Goal: Complete application form

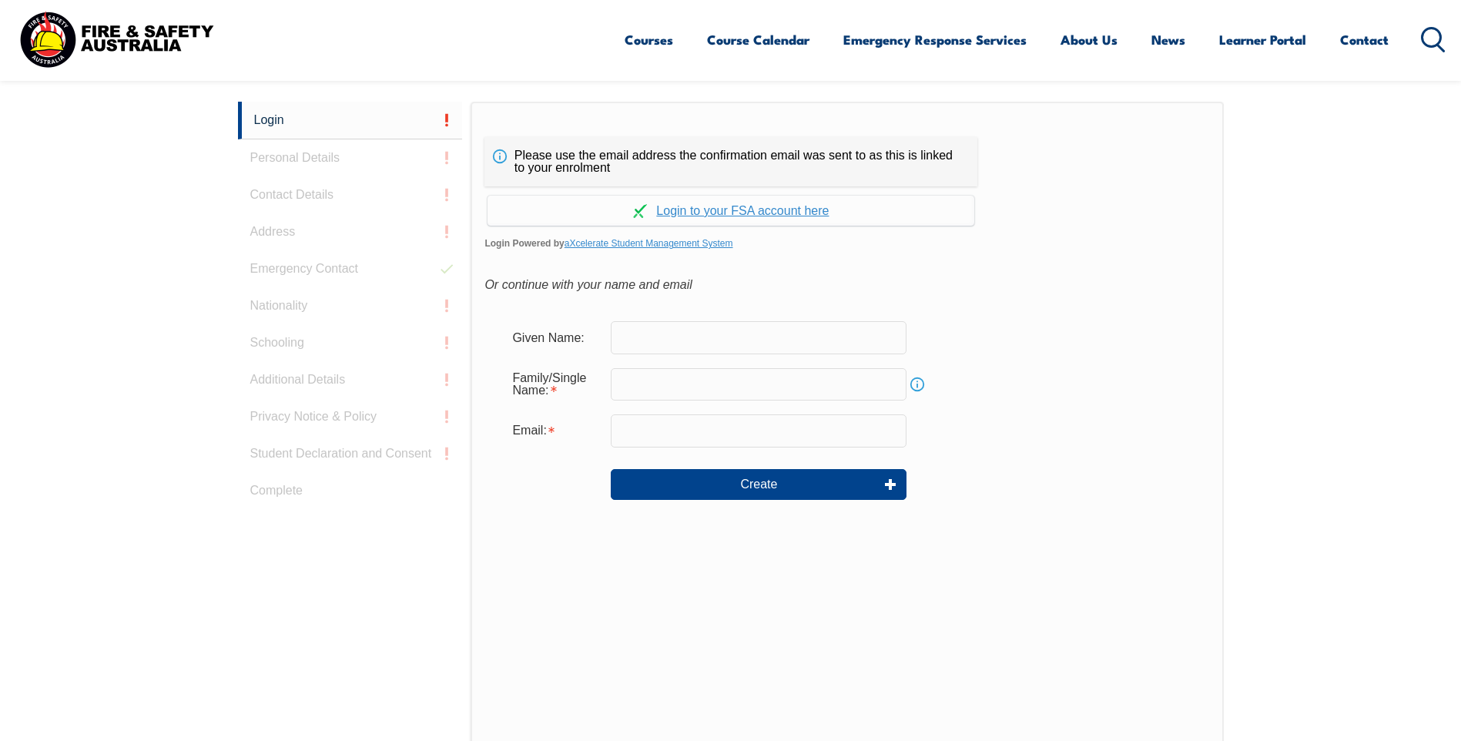
click at [646, 344] on input "text" at bounding box center [759, 337] width 296 height 32
type input "jeremy"
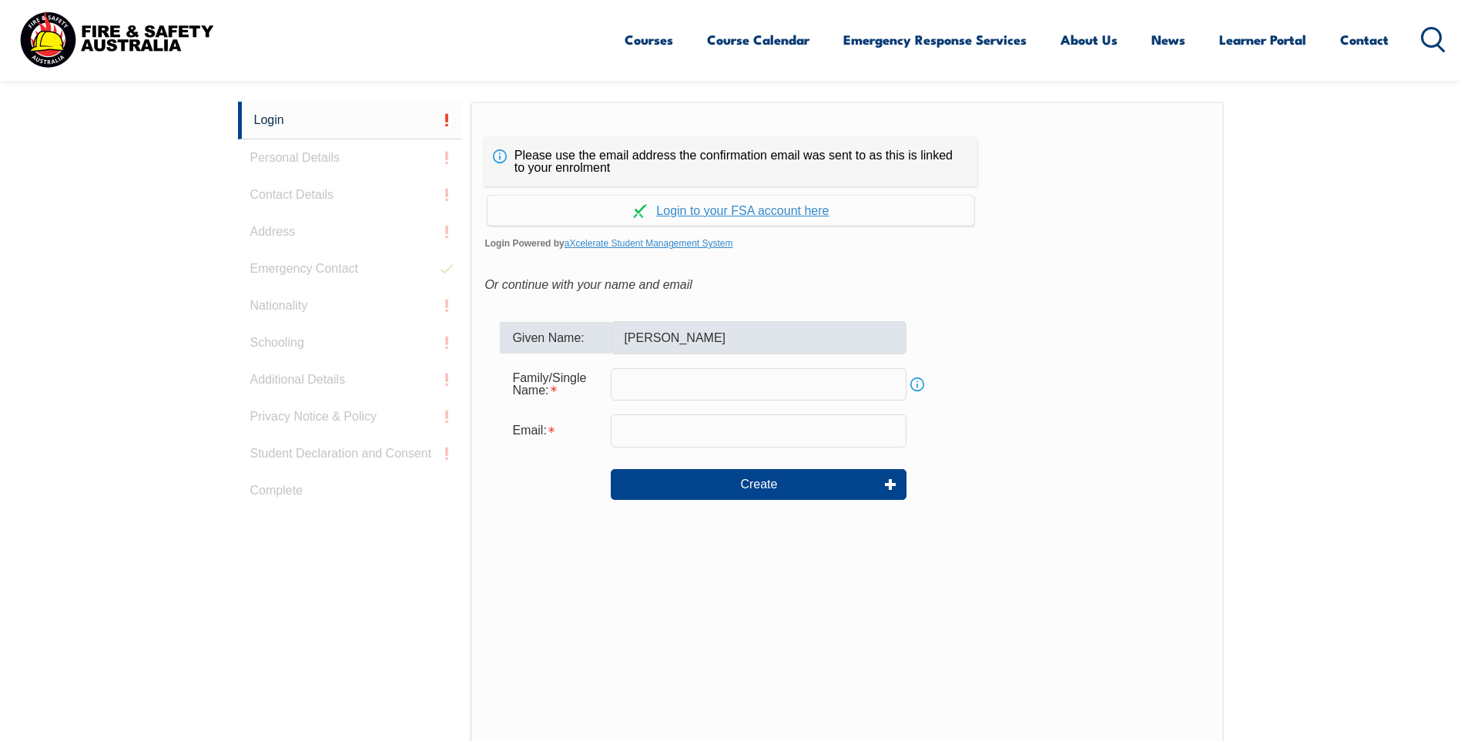
type input "[PERSON_NAME]"
type input "[PERSON_NAME][EMAIL_ADDRESS][DOMAIN_NAME]"
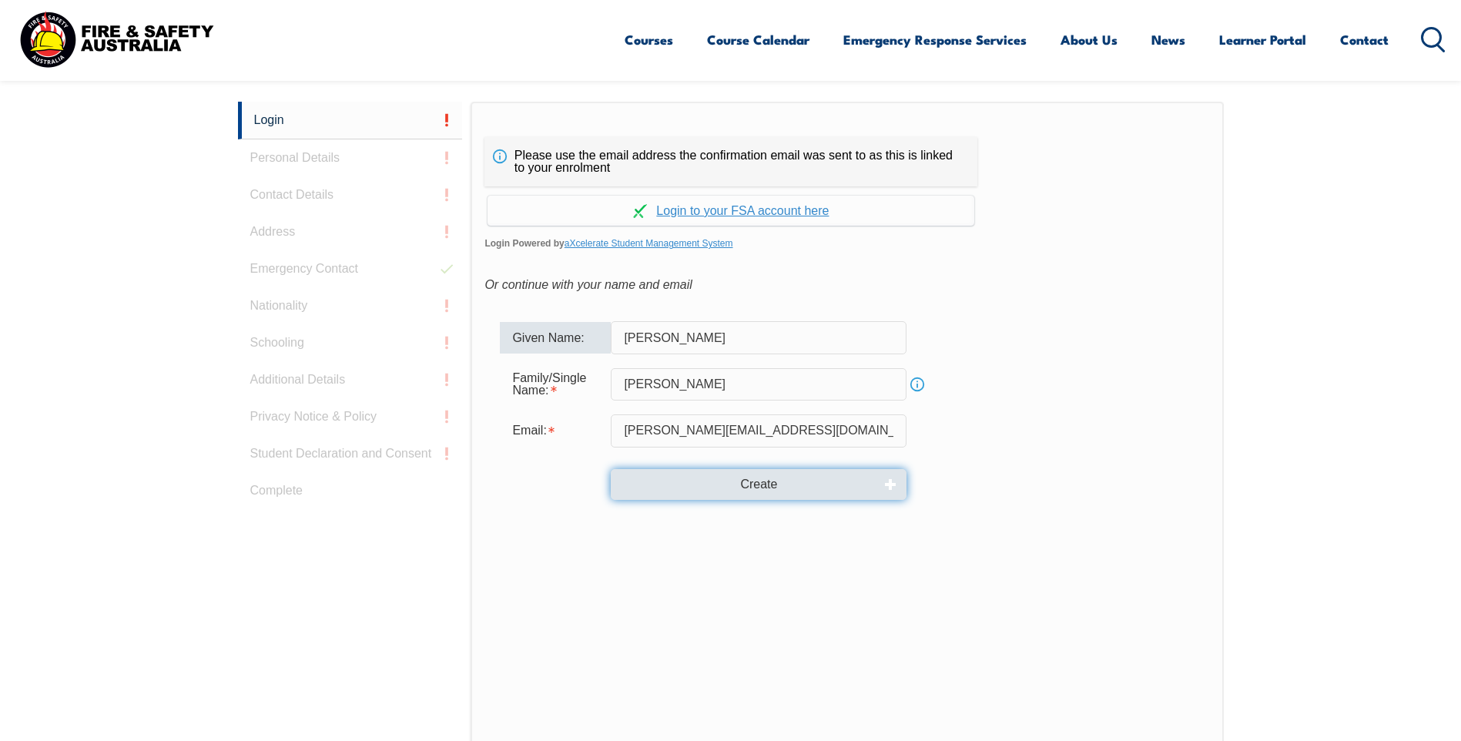
click at [749, 481] on button "Create" at bounding box center [759, 484] width 296 height 31
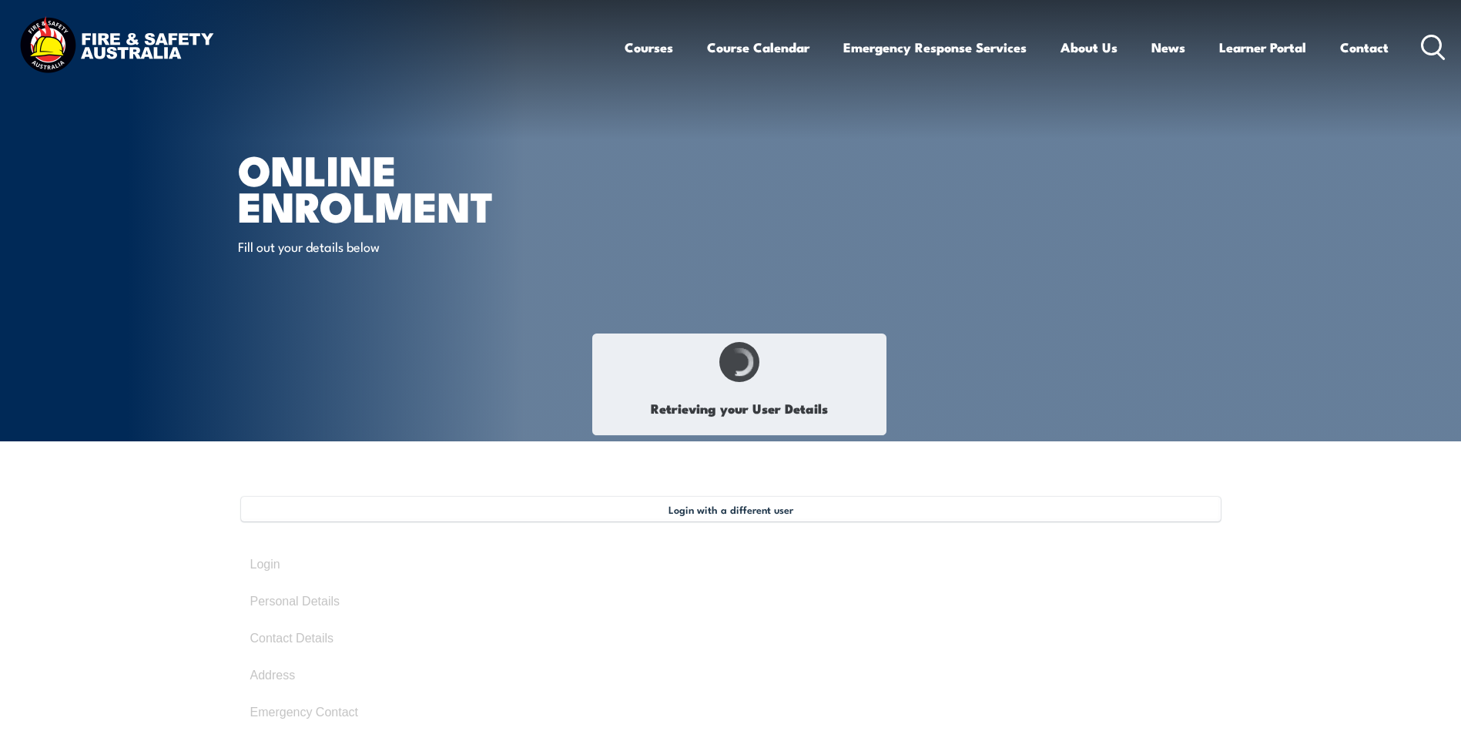
type input "[PERSON_NAME]"
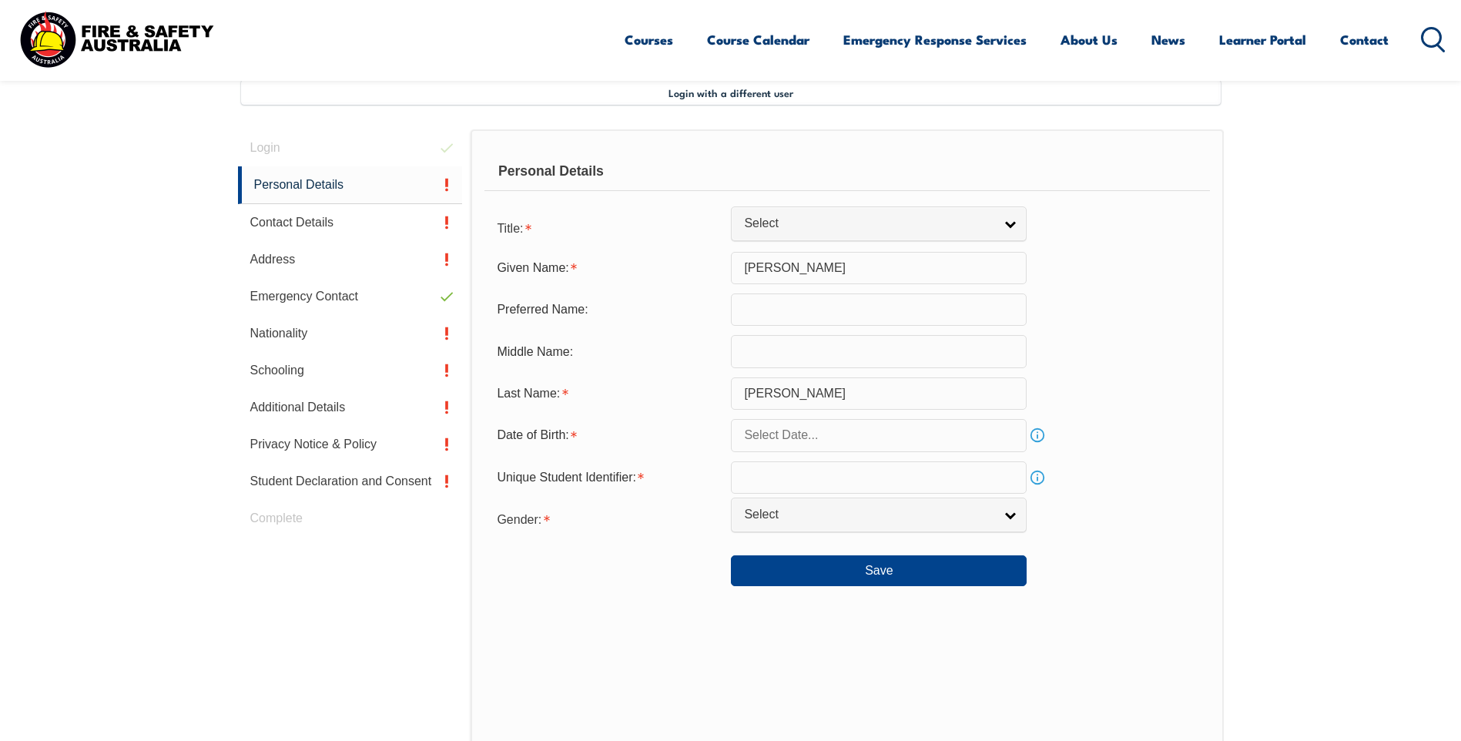
scroll to position [420, 0]
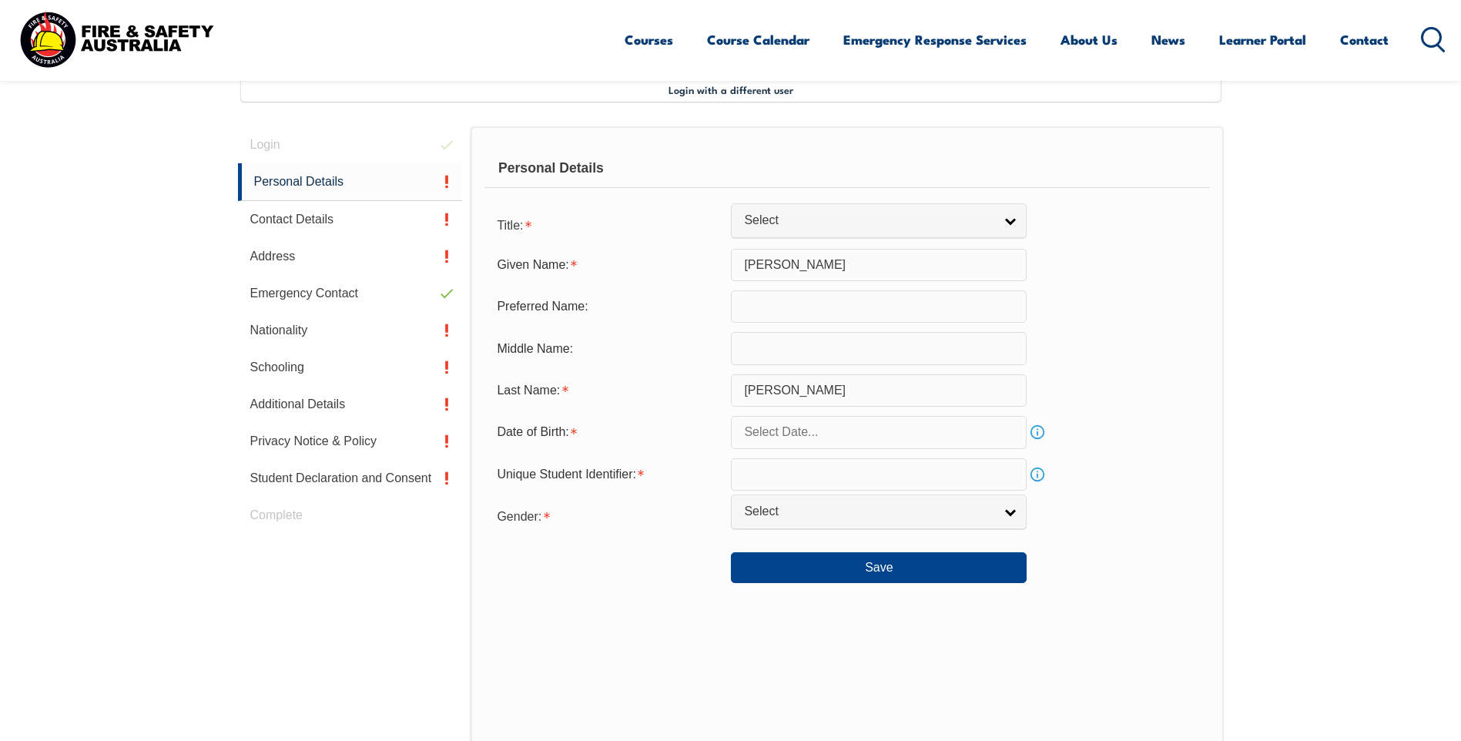
click at [779, 431] on input "text" at bounding box center [879, 432] width 296 height 32
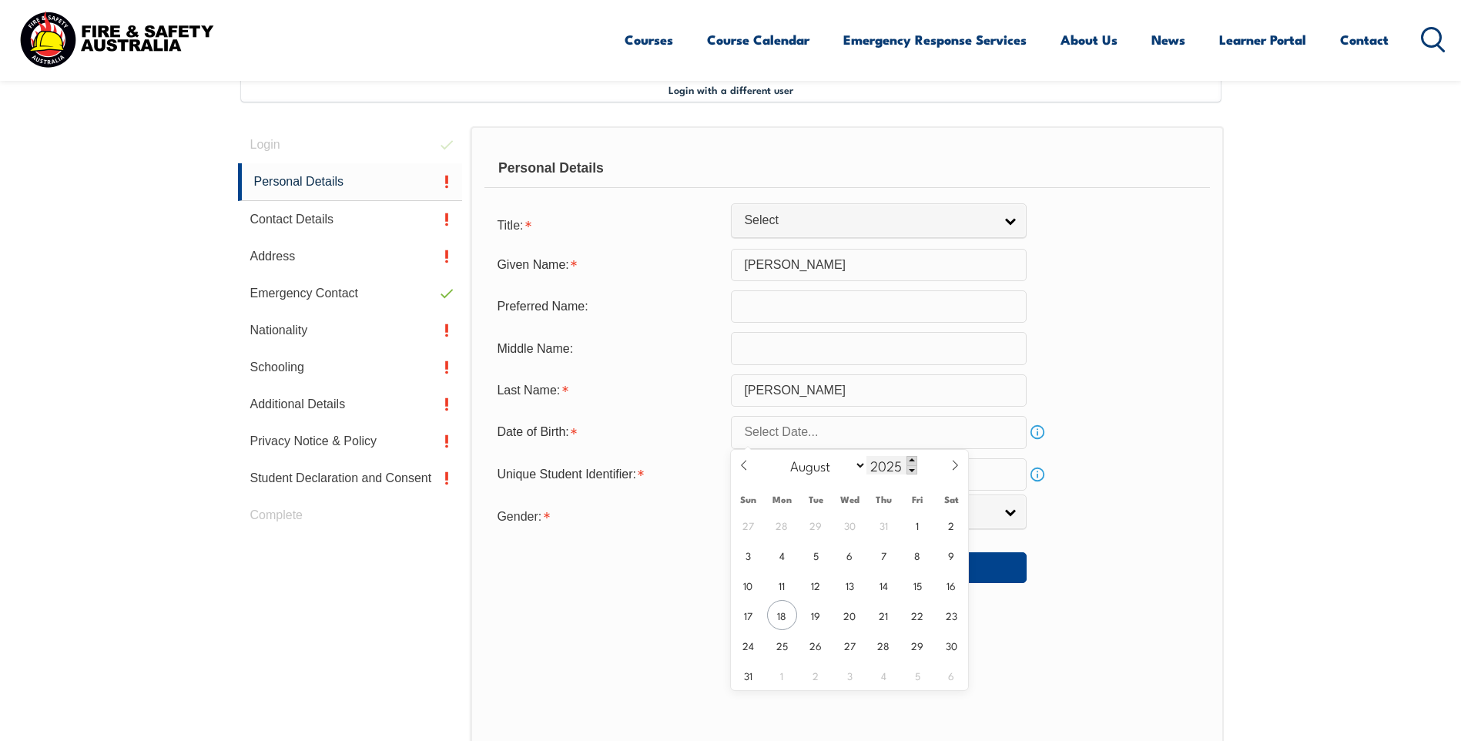
click at [912, 460] on span at bounding box center [912, 460] width 11 height 9
click at [910, 468] on span at bounding box center [912, 469] width 11 height 9
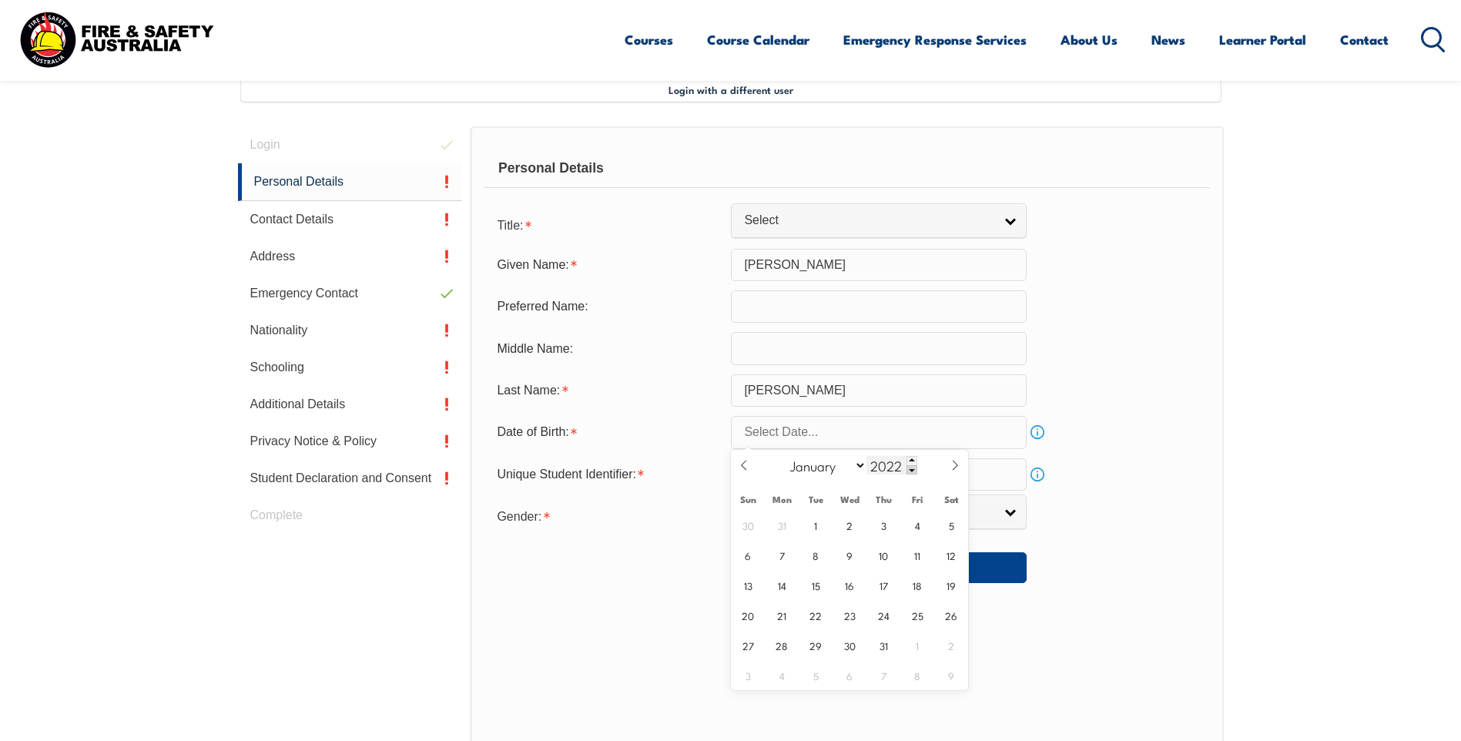
click at [910, 468] on span at bounding box center [912, 469] width 11 height 9
click at [910, 466] on span at bounding box center [912, 469] width 11 height 9
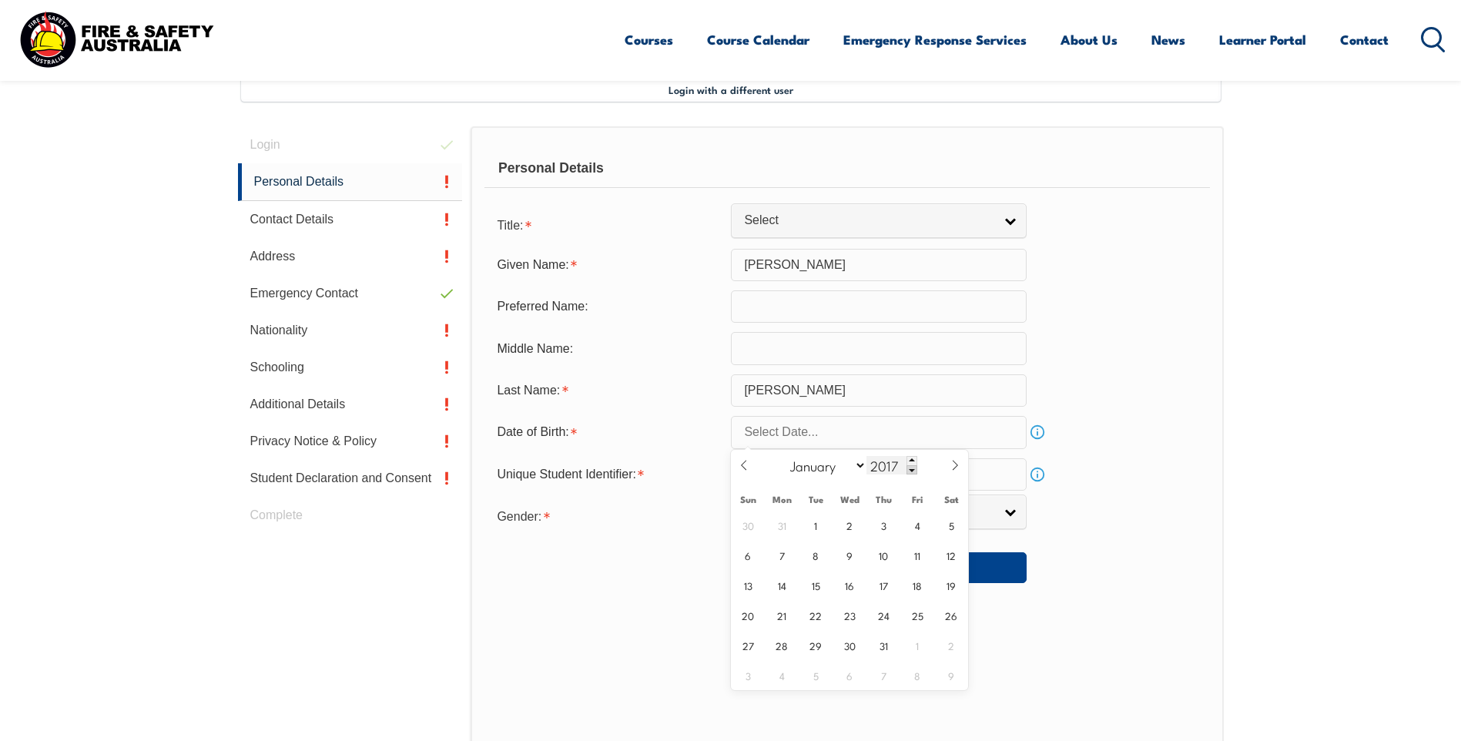
click at [910, 466] on span at bounding box center [912, 469] width 11 height 9
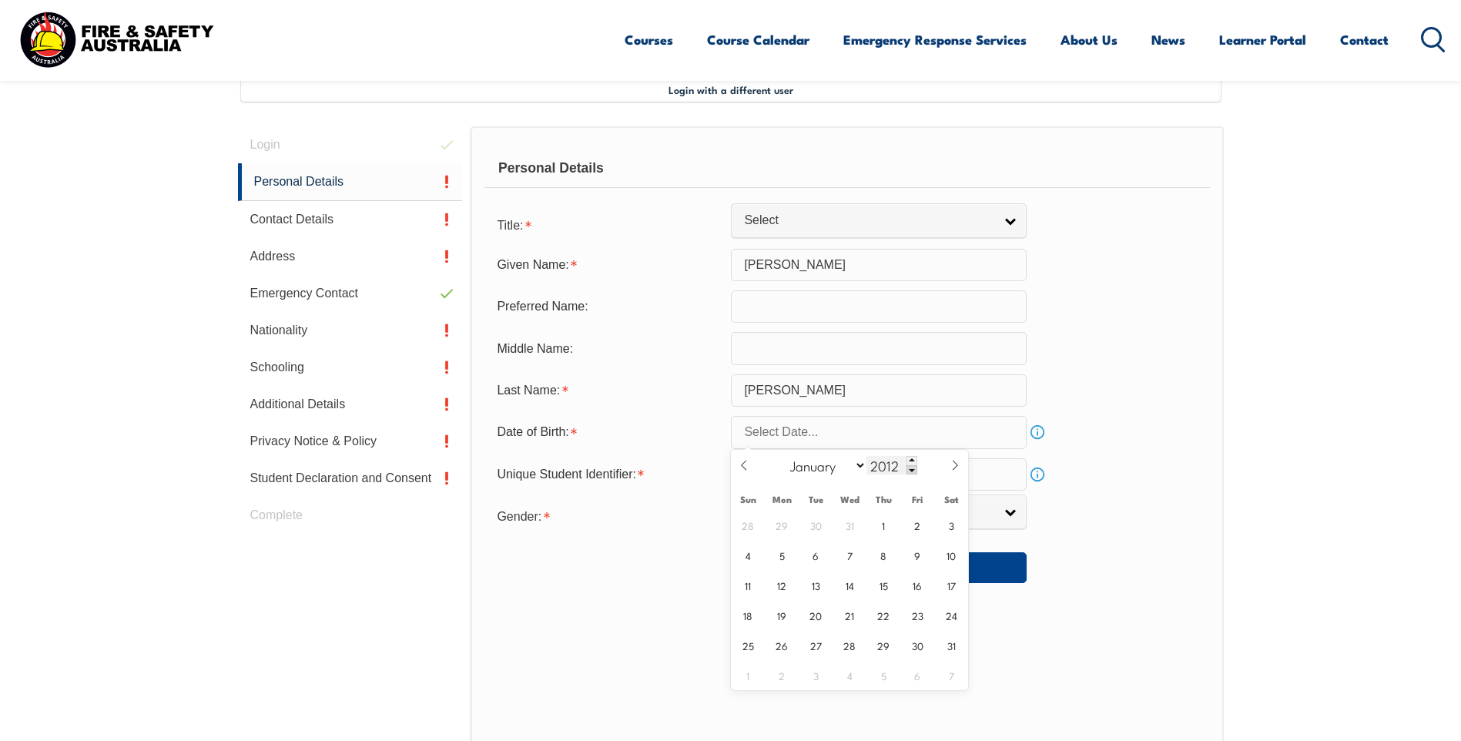
click at [910, 466] on span at bounding box center [912, 469] width 11 height 9
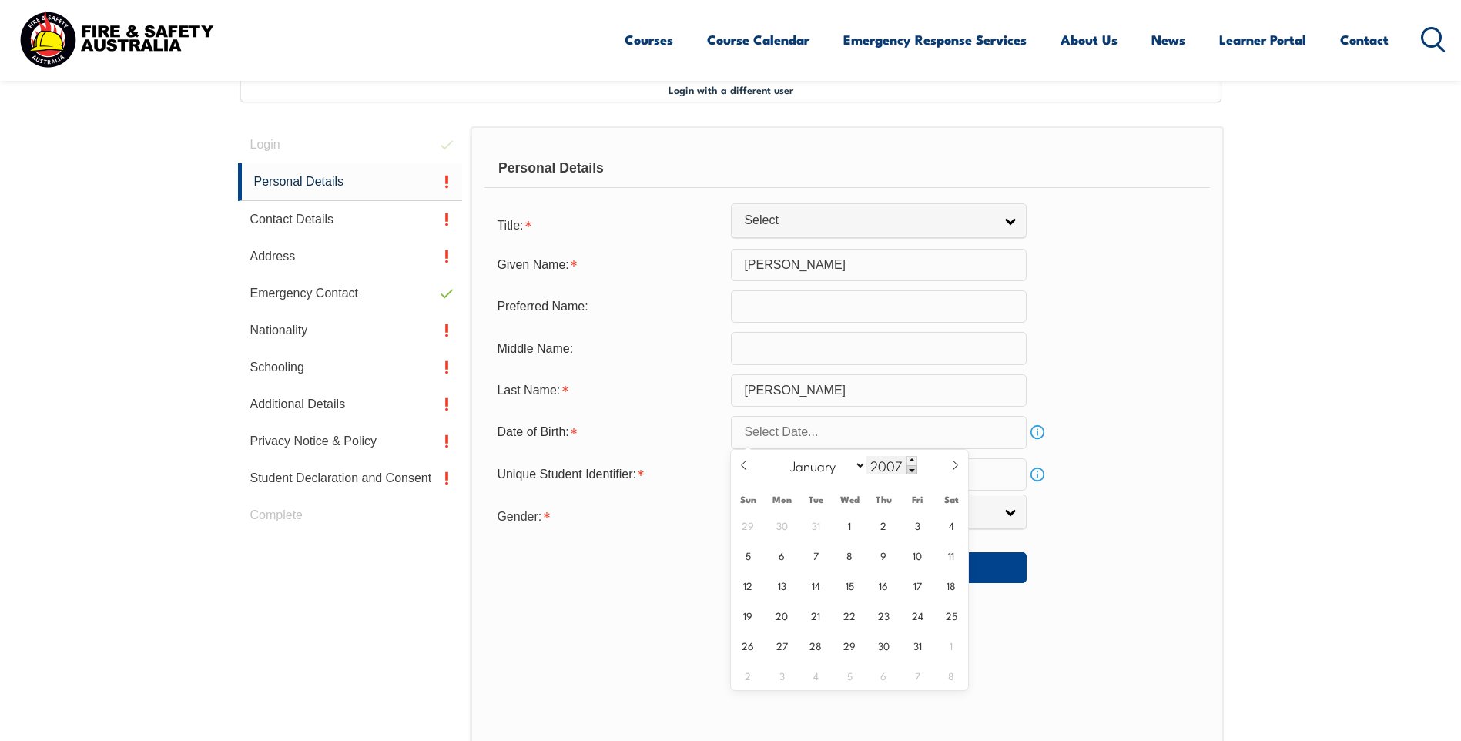
click at [910, 466] on span at bounding box center [912, 469] width 11 height 9
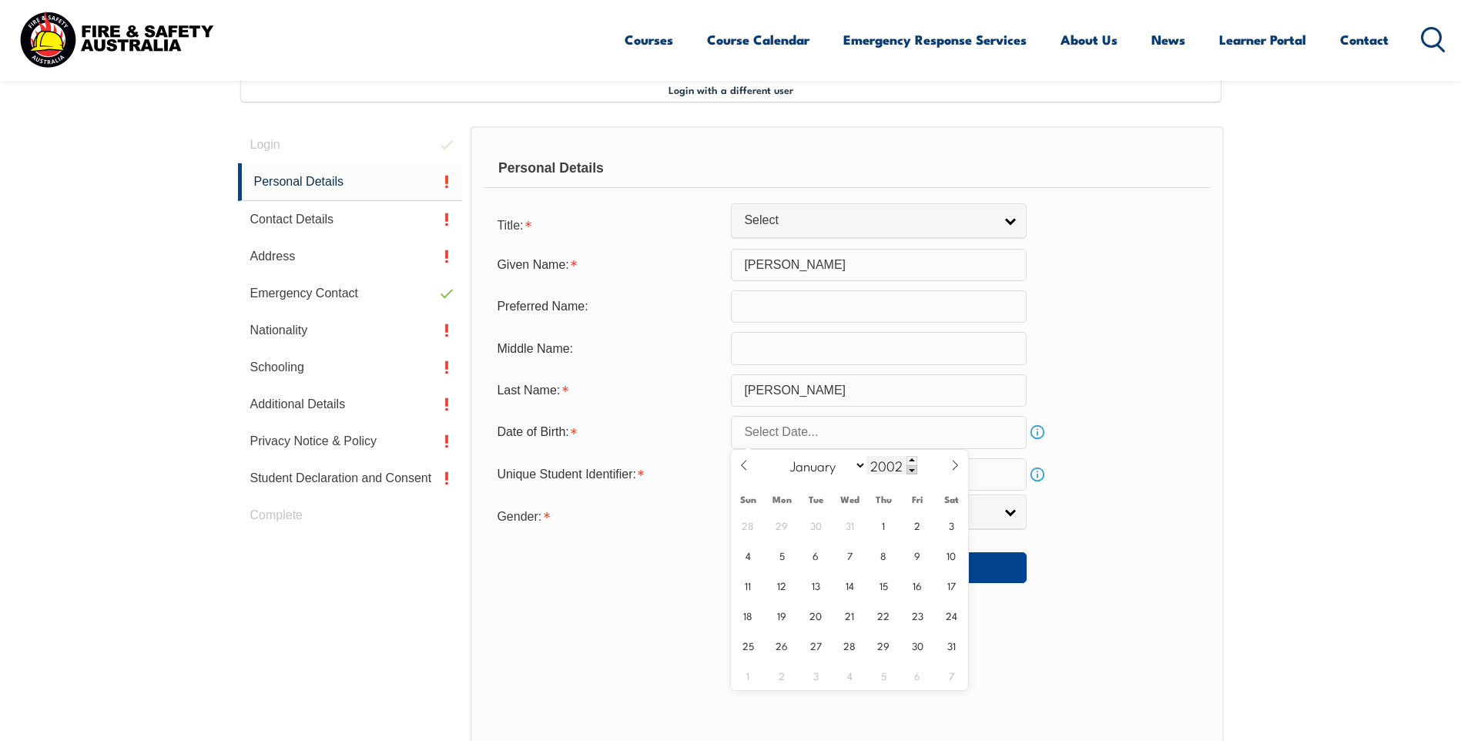
click at [910, 466] on span at bounding box center [912, 469] width 11 height 9
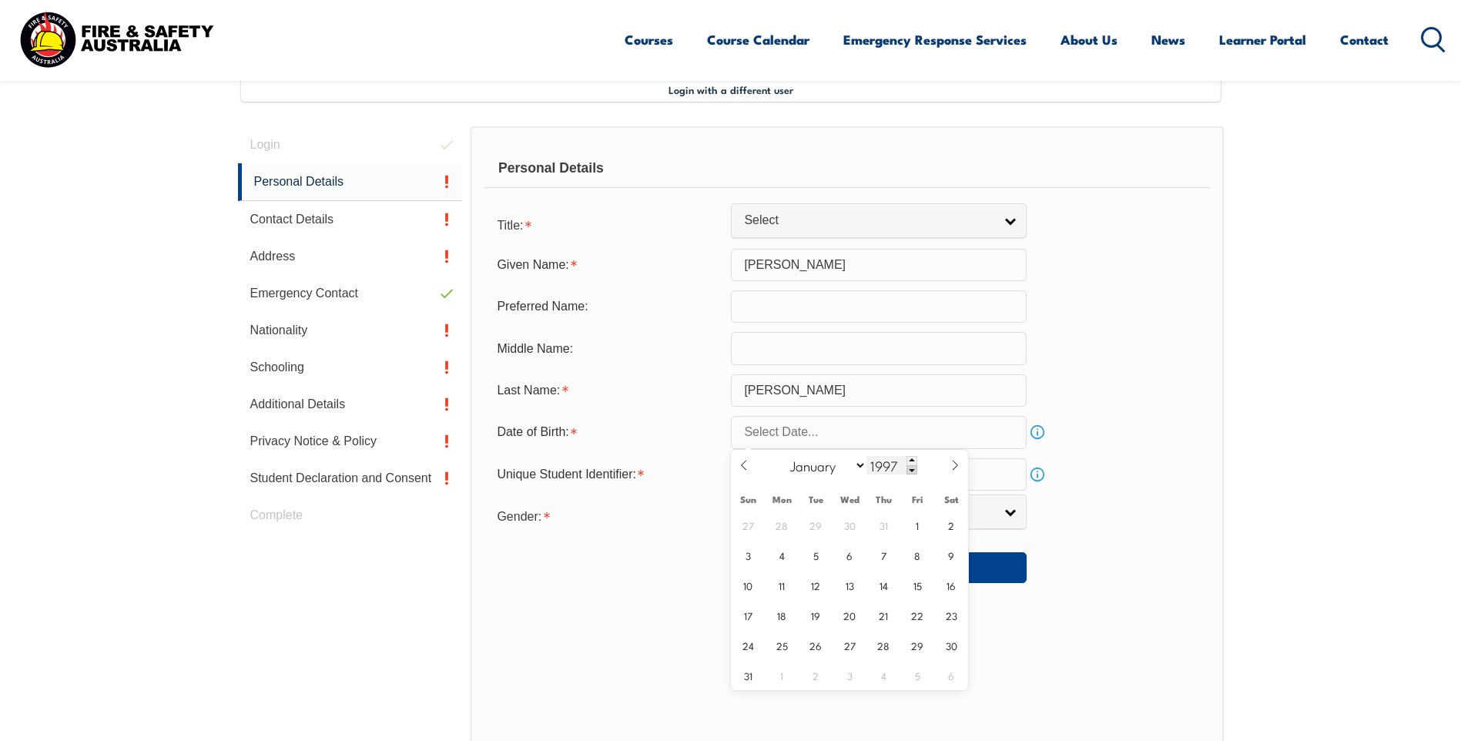
click at [910, 466] on span at bounding box center [912, 469] width 11 height 9
click at [910, 465] on span at bounding box center [912, 469] width 11 height 9
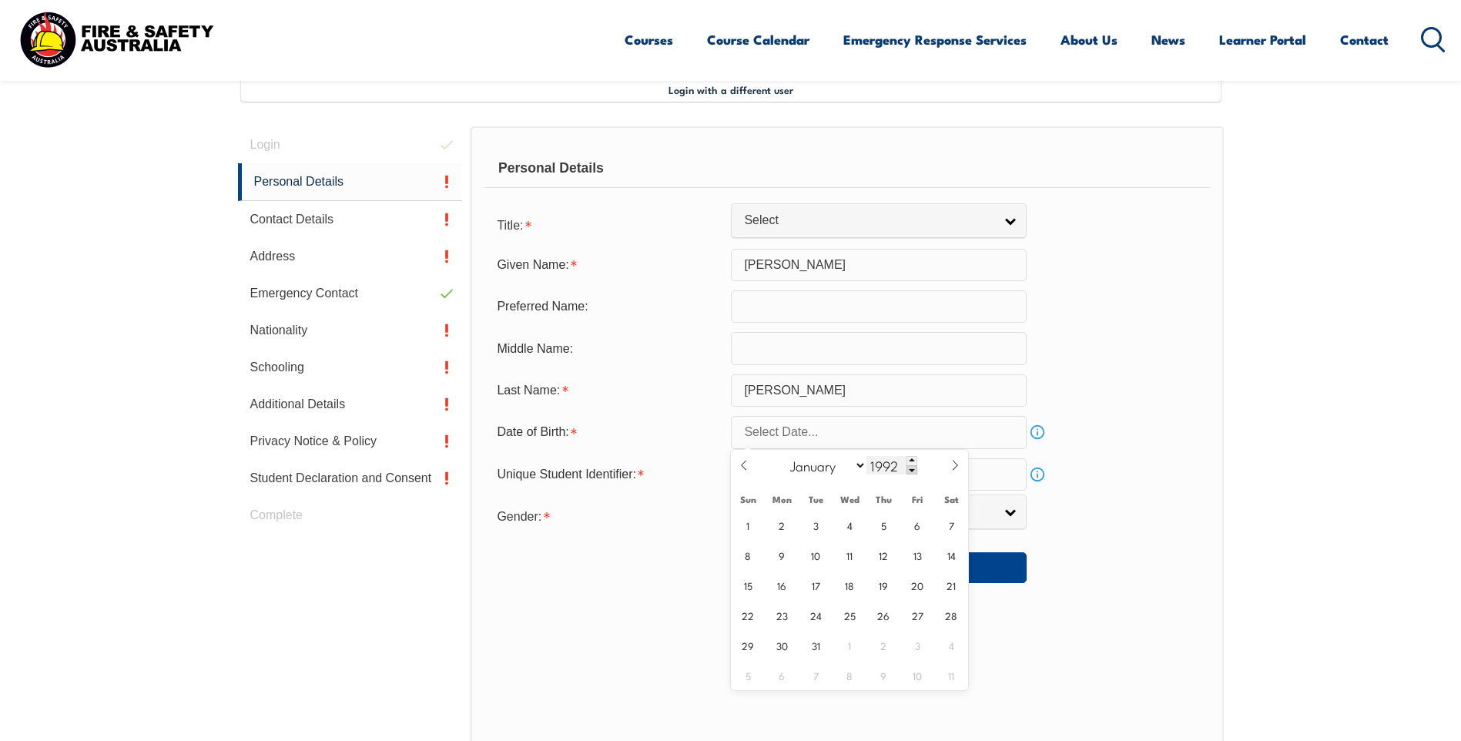
click at [910, 465] on span at bounding box center [912, 469] width 11 height 9
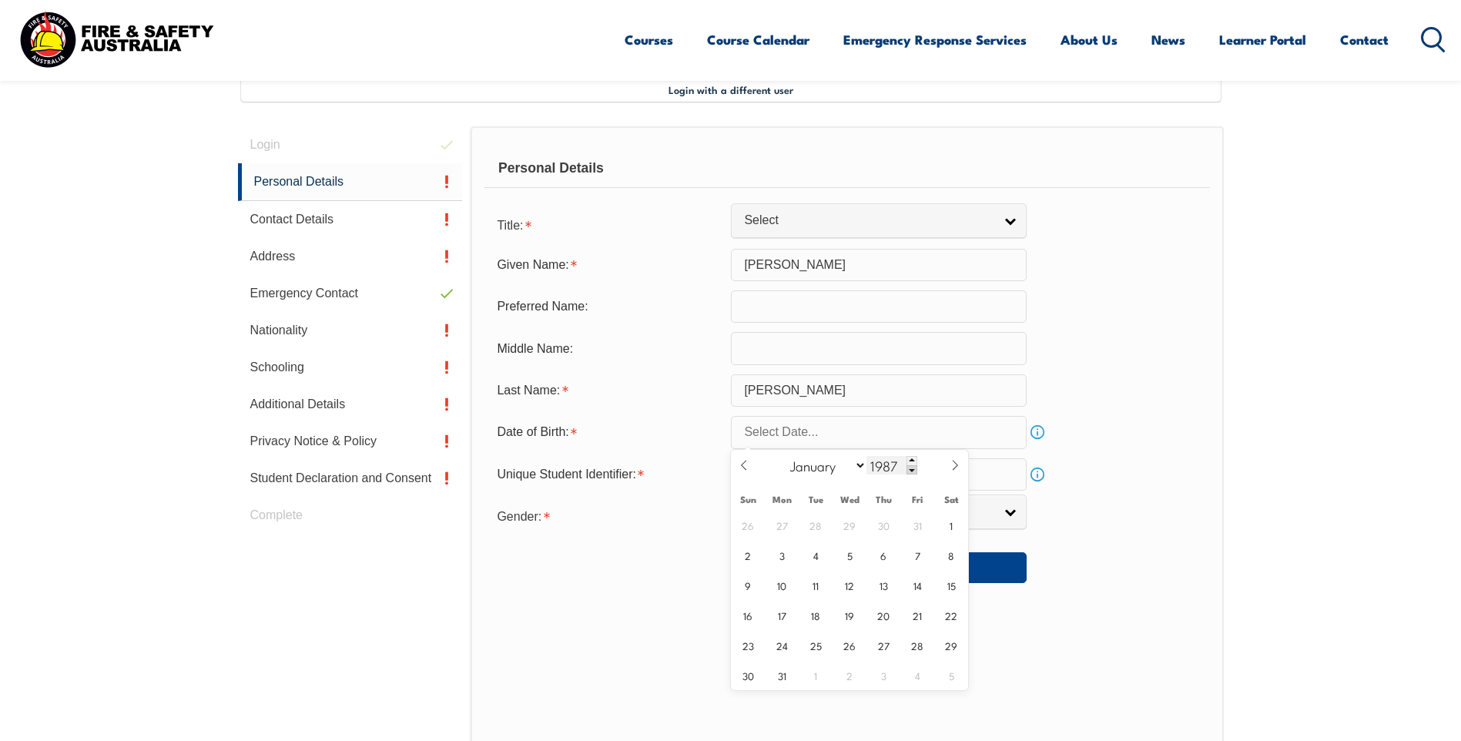
click at [910, 469] on span at bounding box center [912, 469] width 11 height 9
click at [910, 468] on span at bounding box center [912, 469] width 11 height 9
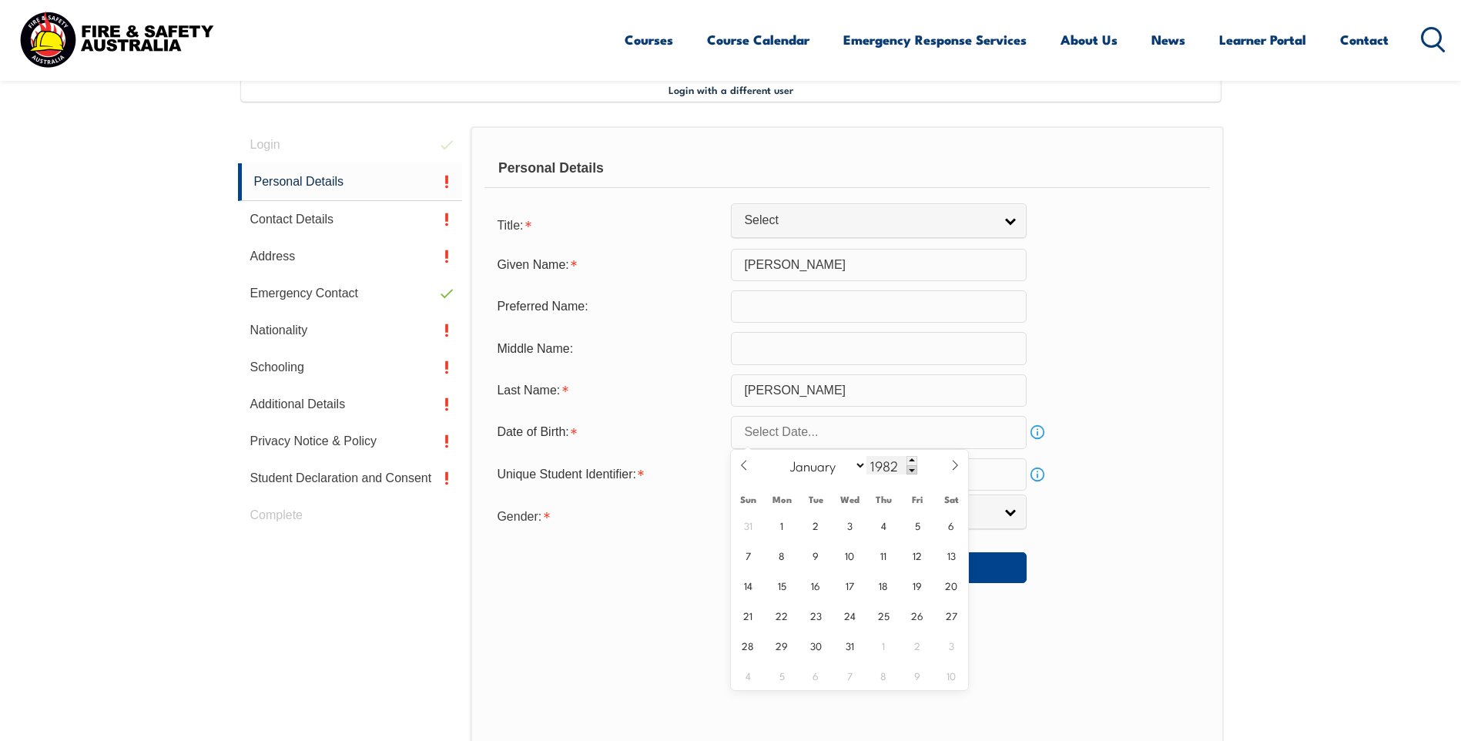
click at [910, 468] on span at bounding box center [912, 469] width 11 height 9
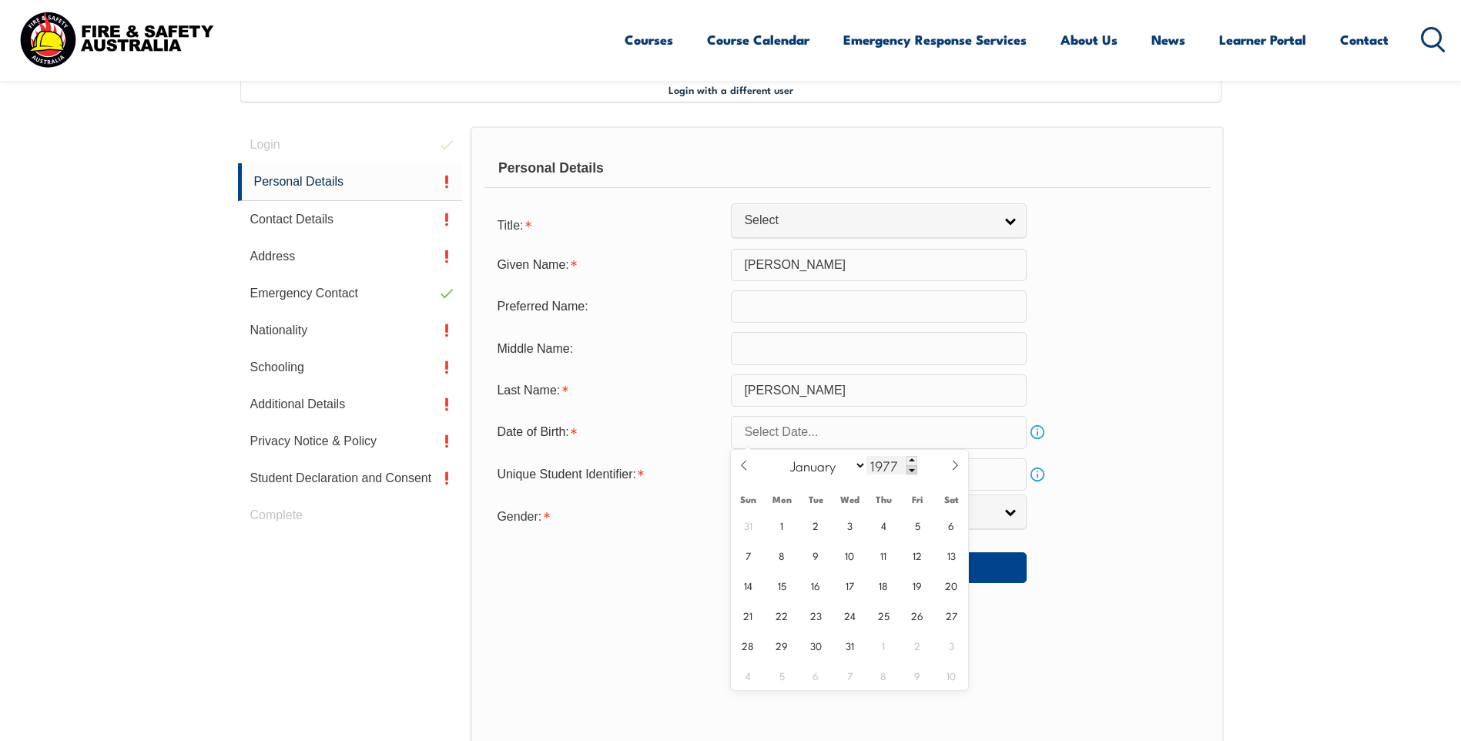
click at [910, 468] on span at bounding box center [912, 469] width 11 height 9
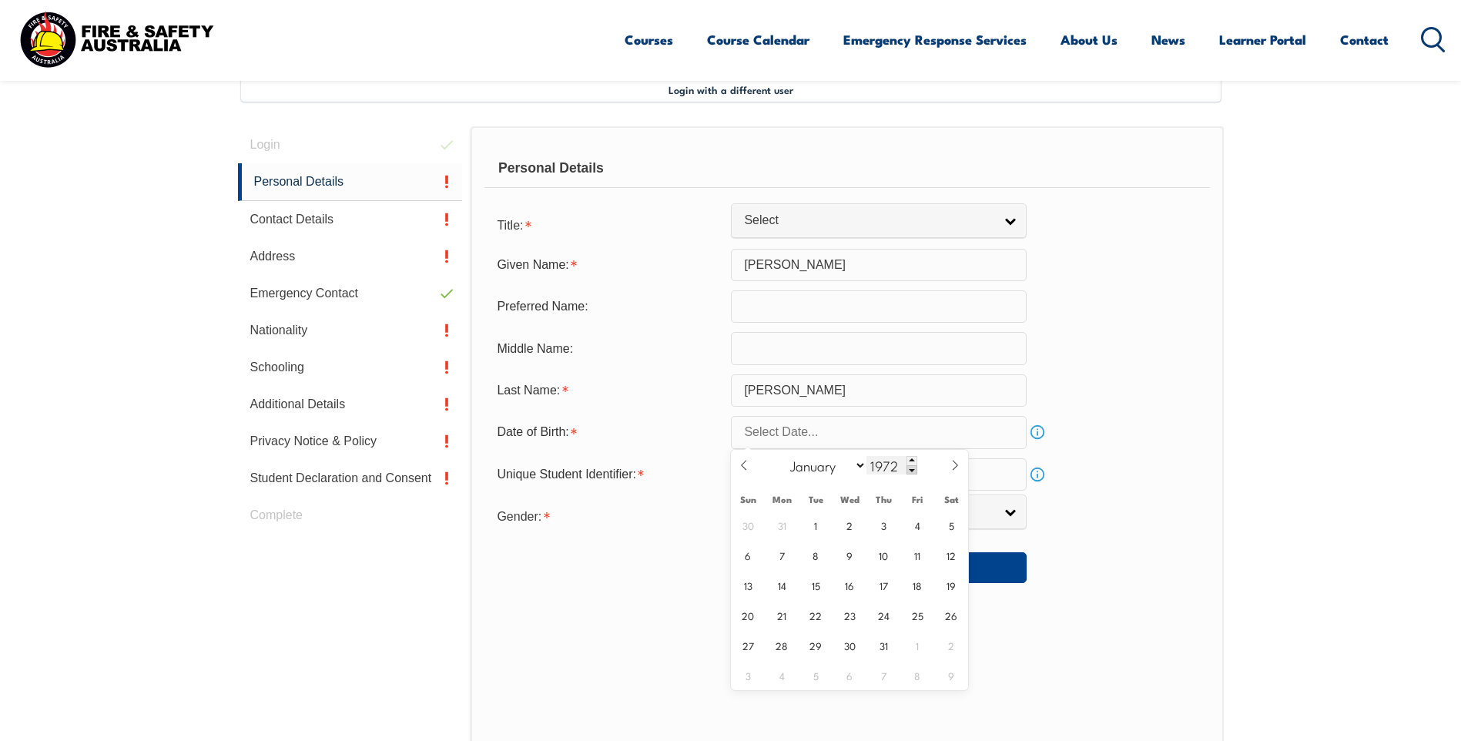
click at [910, 468] on span at bounding box center [912, 469] width 11 height 9
click at [910, 459] on span at bounding box center [912, 460] width 11 height 9
type input "1971"
click at [860, 463] on select "January February March April May June July August September October November De…" at bounding box center [825, 465] width 84 height 20
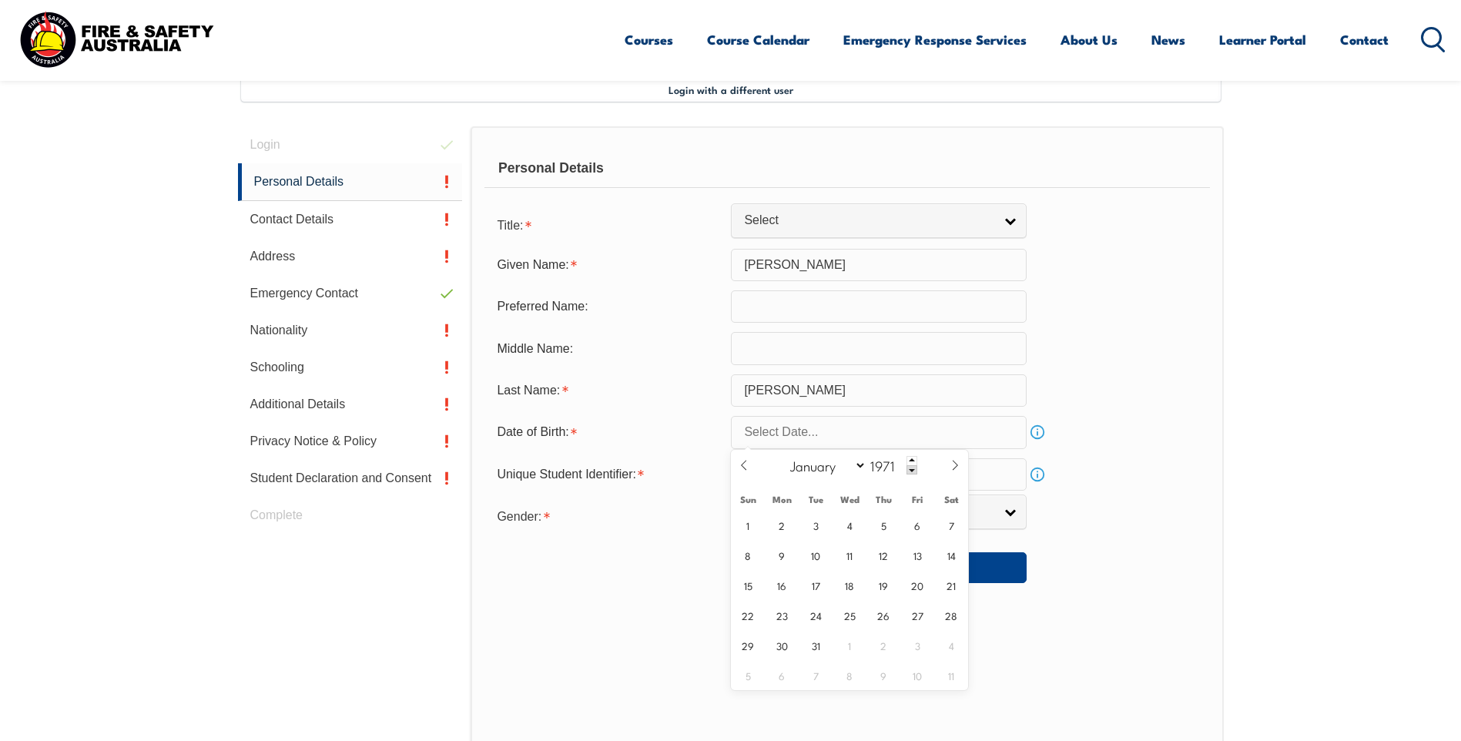
select select "9"
click at [783, 455] on select "January February March April May June July August September October November De…" at bounding box center [825, 465] width 84 height 20
click at [915, 554] on span "8" at bounding box center [918, 555] width 30 height 30
type input "[DATE]"
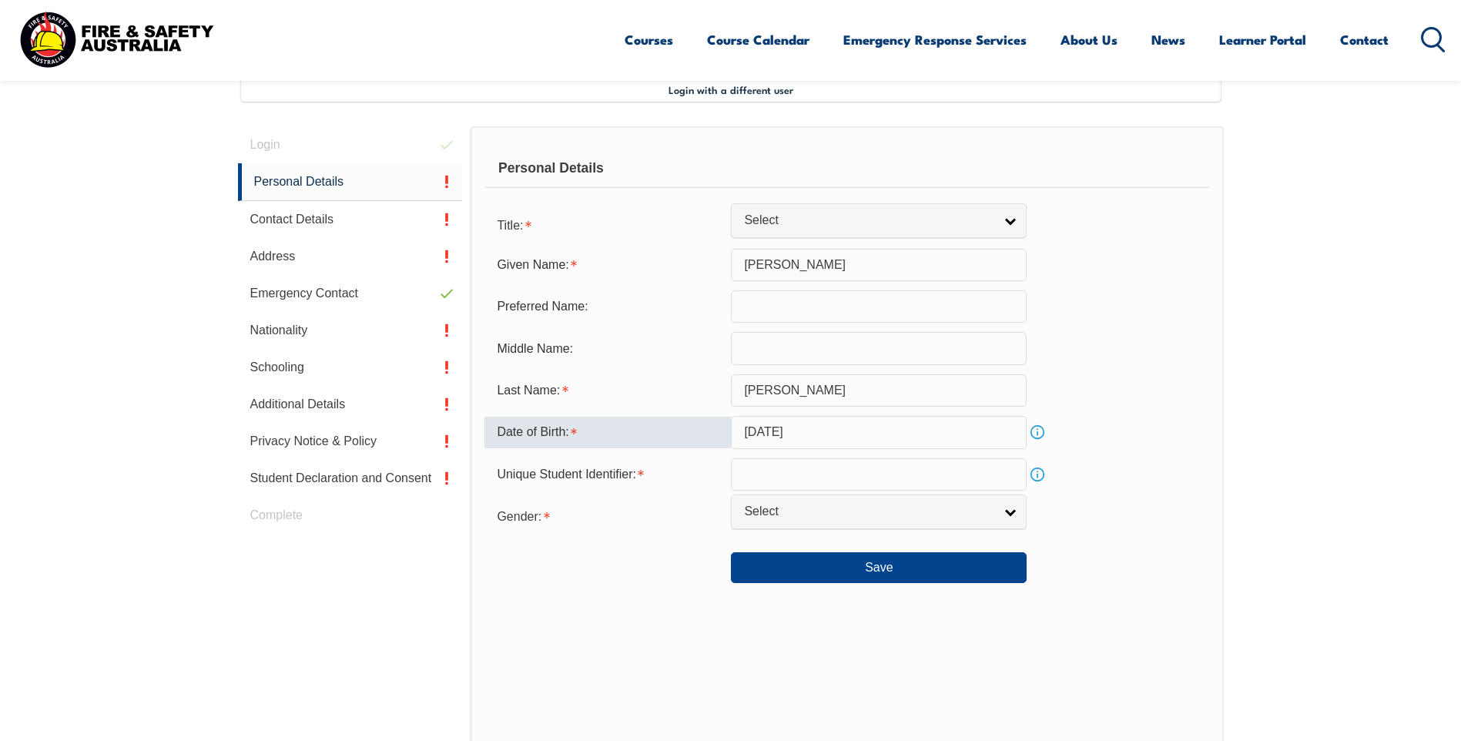
click at [780, 469] on input "text" at bounding box center [879, 474] width 296 height 32
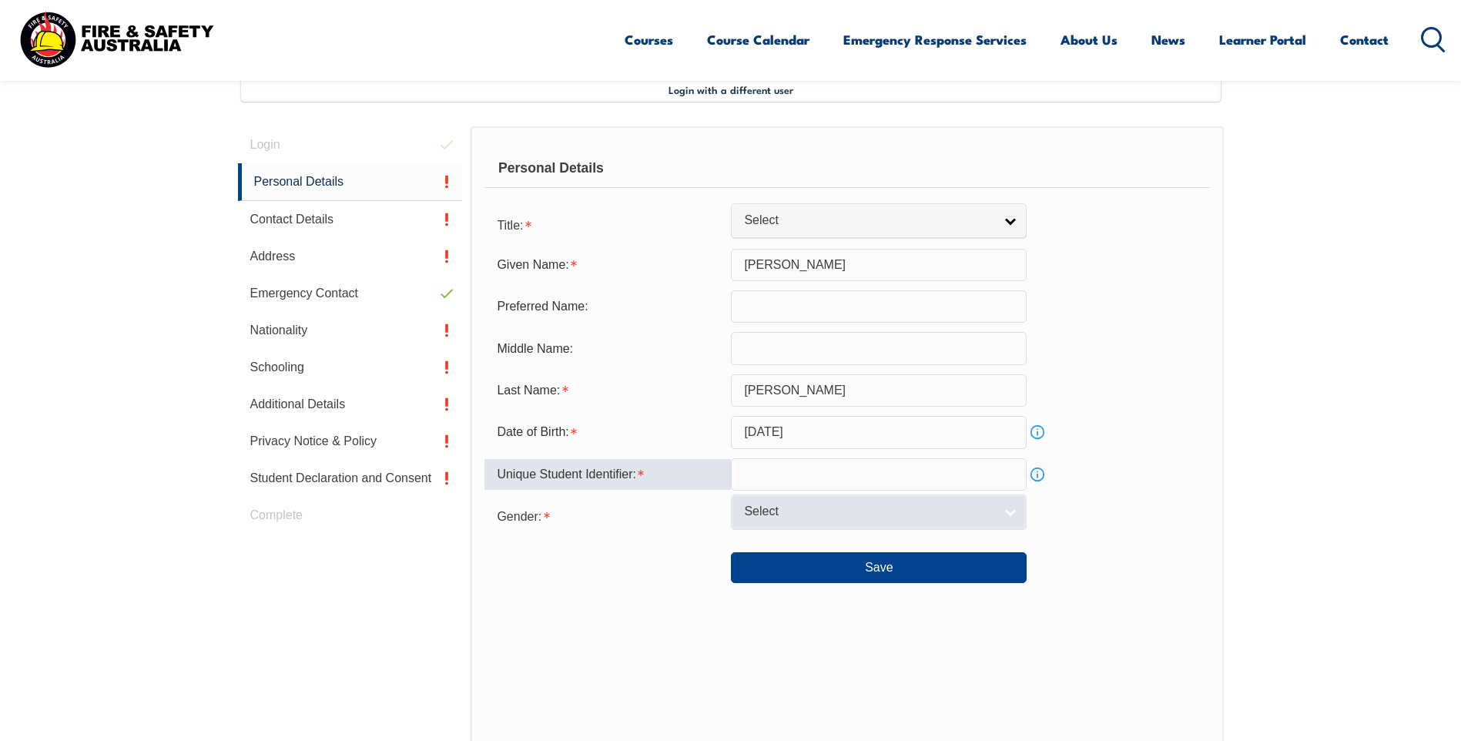
click at [794, 504] on span "Select" at bounding box center [869, 512] width 250 height 16
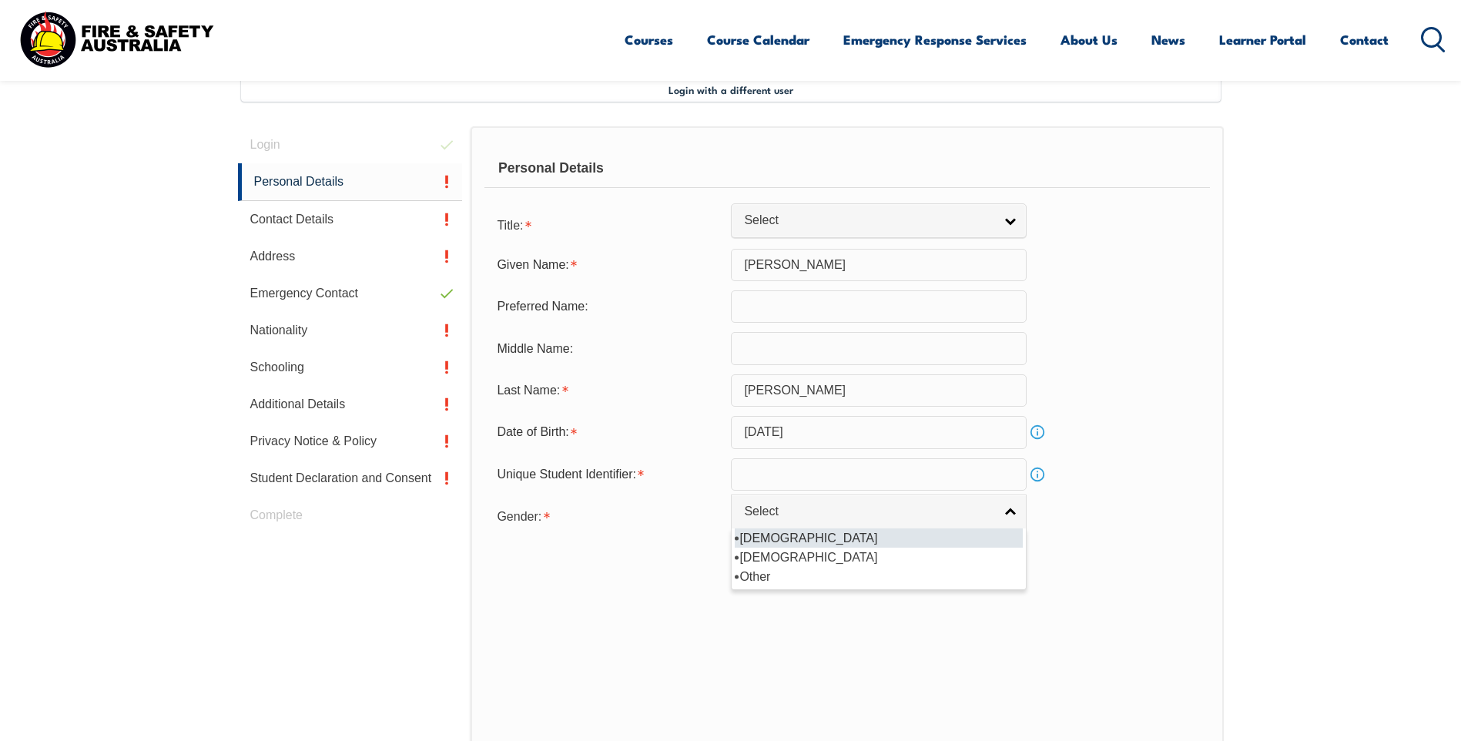
click at [756, 538] on li "[DEMOGRAPHIC_DATA]" at bounding box center [879, 537] width 288 height 19
select select "M"
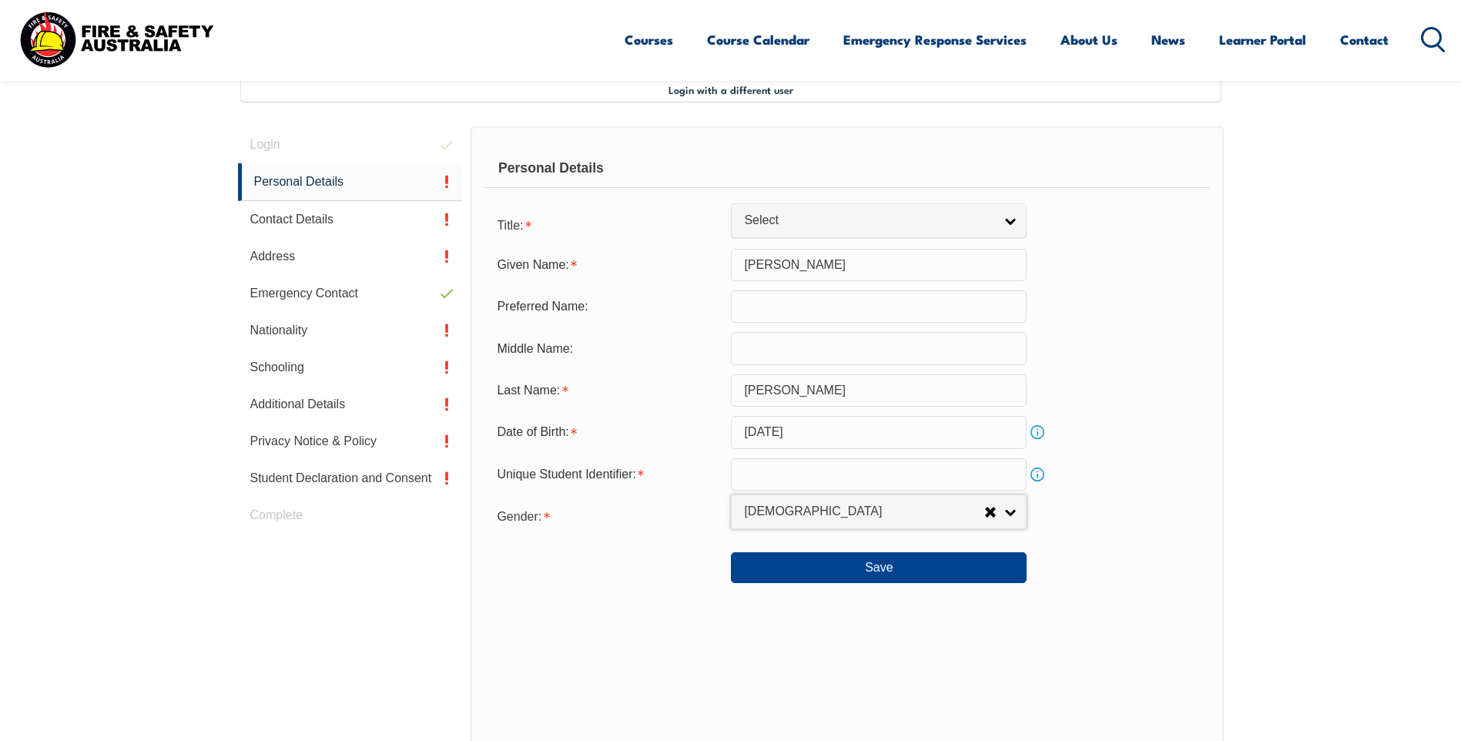
click at [780, 473] on input "text" at bounding box center [879, 474] width 296 height 32
click at [790, 481] on input "text" at bounding box center [879, 474] width 296 height 32
type input "g"
type input "G4P44NNEL5"
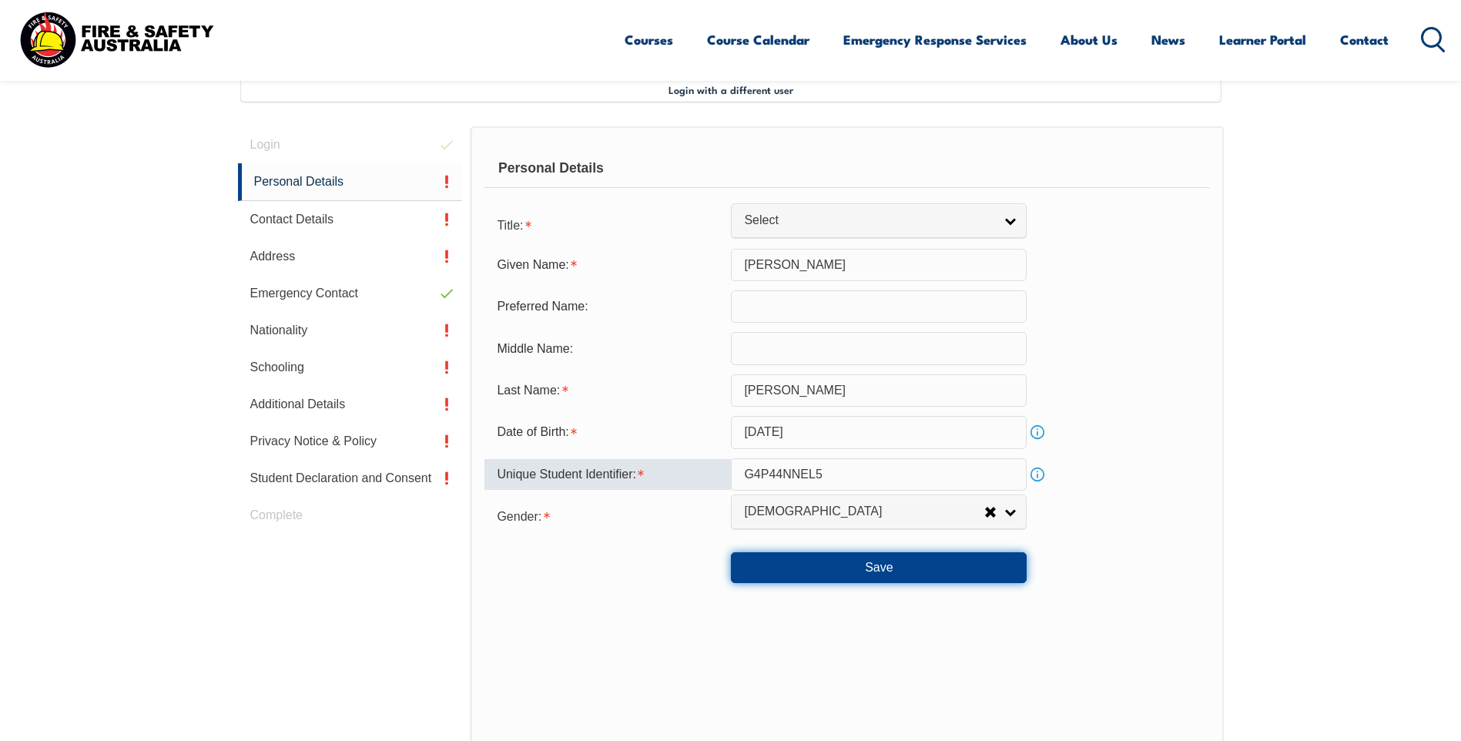
click at [893, 564] on button "Save" at bounding box center [879, 567] width 296 height 31
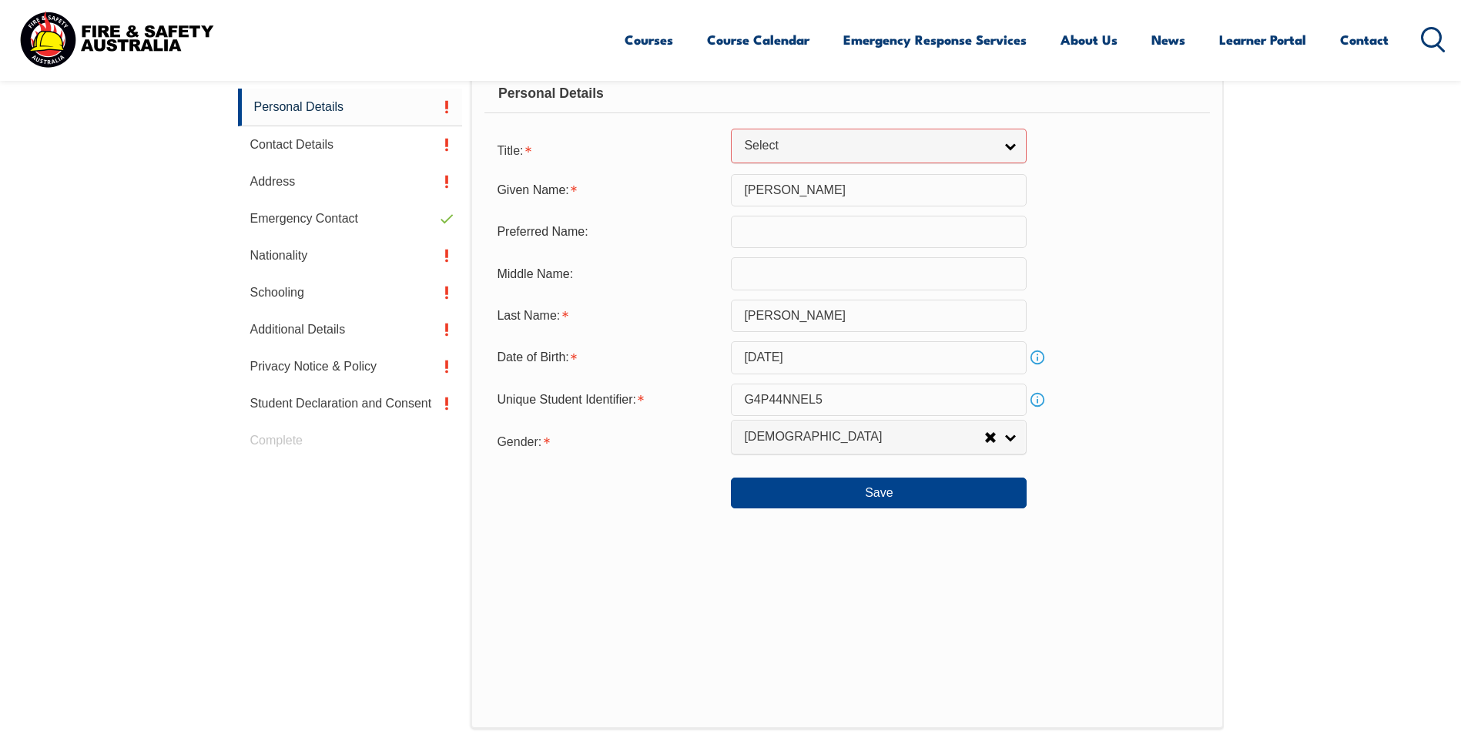
scroll to position [468, 0]
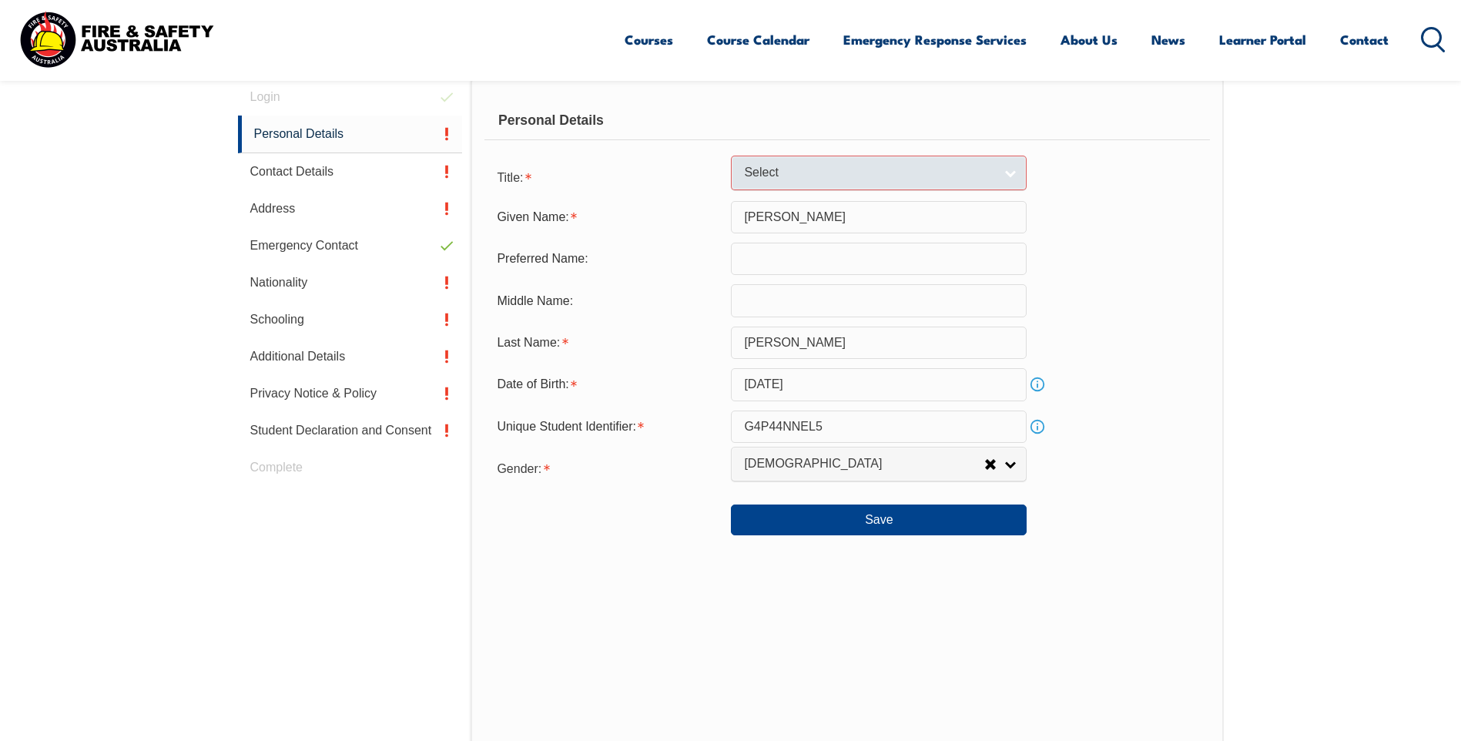
click at [751, 173] on span "Select" at bounding box center [869, 173] width 250 height 16
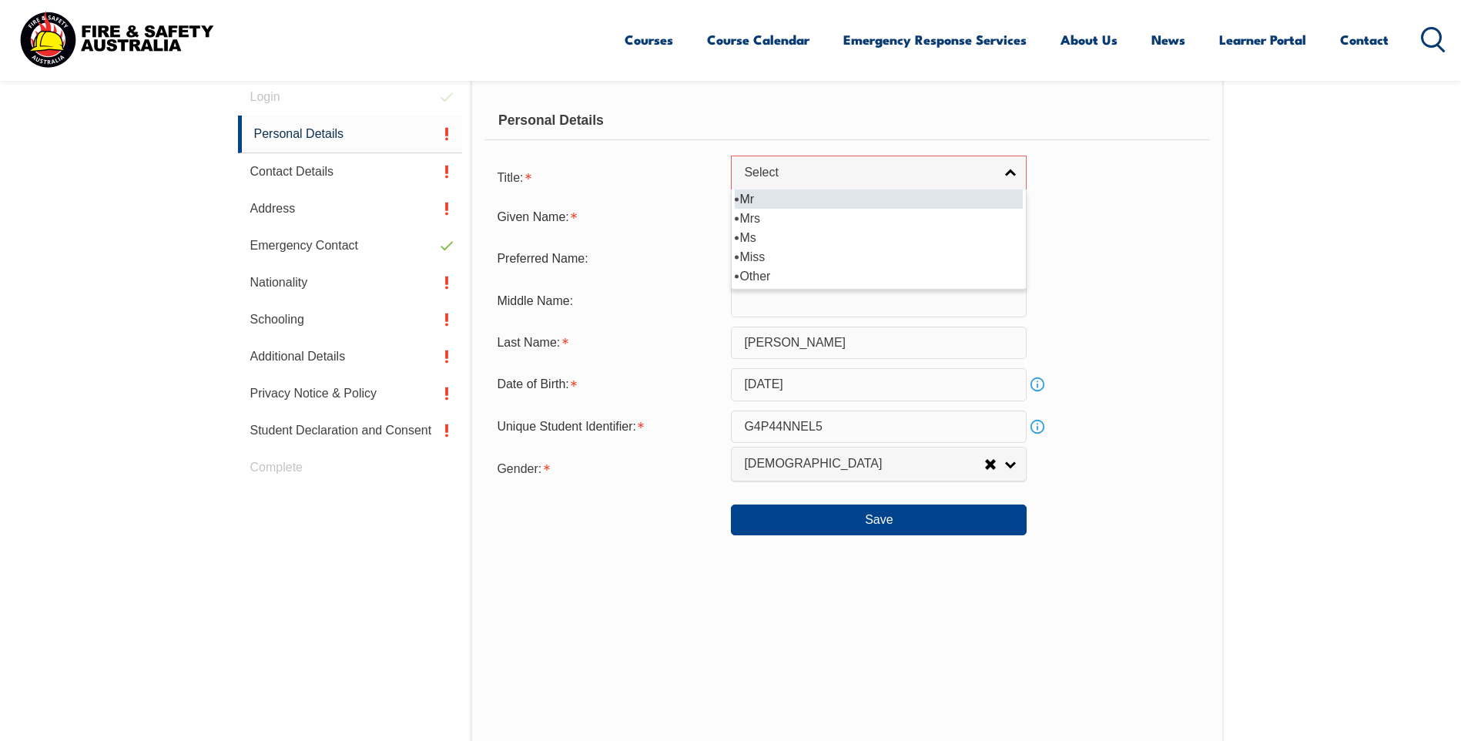
click at [749, 198] on li "Mr" at bounding box center [879, 198] width 288 height 19
select select "Mr"
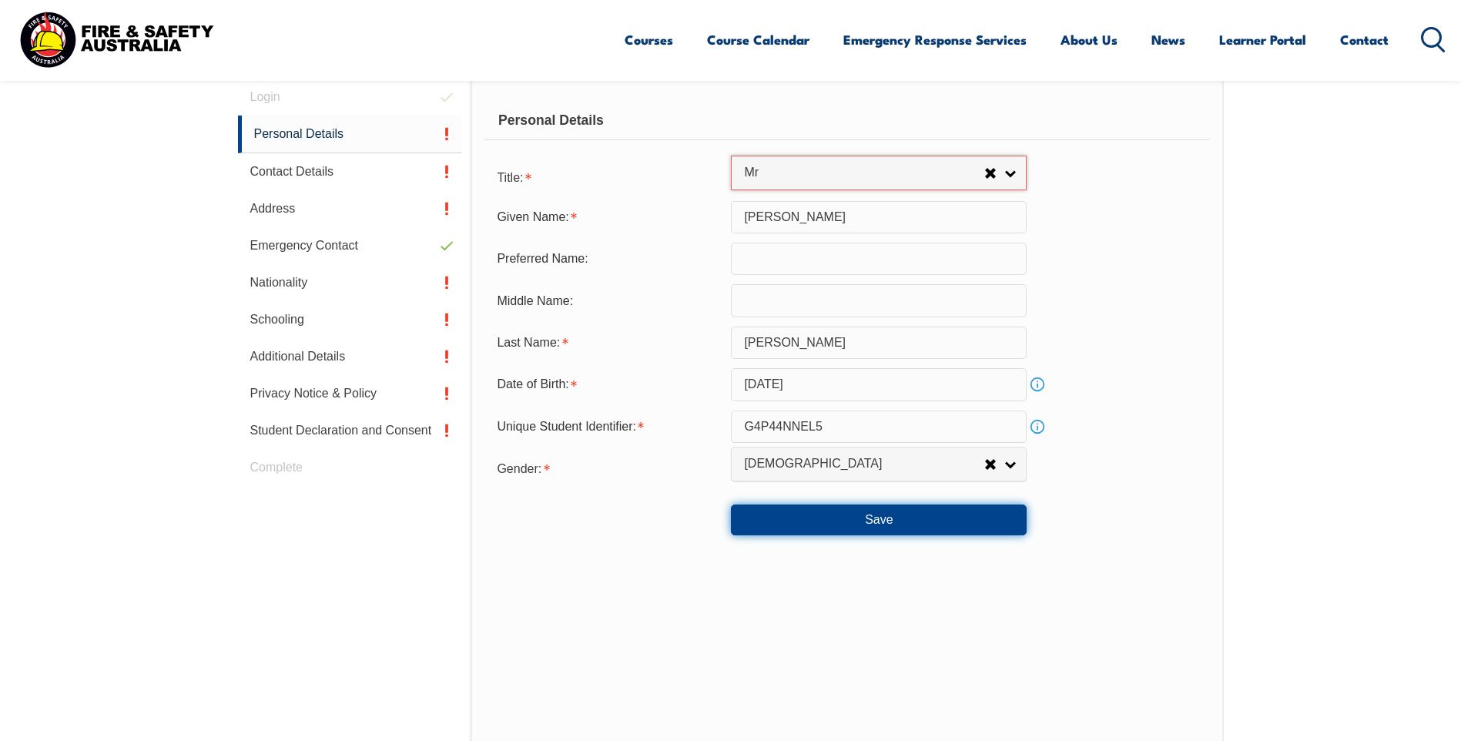
click at [893, 527] on button "Save" at bounding box center [879, 519] width 296 height 31
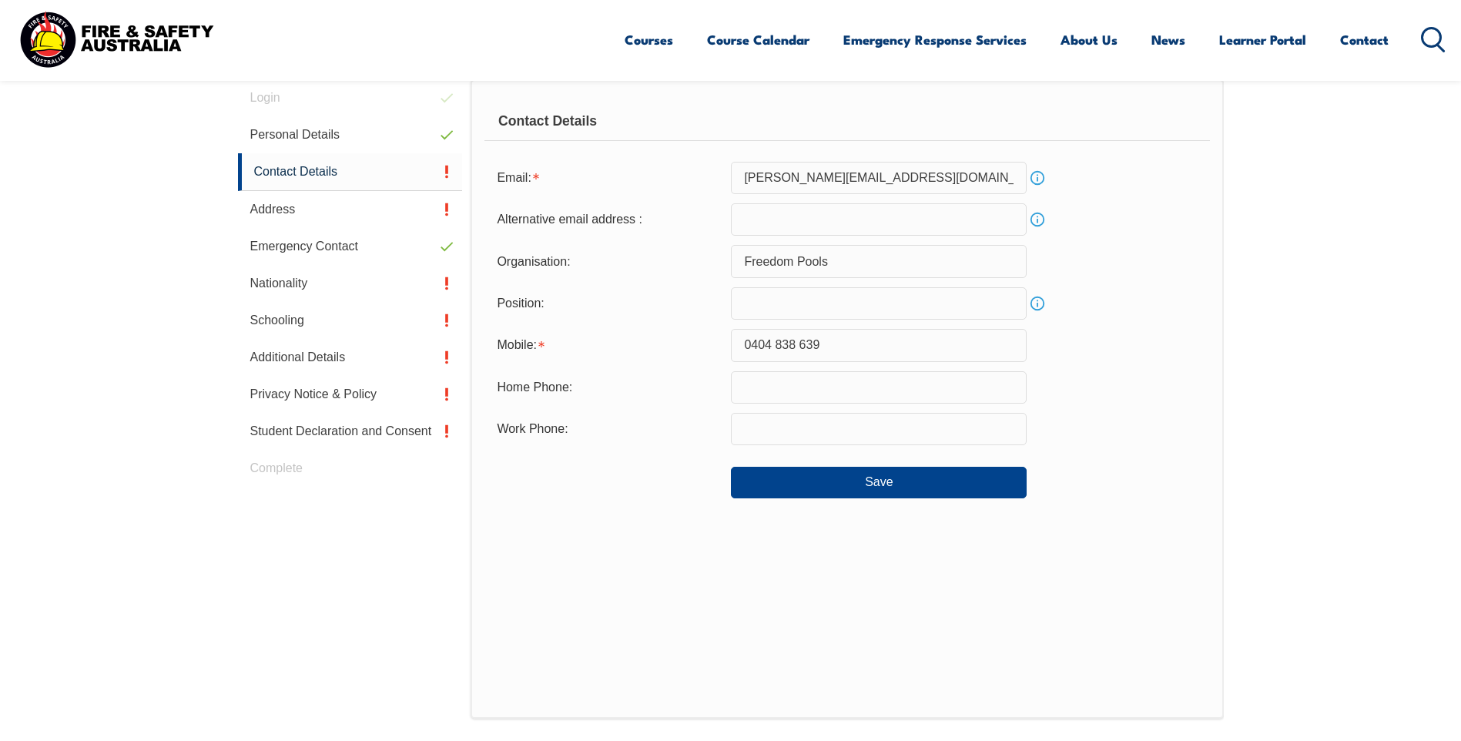
scroll to position [420, 0]
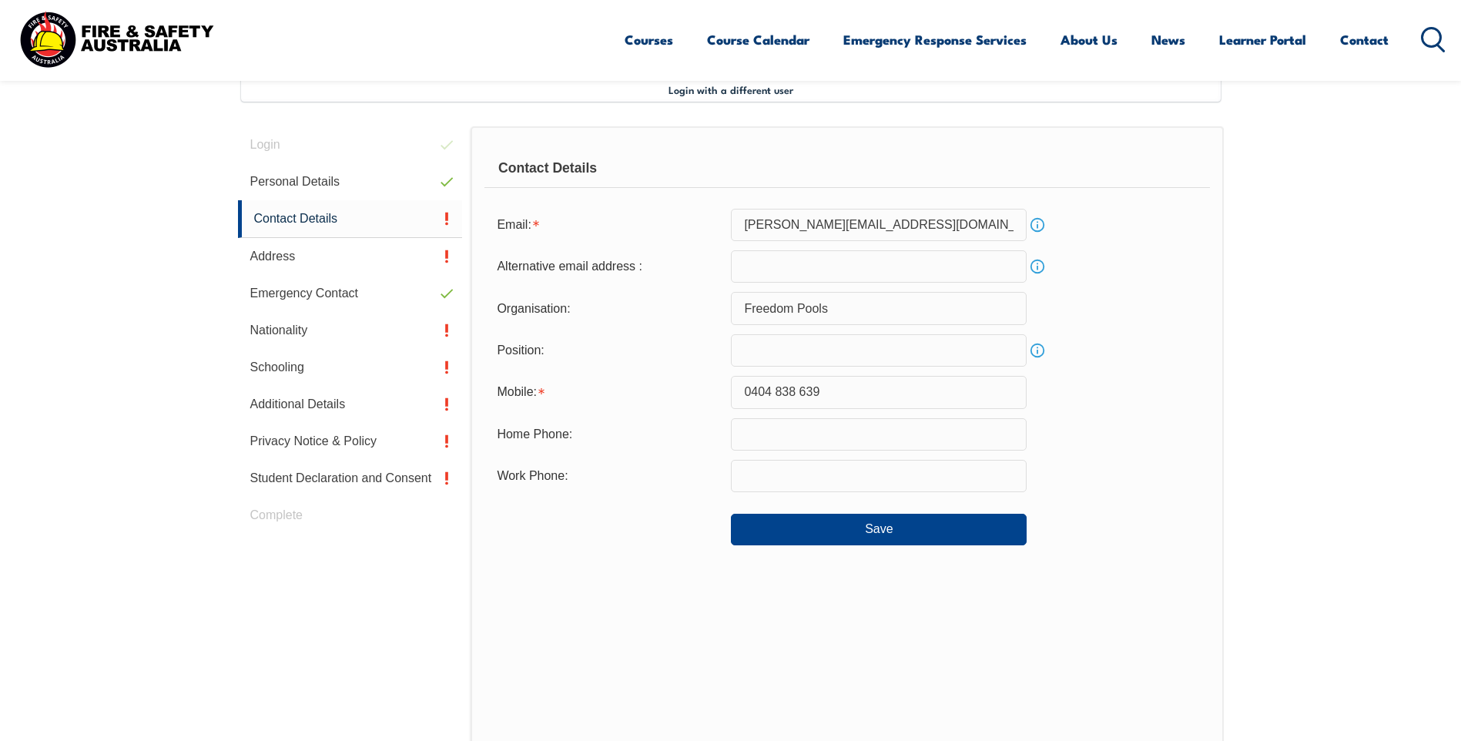
click at [774, 354] on input "text" at bounding box center [879, 350] width 296 height 32
type input "s"
type input "a"
type input "State Manager"
click at [778, 473] on input "text" at bounding box center [879, 476] width 296 height 32
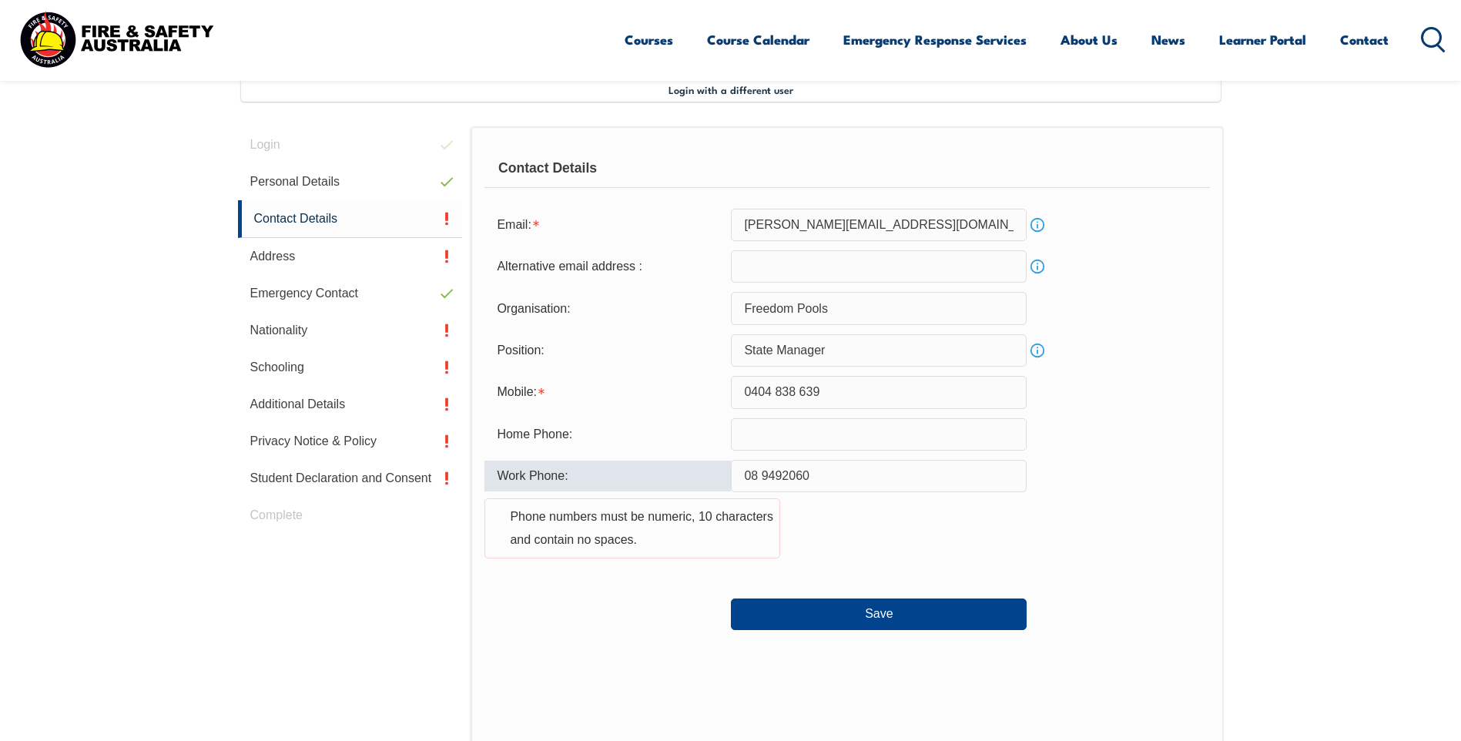
drag, startPoint x: 752, startPoint y: 474, endPoint x: 842, endPoint y: 464, distance: 90.0
click at [753, 474] on input "08 9492060" at bounding box center [879, 476] width 296 height 32
type input "089492060"
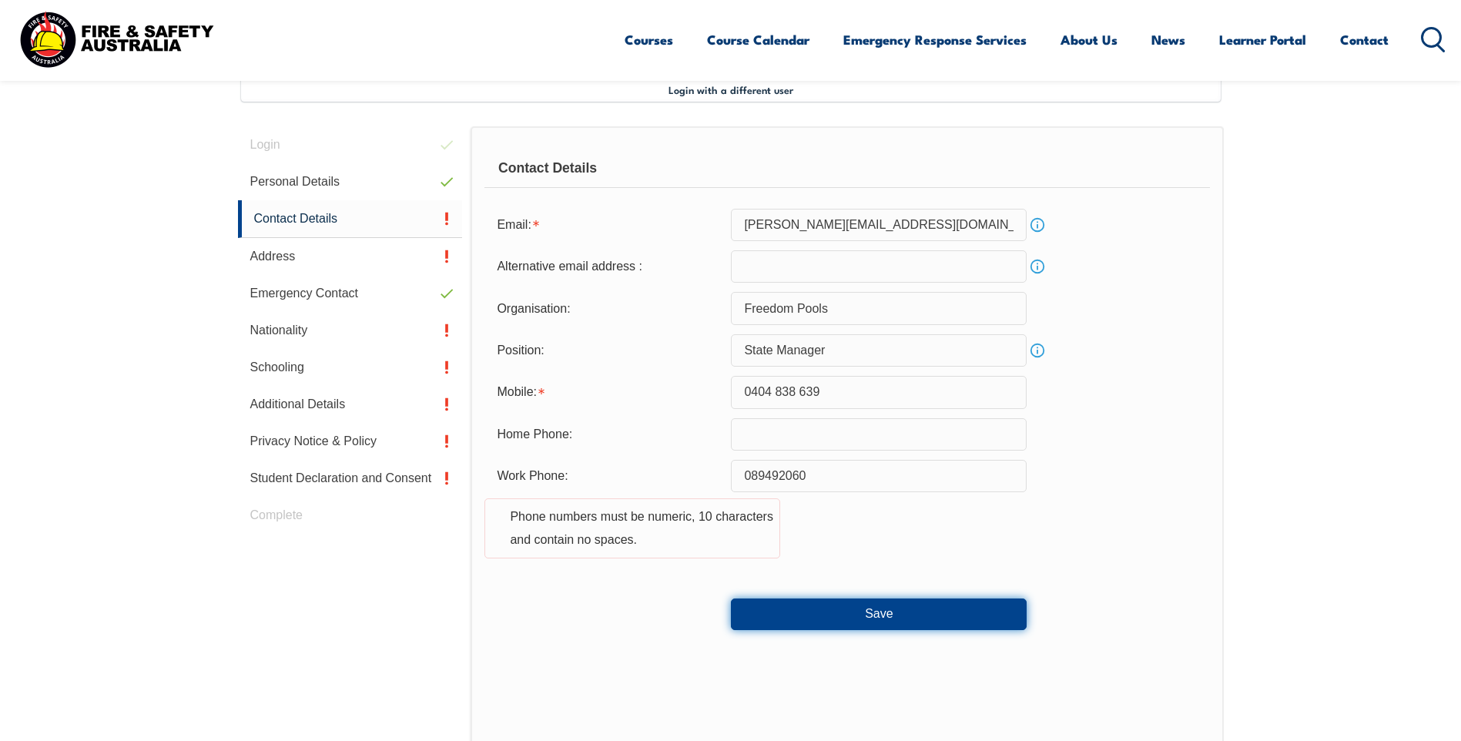
click at [856, 606] on button "Save" at bounding box center [879, 613] width 296 height 31
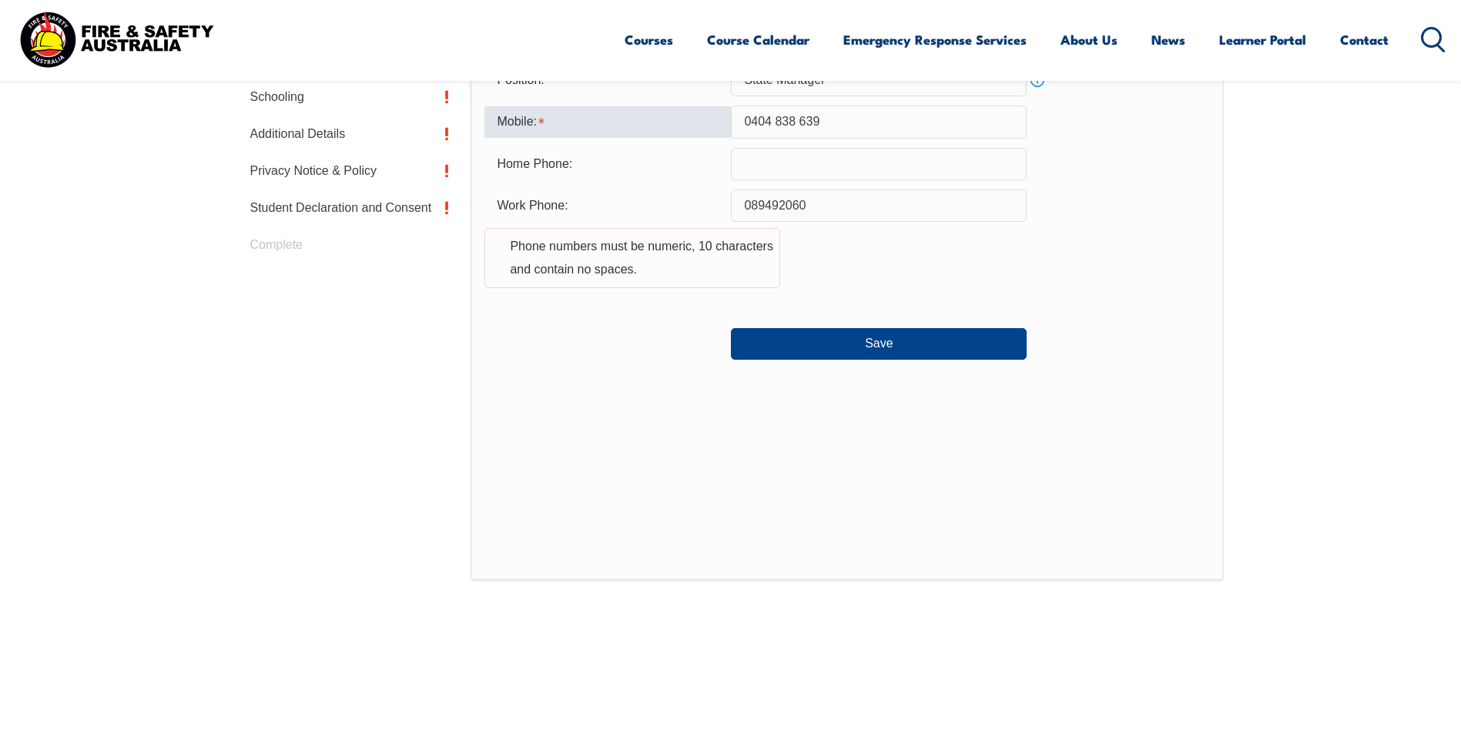
scroll to position [642, 0]
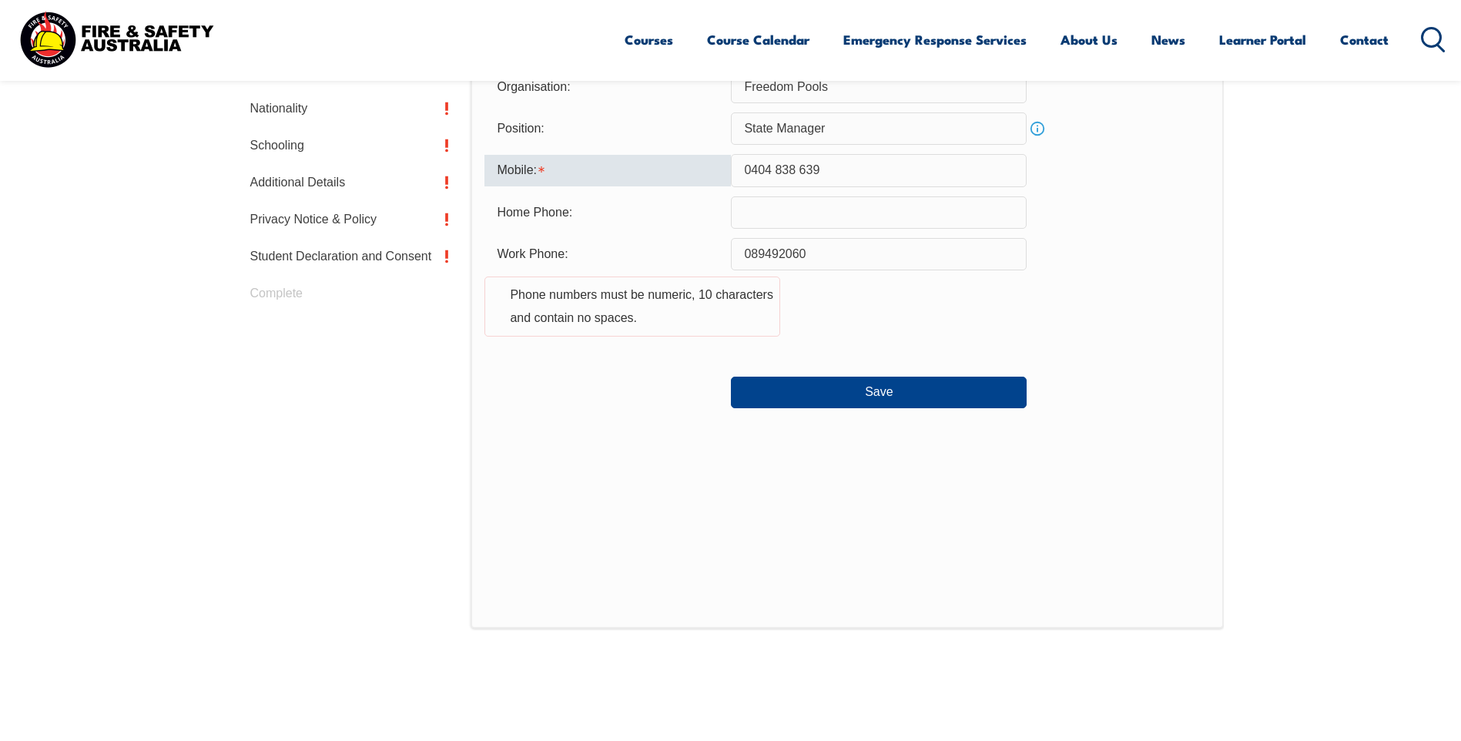
click at [758, 173] on input "0404 838 639" at bounding box center [879, 170] width 296 height 32
drag, startPoint x: 772, startPoint y: 173, endPoint x: 871, endPoint y: 95, distance: 126.7
click at [788, 167] on input "0404 838 639" at bounding box center [879, 170] width 296 height 32
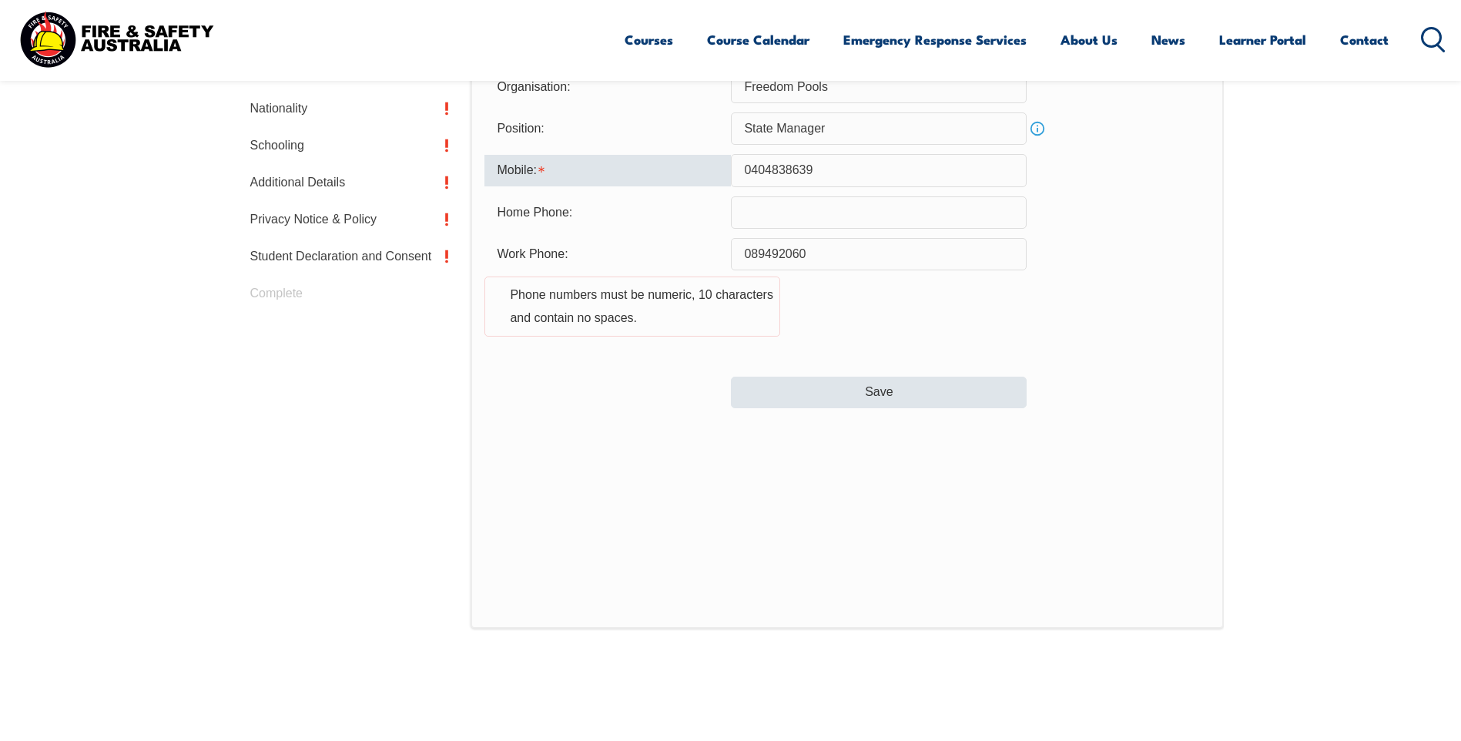
type input "0404838639"
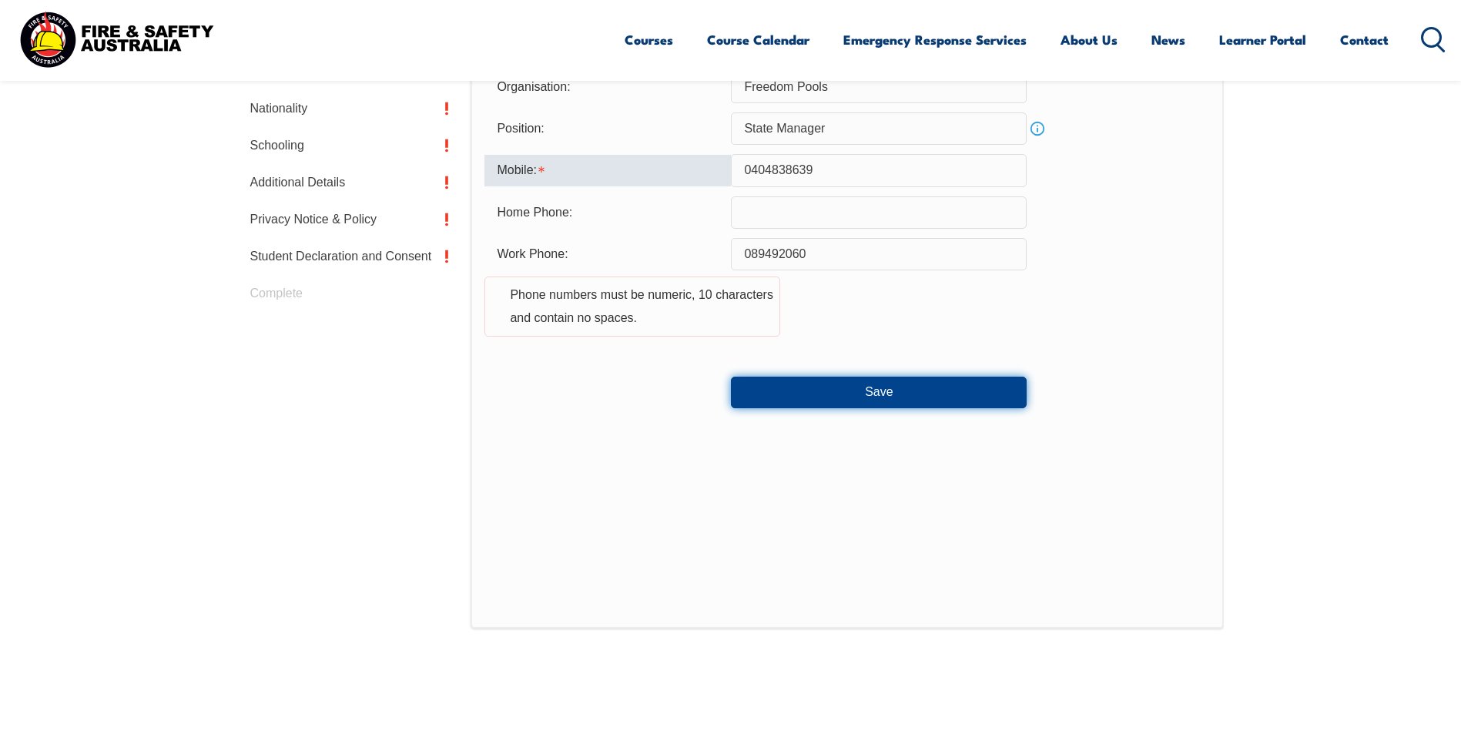
click at [887, 384] on button "Save" at bounding box center [879, 392] width 296 height 31
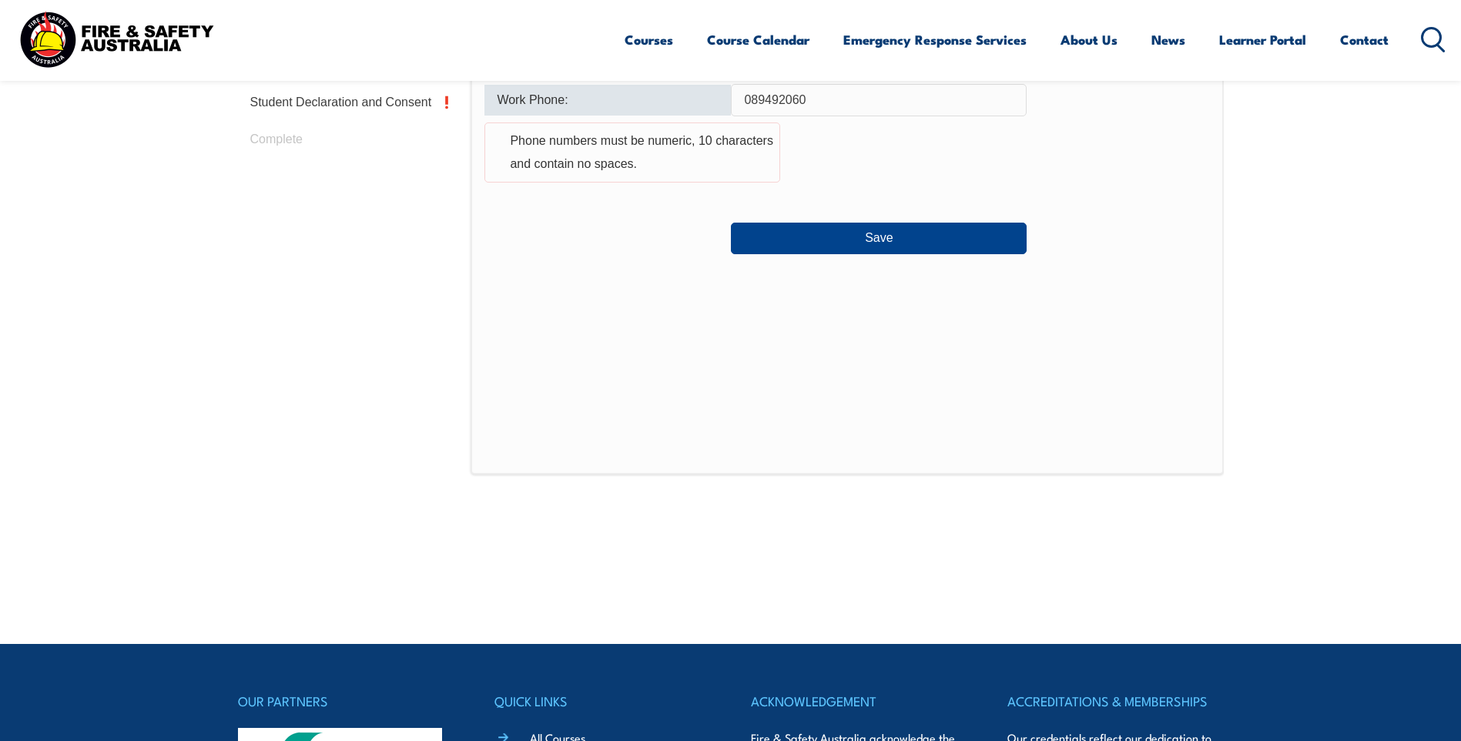
scroll to position [803, 0]
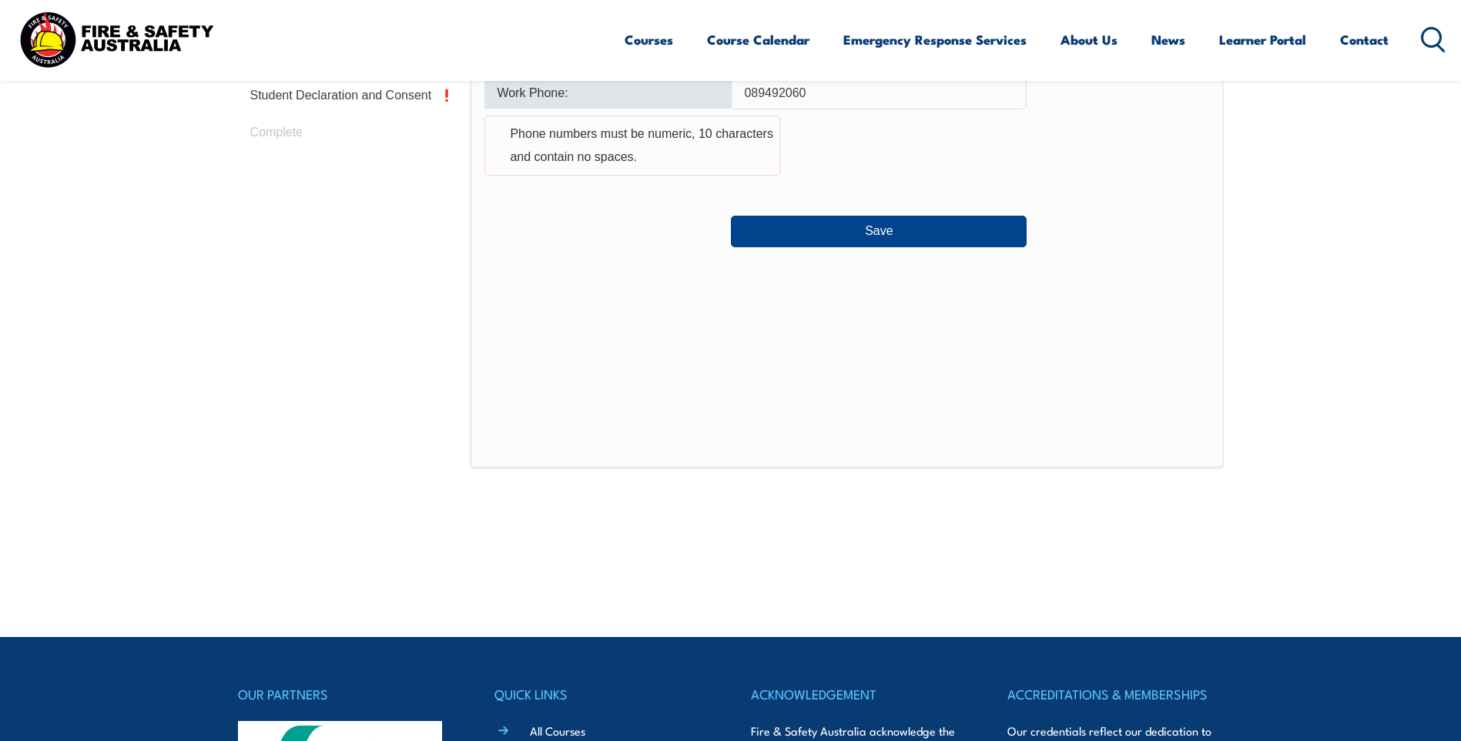
click at [803, 92] on input "089492060" at bounding box center [879, 93] width 296 height 32
type input "[PHONE_NUMBER]"
click at [869, 237] on button "Save" at bounding box center [879, 231] width 296 height 31
click at [750, 94] on input "[PHONE_NUMBER]" at bounding box center [879, 93] width 296 height 32
drag, startPoint x: 498, startPoint y: 38, endPoint x: 301, endPoint y: -21, distance: 204.9
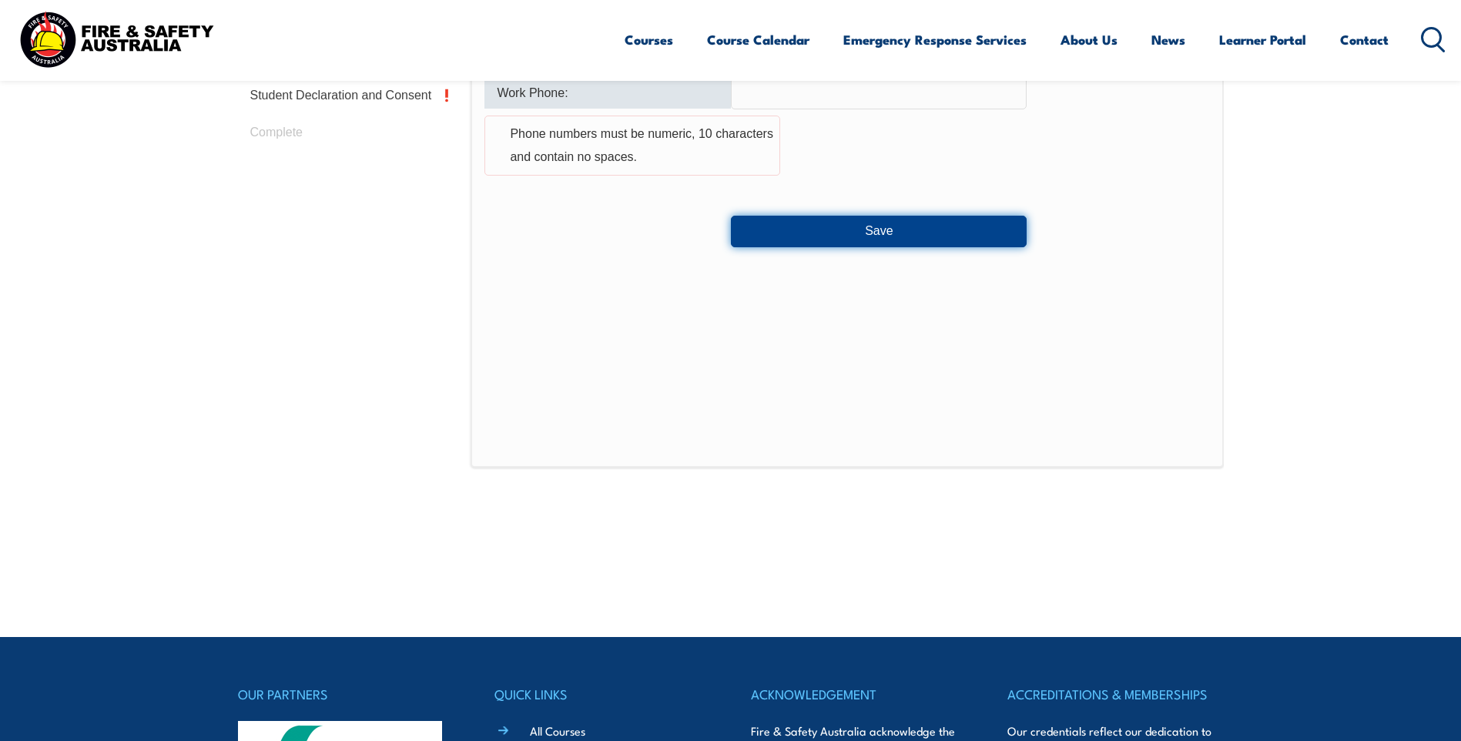
click at [863, 219] on button "Save" at bounding box center [879, 231] width 296 height 31
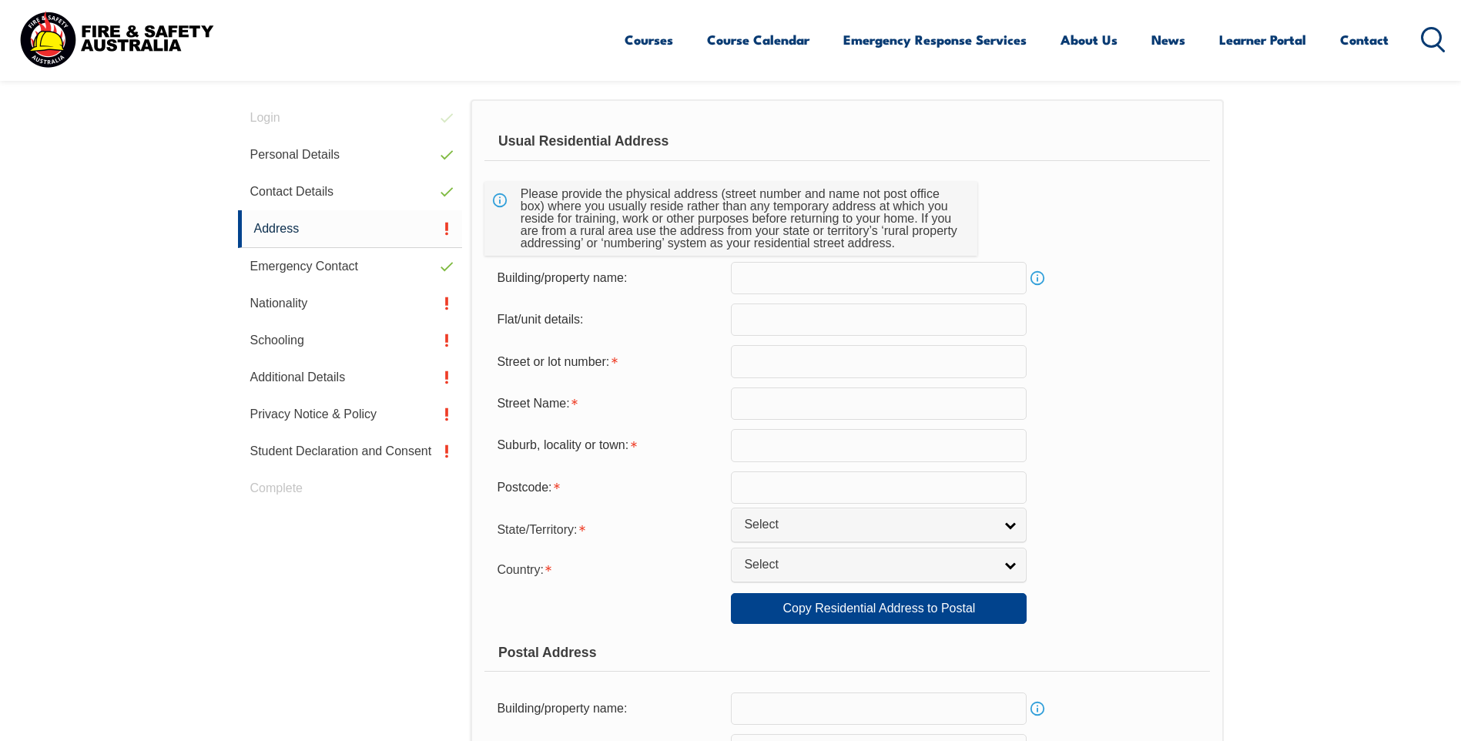
scroll to position [420, 0]
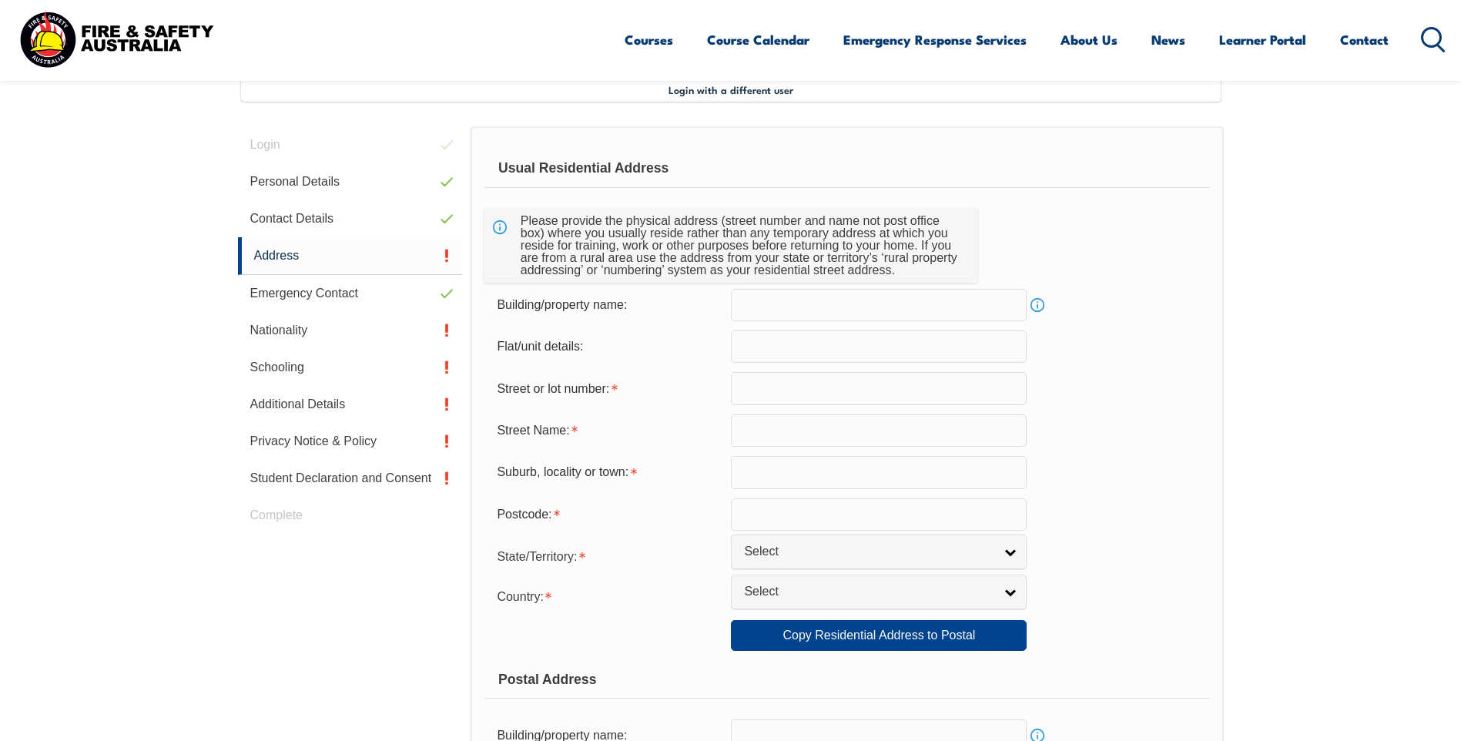
click at [776, 400] on input "text" at bounding box center [879, 388] width 296 height 32
type input "27 Jilakin Loop"
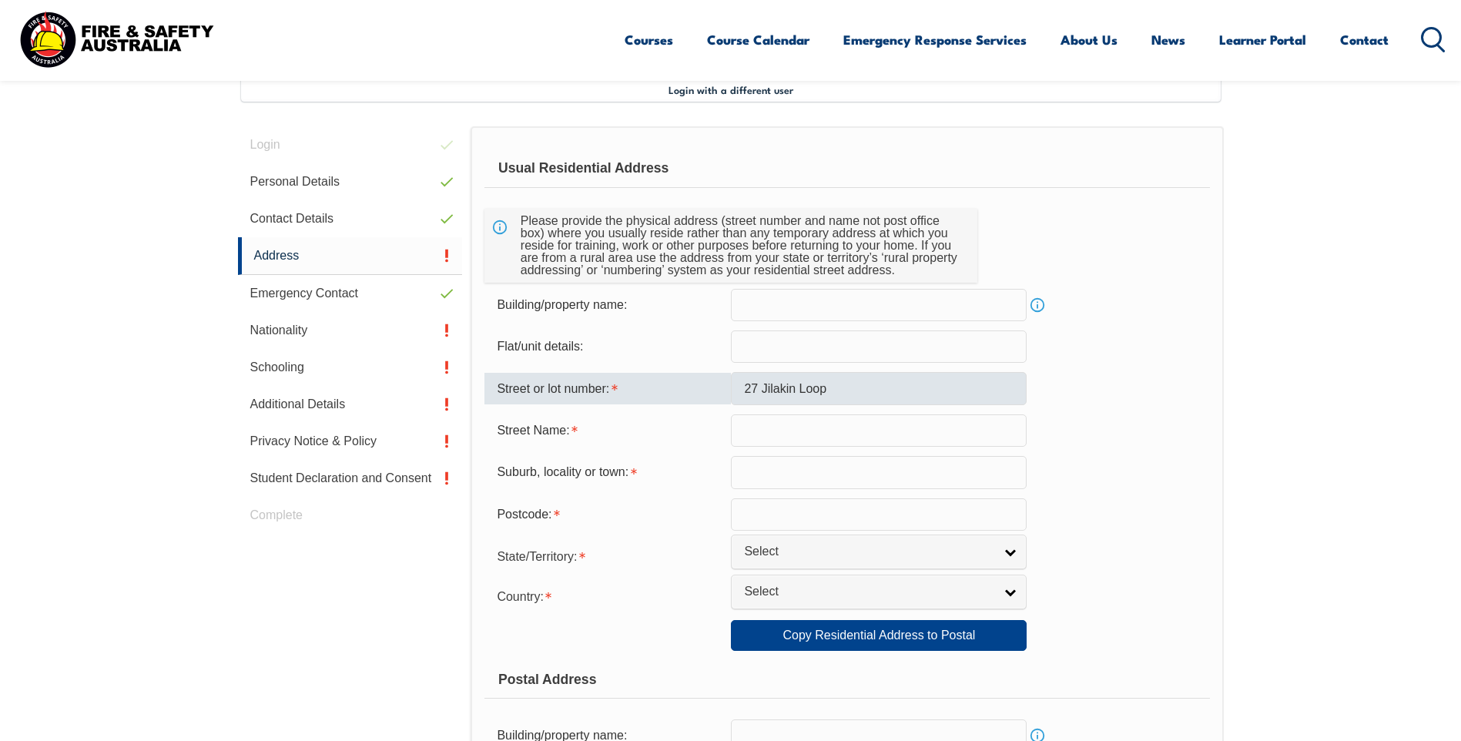
type input "Canning Vale"
type input "6155"
select select "2406"
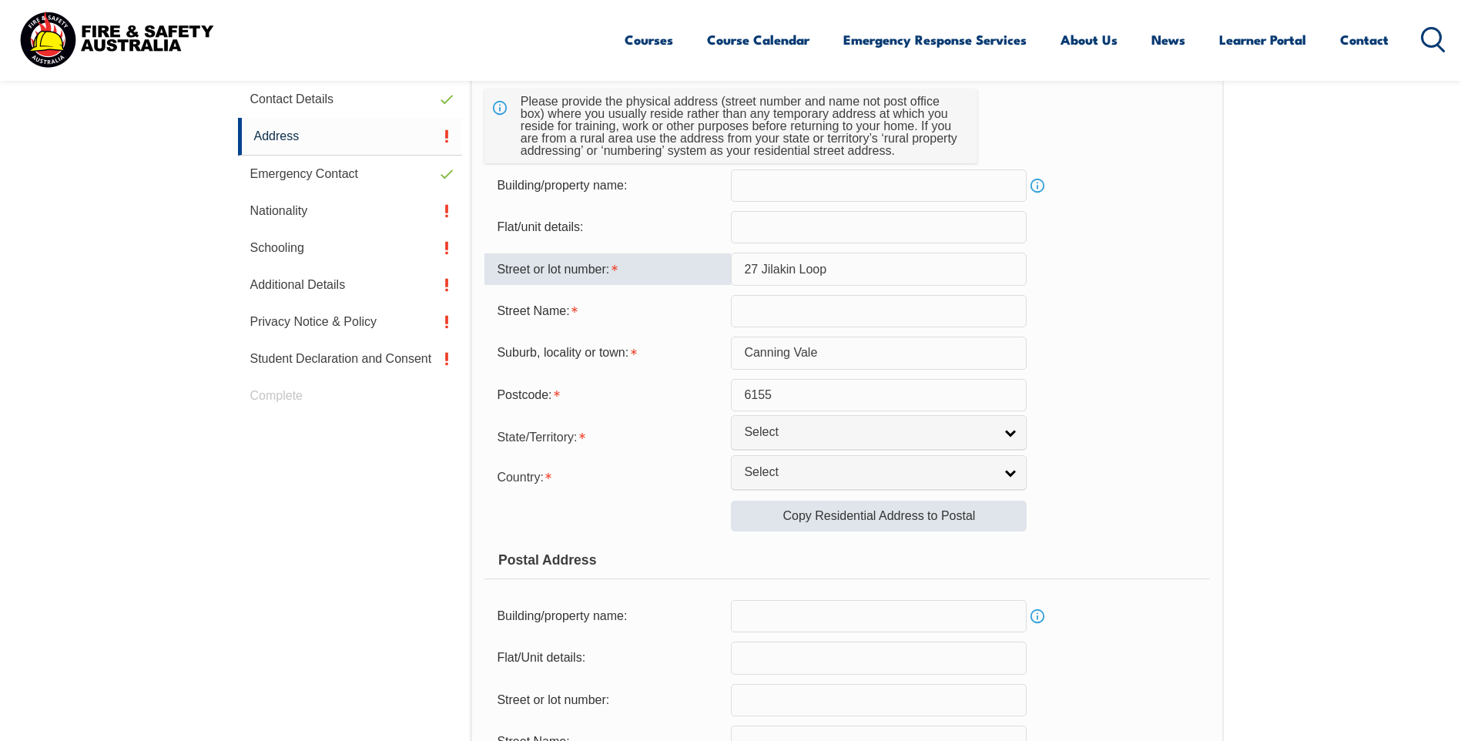
scroll to position [574, 0]
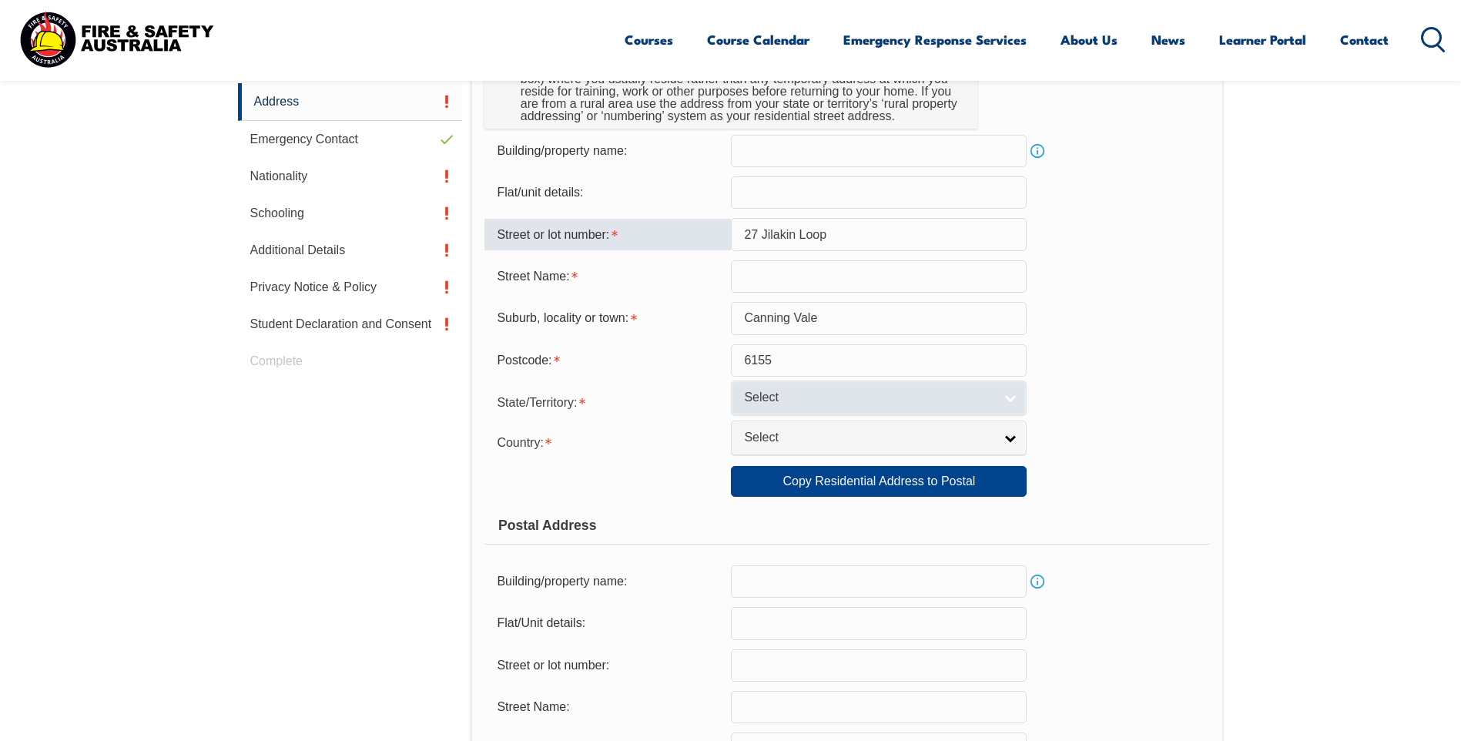
click at [806, 400] on span "Select" at bounding box center [869, 398] width 250 height 16
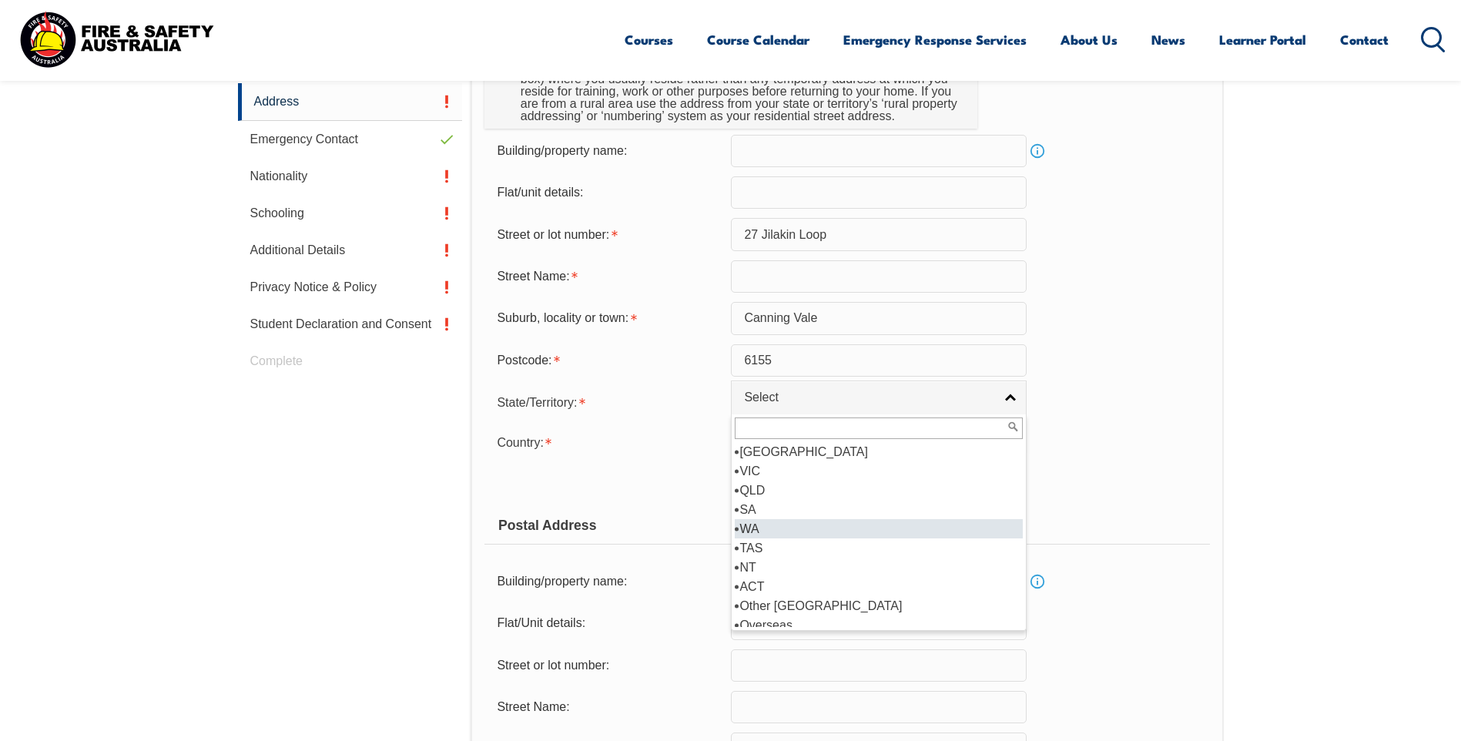
click at [756, 531] on li "WA" at bounding box center [879, 528] width 288 height 19
select select "WA"
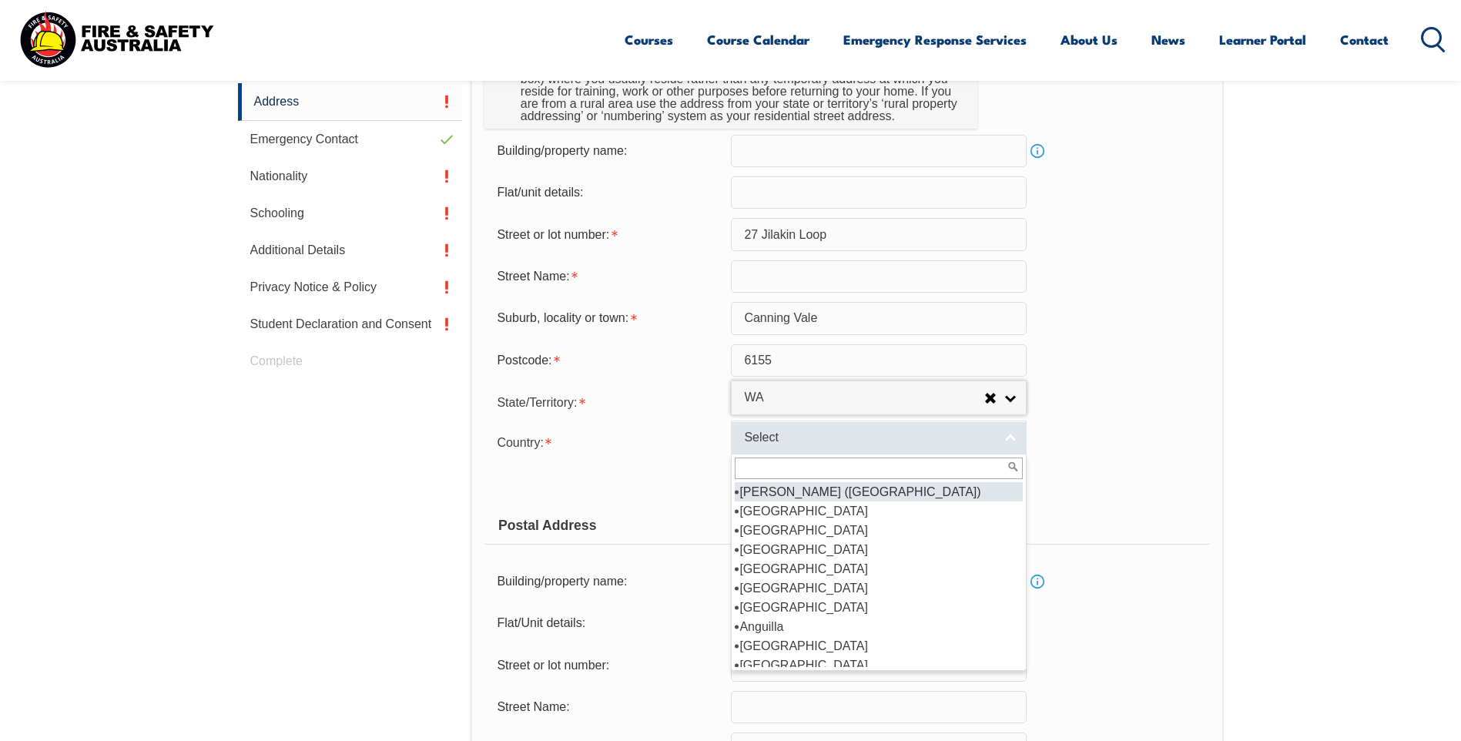
click at [769, 437] on span "Select" at bounding box center [869, 438] width 250 height 16
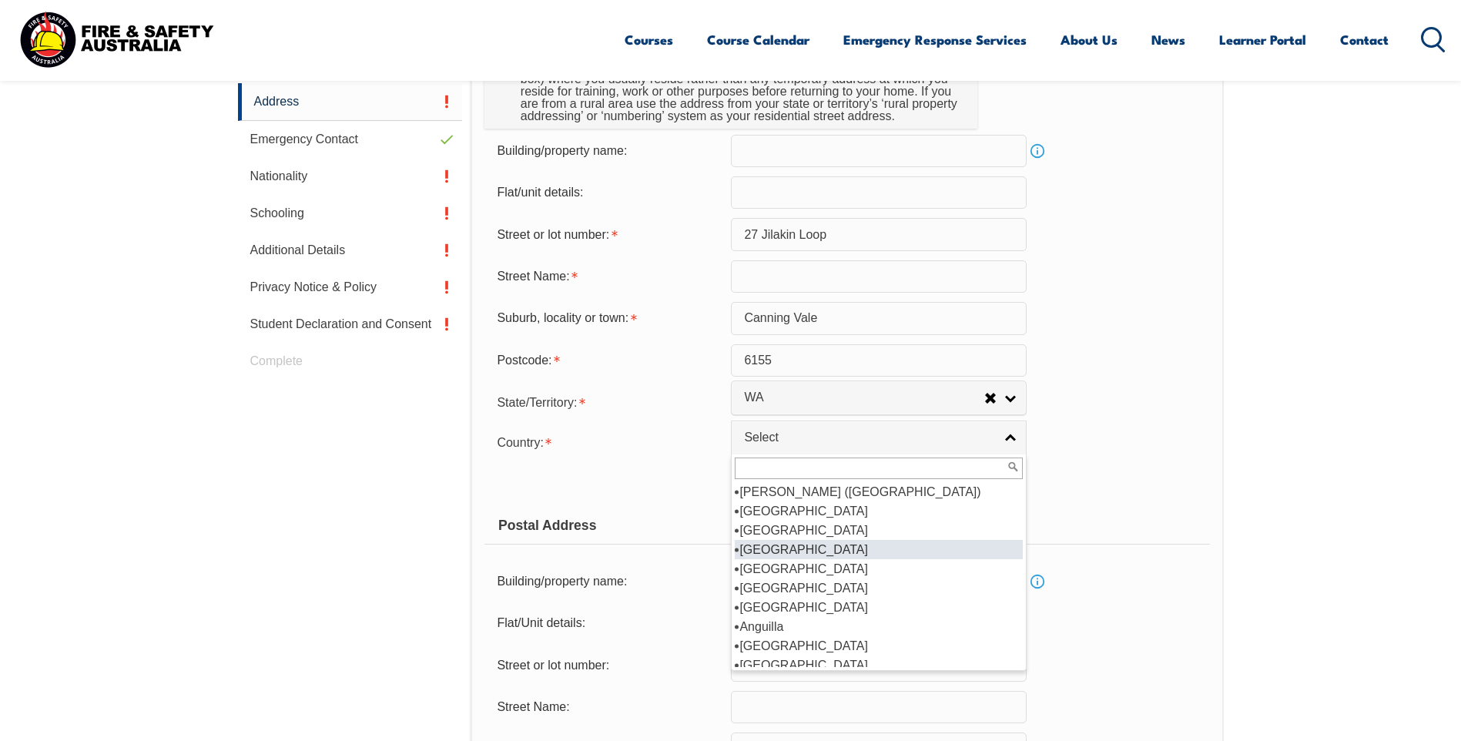
type input "c"
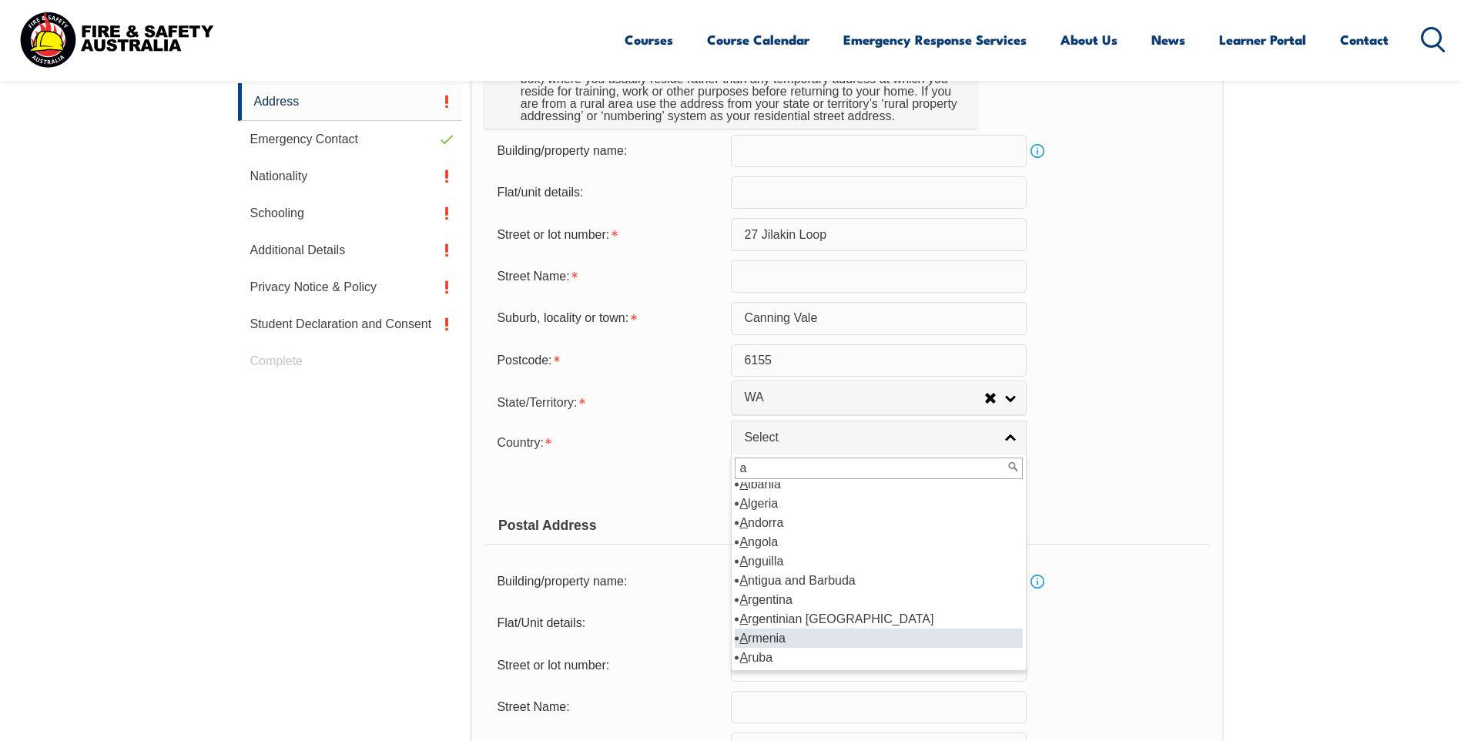
scroll to position [154, 0]
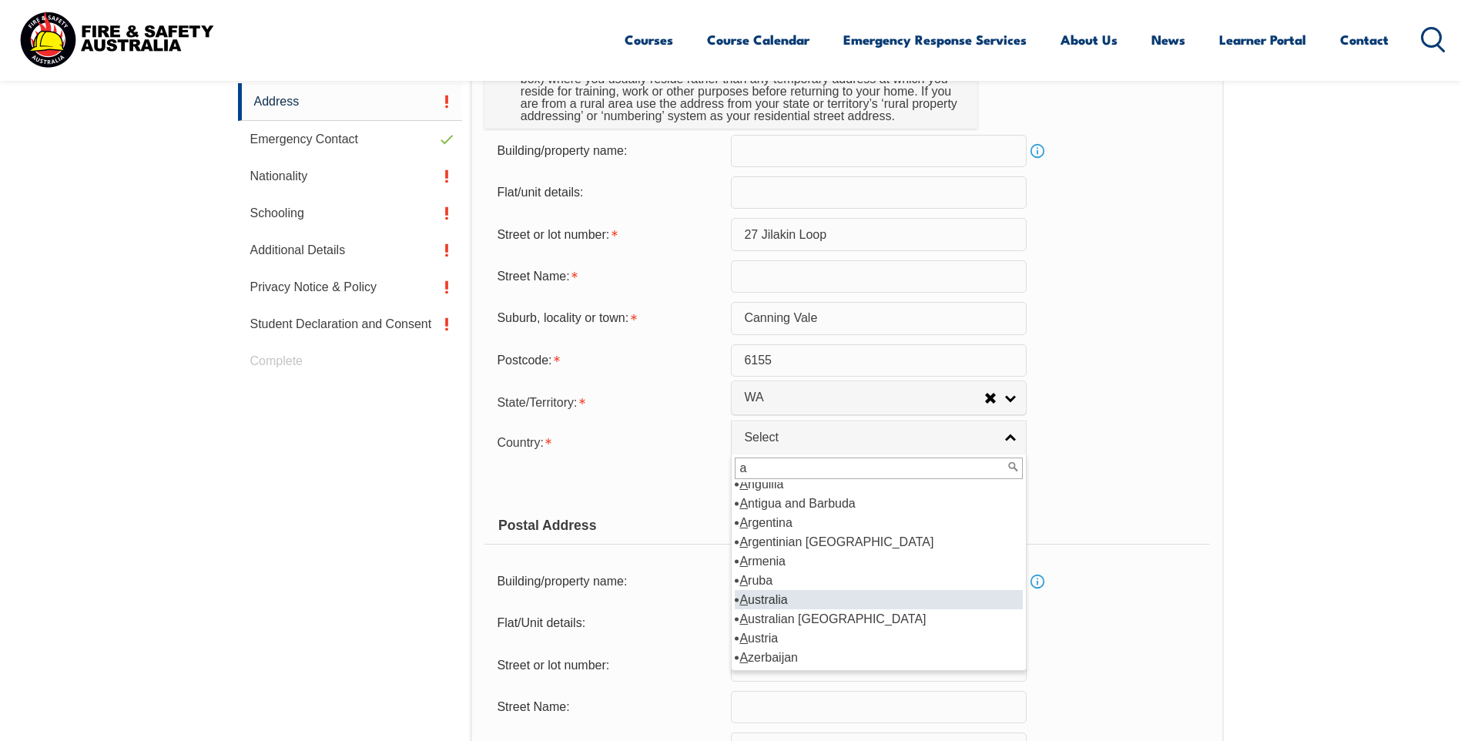
type input "a"
click at [782, 590] on li "A ustralia" at bounding box center [879, 599] width 288 height 19
select select "1101"
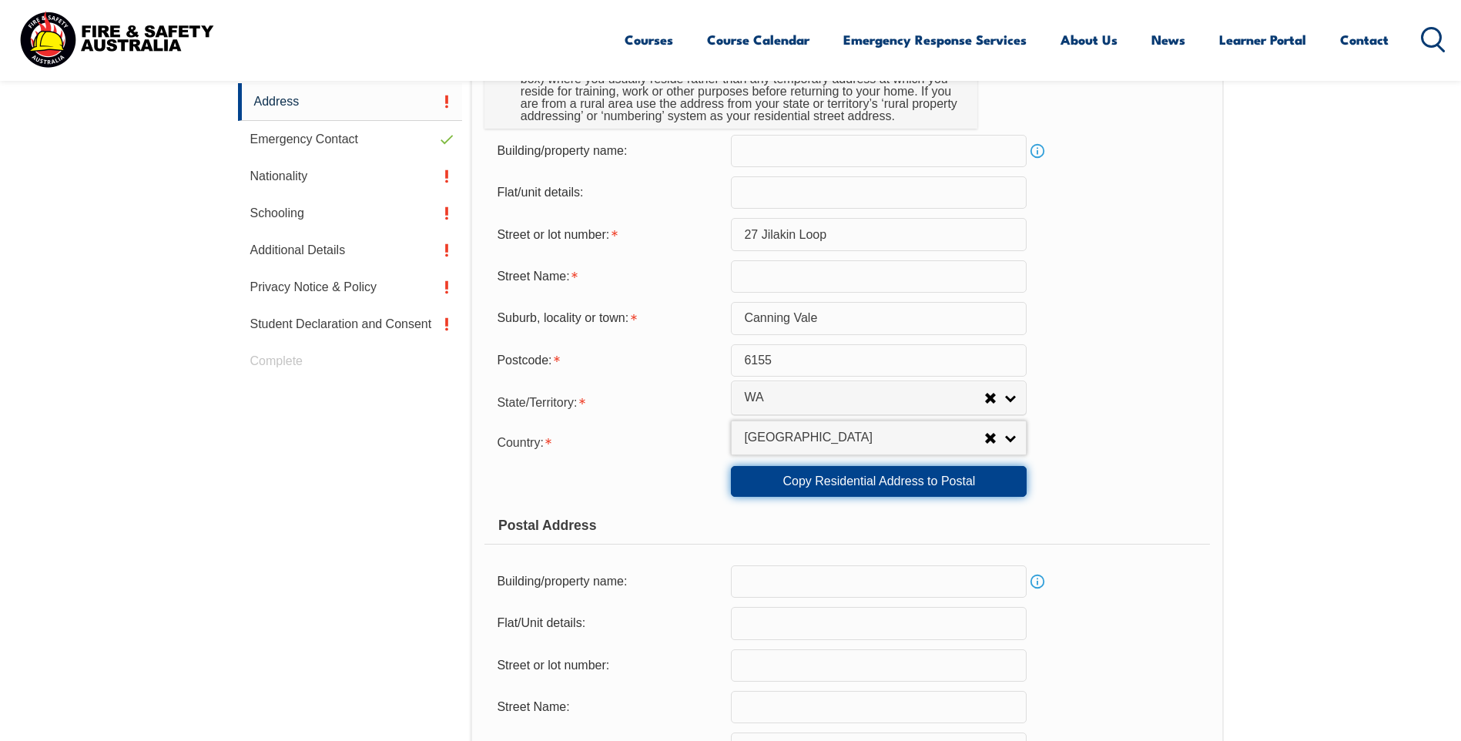
click at [809, 477] on link "Copy Residential Address to Postal" at bounding box center [879, 481] width 296 height 31
type input "27 Jilakin Loop"
type input "Canning Vale"
select select "WA"
type input "6155"
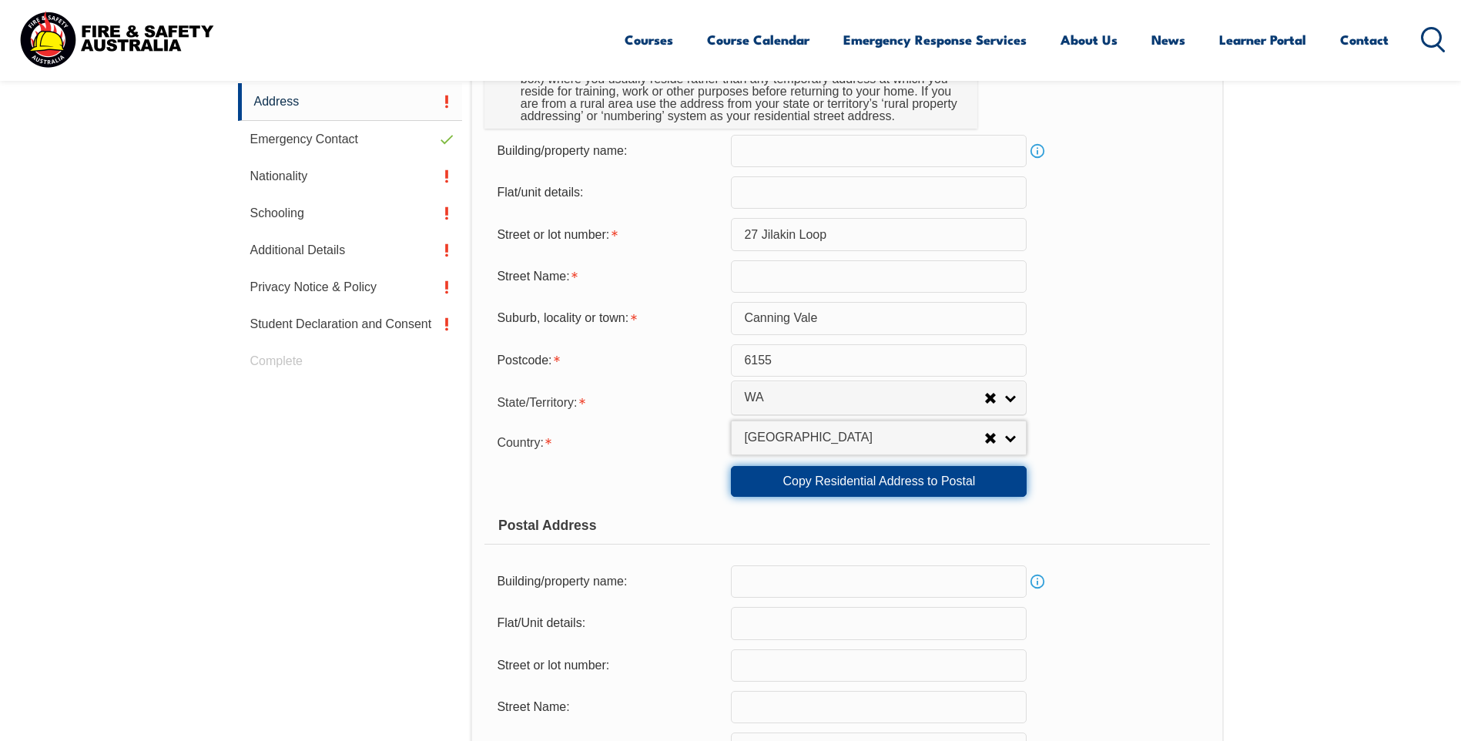
select select "1101"
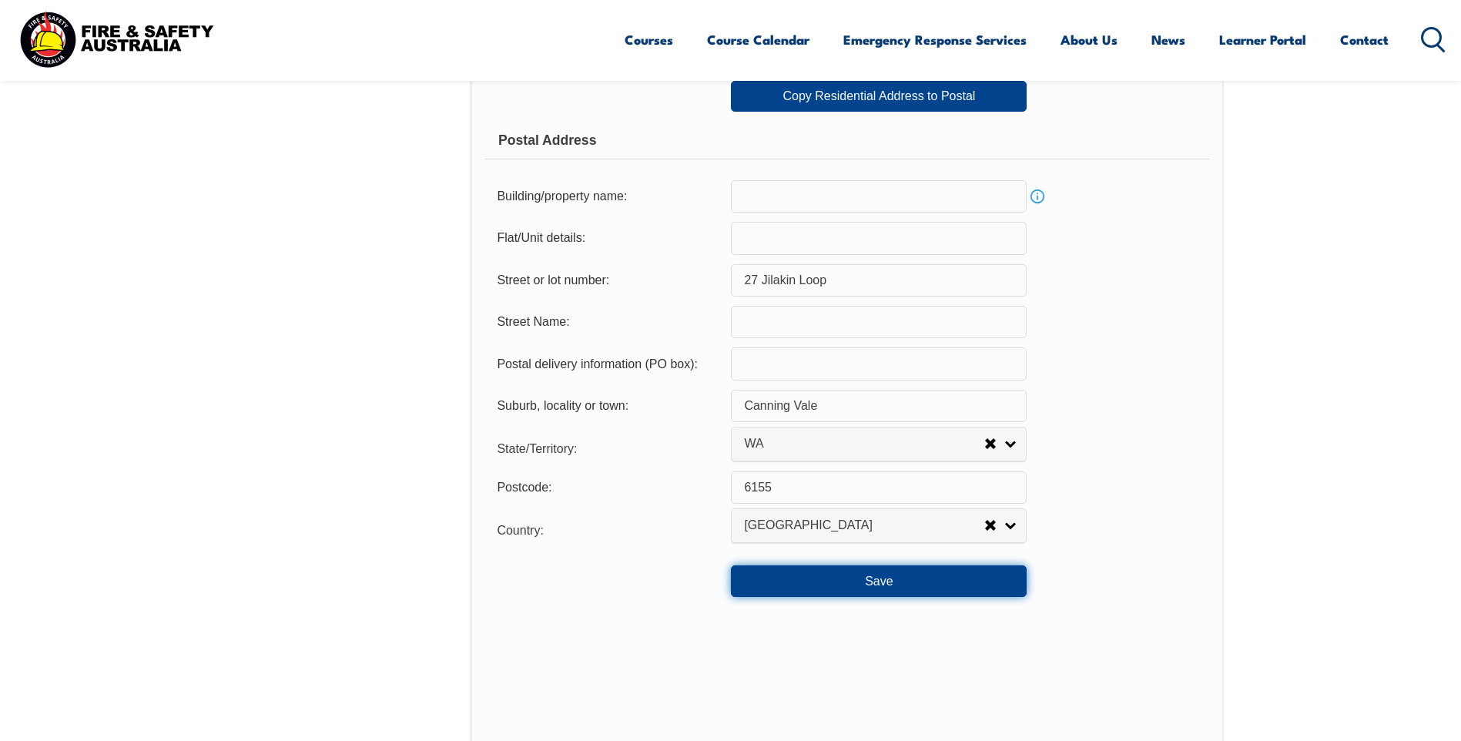
click at [833, 587] on button "Save" at bounding box center [879, 580] width 296 height 31
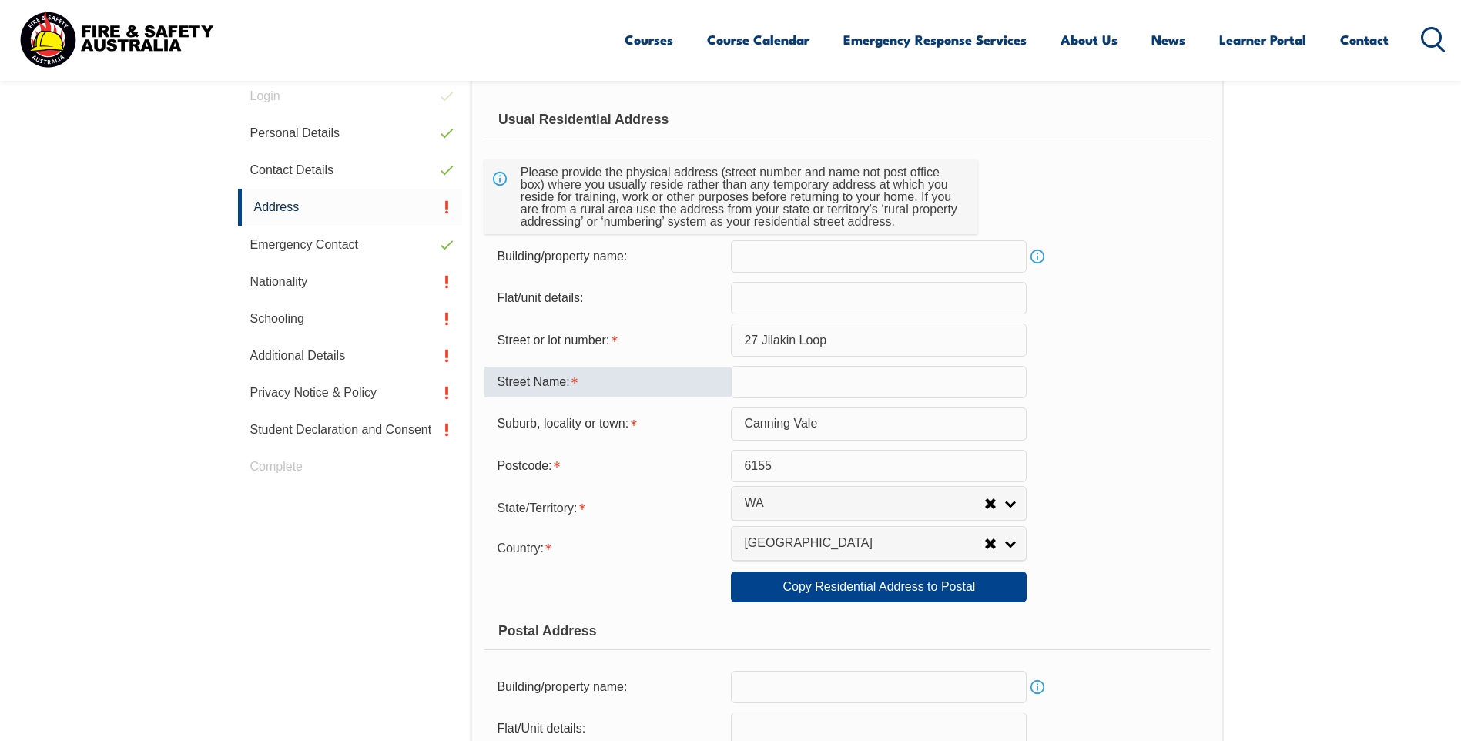
scroll to position [295, 0]
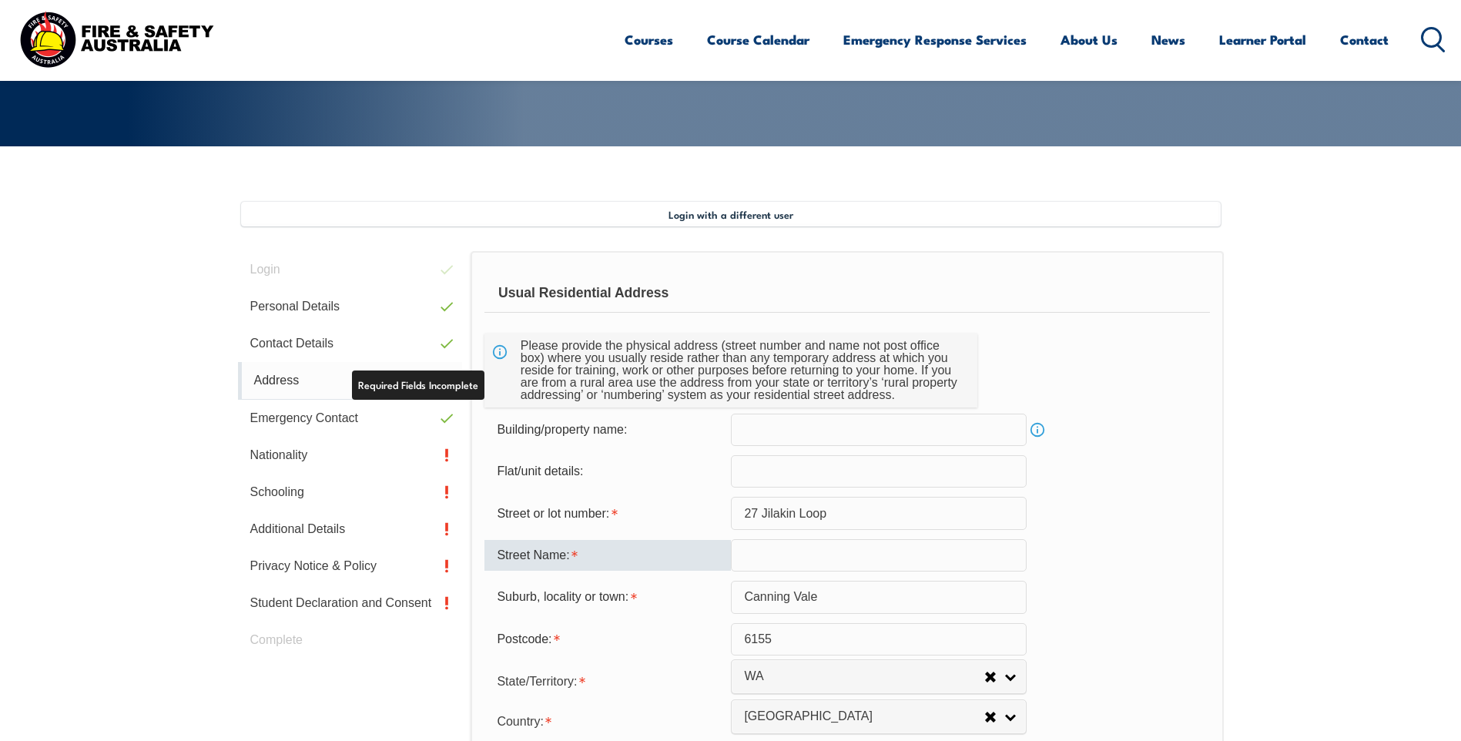
click at [301, 382] on link "Address" at bounding box center [350, 381] width 225 height 38
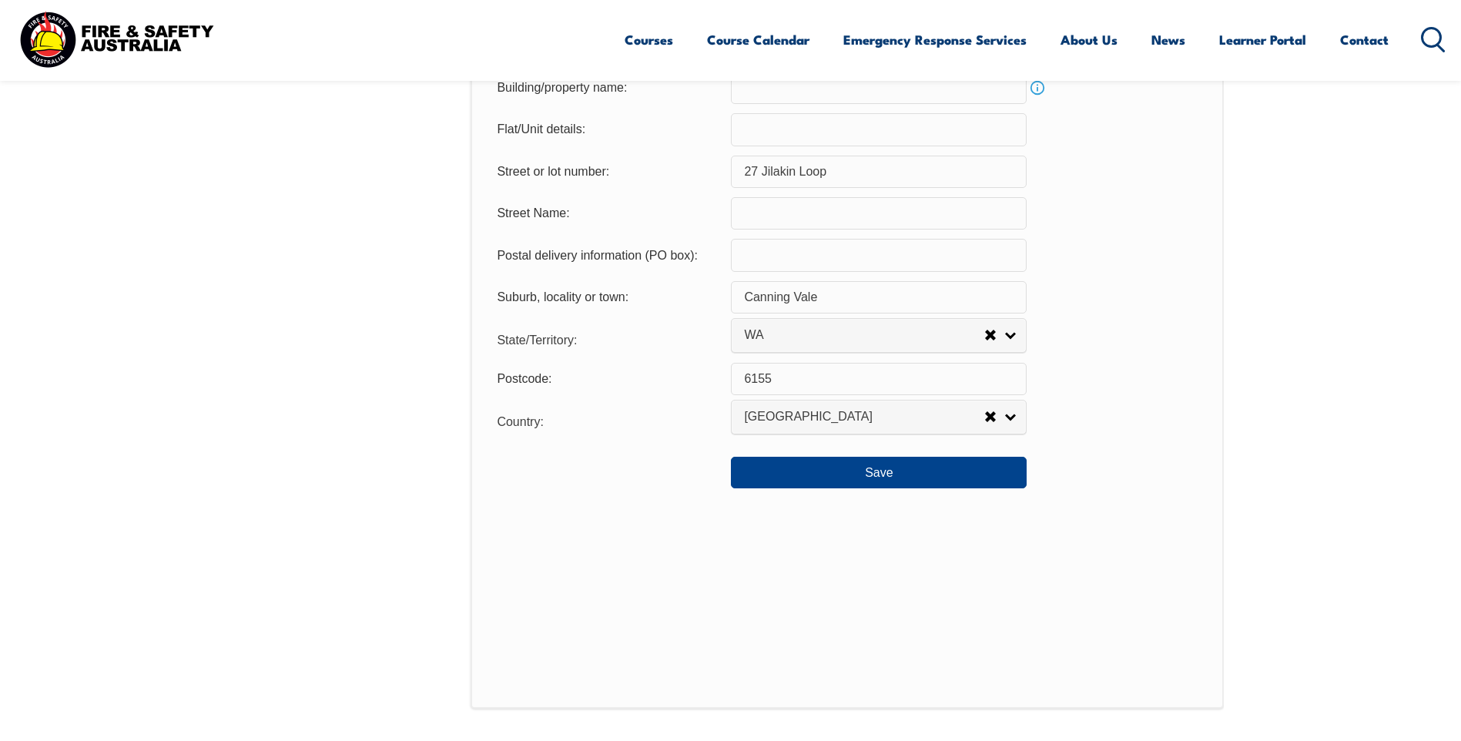
scroll to position [1113, 0]
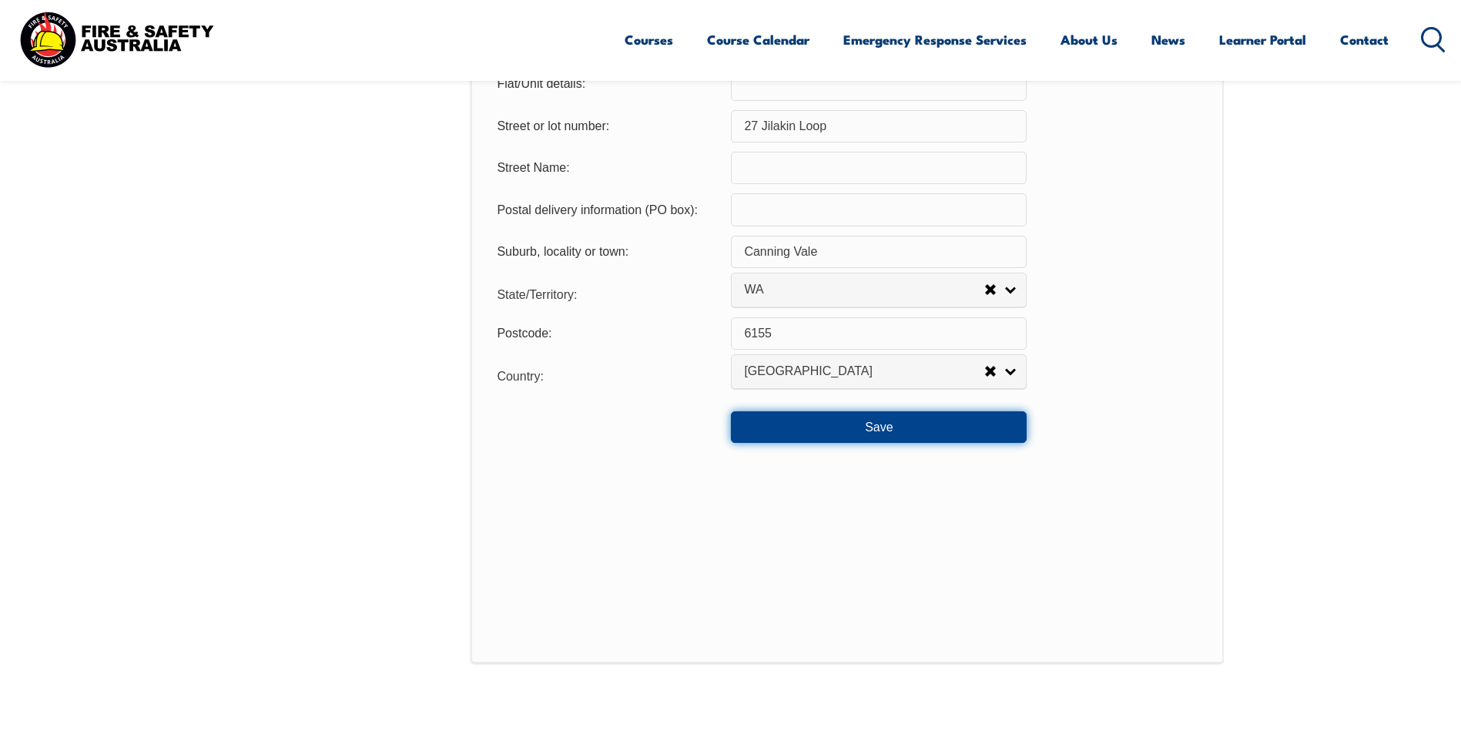
click at [853, 430] on button "Save" at bounding box center [879, 426] width 296 height 31
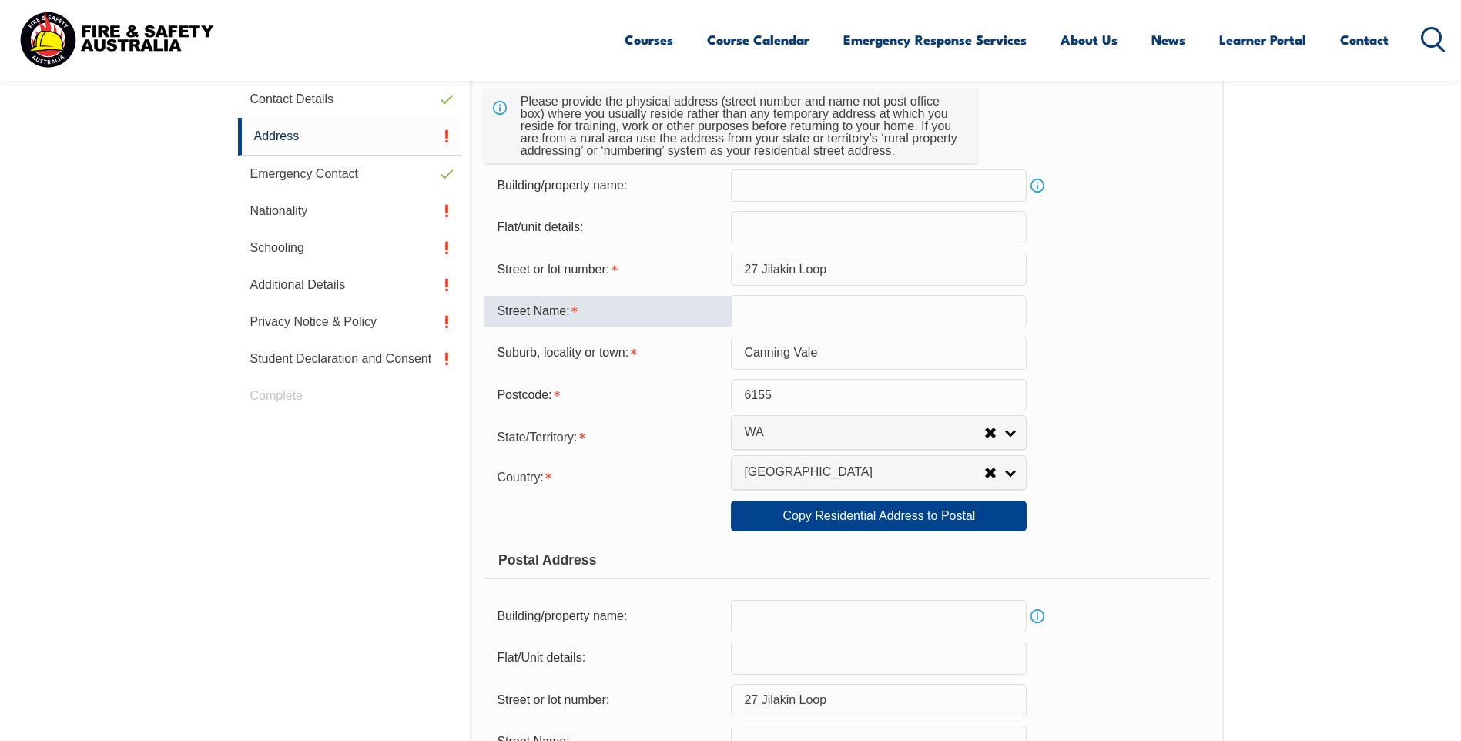
scroll to position [526, 0]
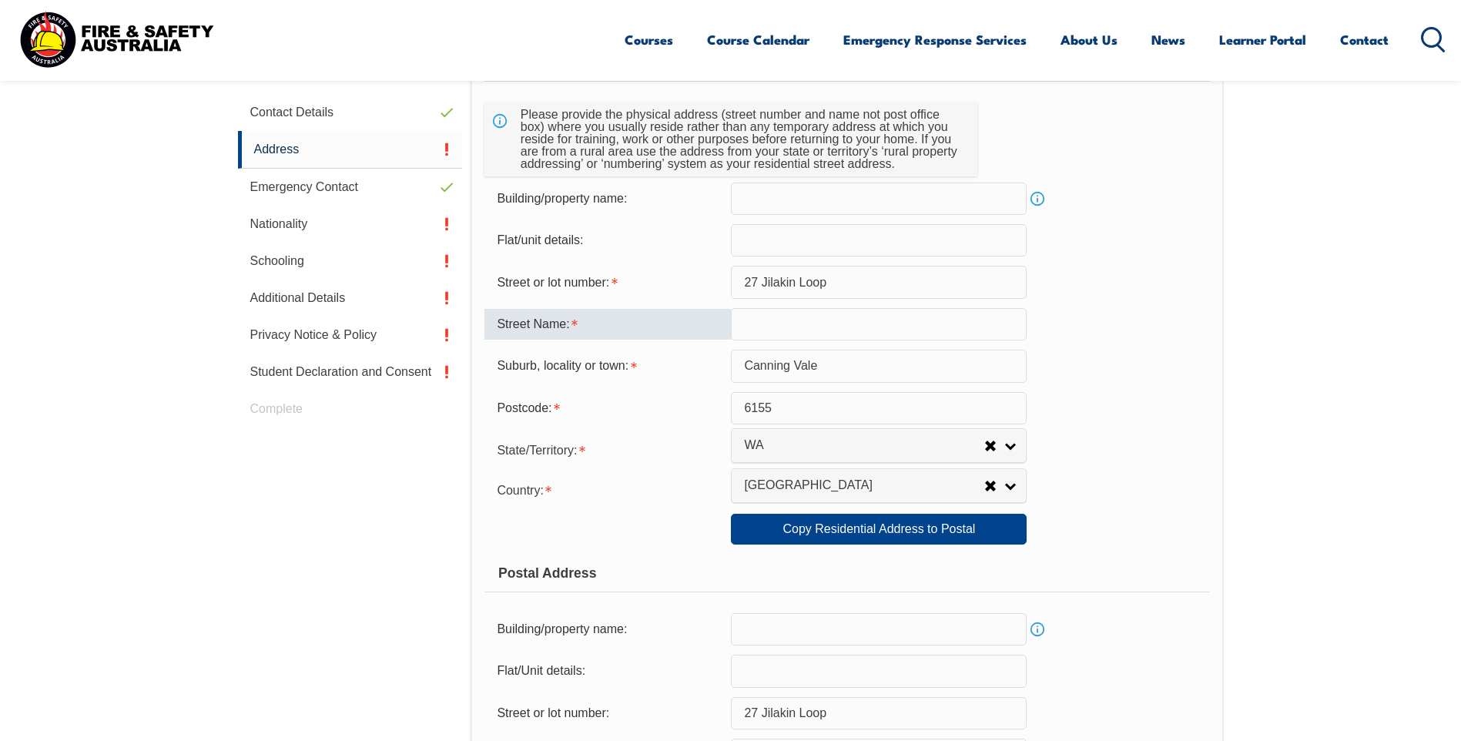
click at [805, 320] on input "text" at bounding box center [879, 324] width 296 height 32
type input "Jilakin Loop"
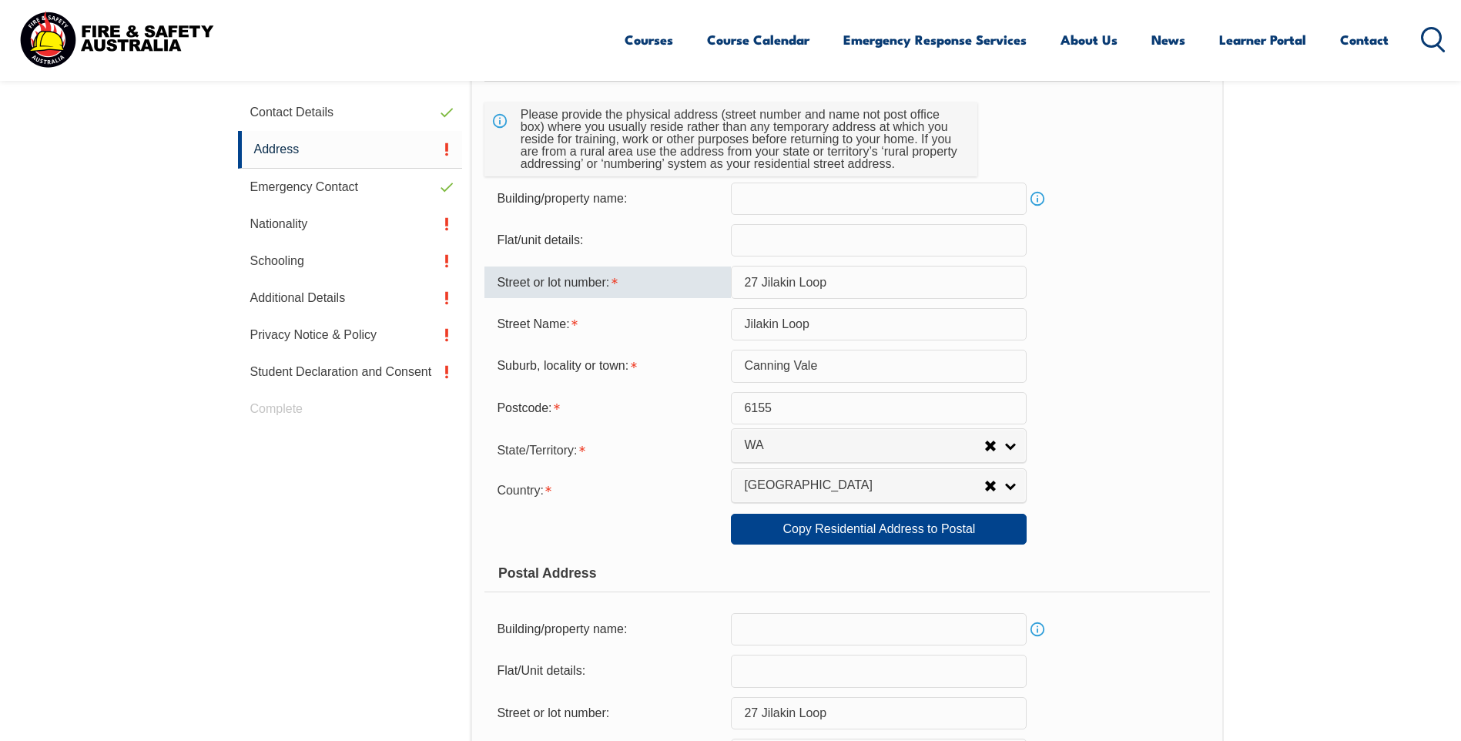
drag, startPoint x: 805, startPoint y: 279, endPoint x: 1004, endPoint y: 272, distance: 198.8
click at [1004, 273] on input "27 Jilakin Loop" at bounding box center [879, 282] width 296 height 32
type input "27"
click at [1128, 408] on div "Postcode: 6155" at bounding box center [846, 408] width 725 height 32
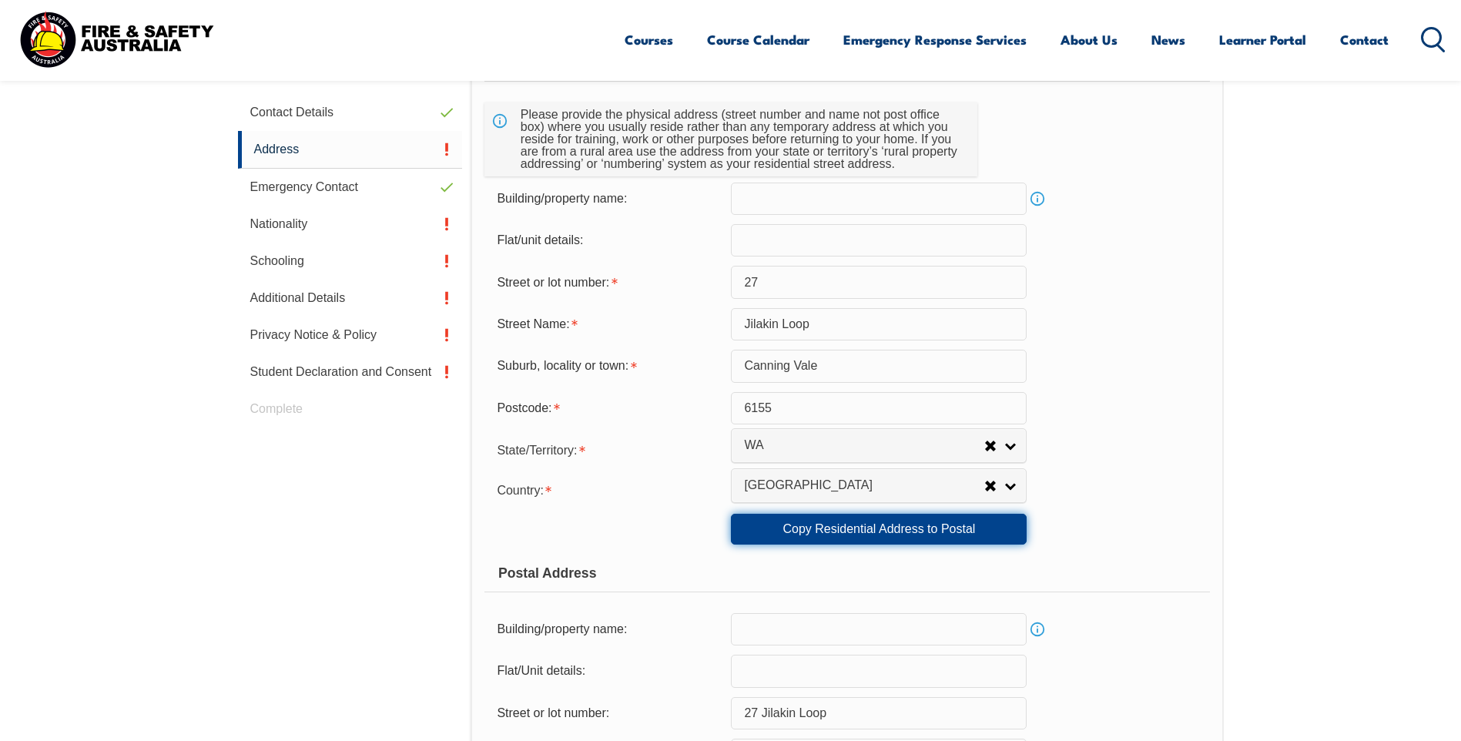
click at [849, 538] on link "Copy Residential Address to Postal" at bounding box center [879, 529] width 296 height 31
type input "27"
type input "Jilakin Loop"
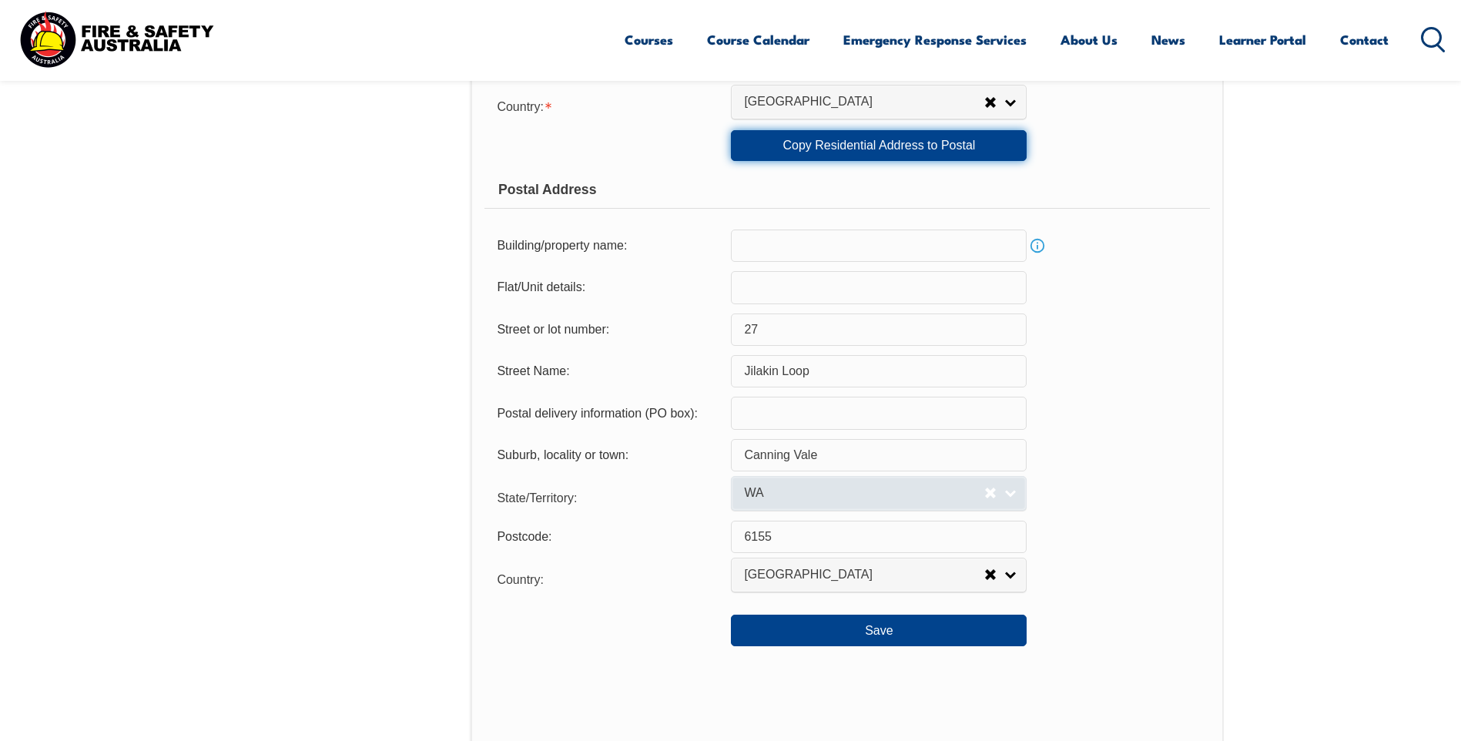
scroll to position [911, 0]
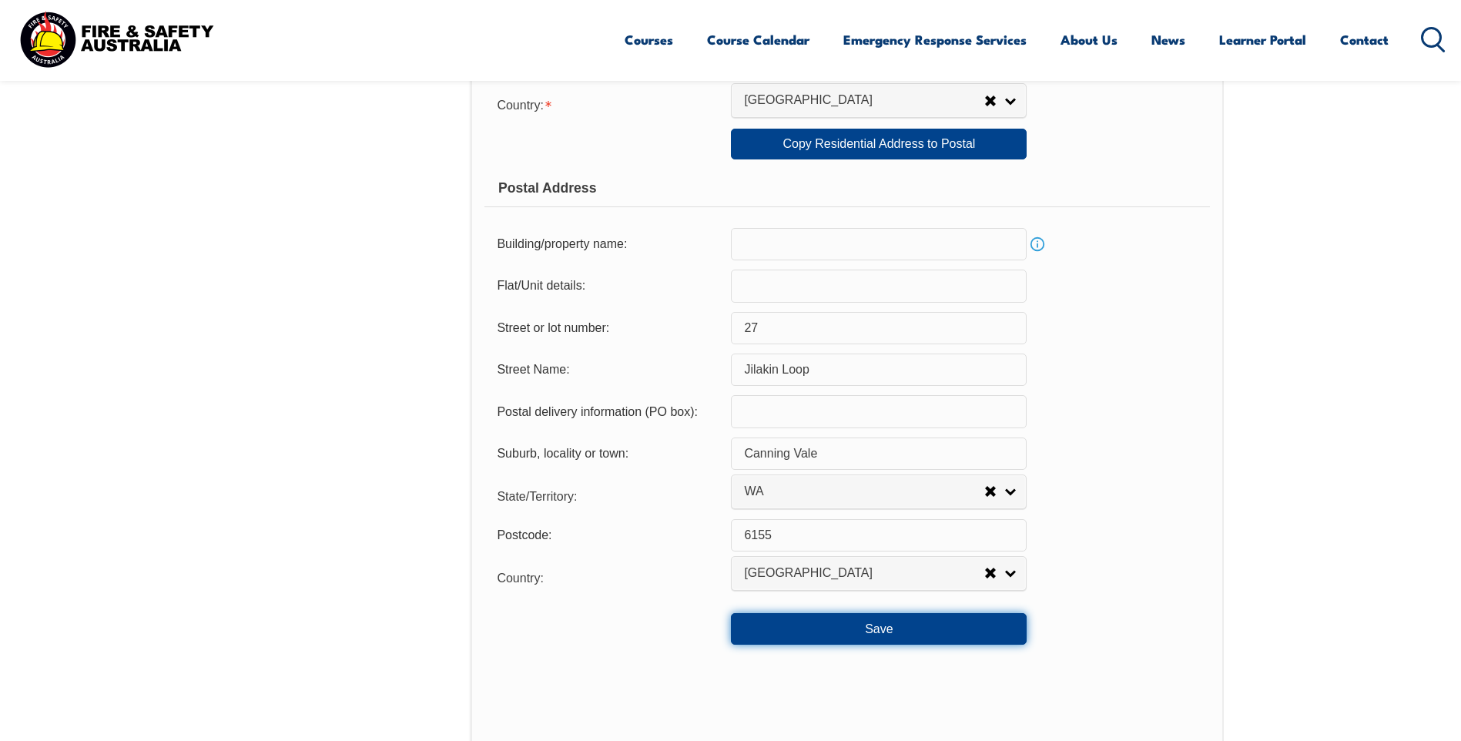
click at [857, 628] on button "Save" at bounding box center [879, 628] width 296 height 31
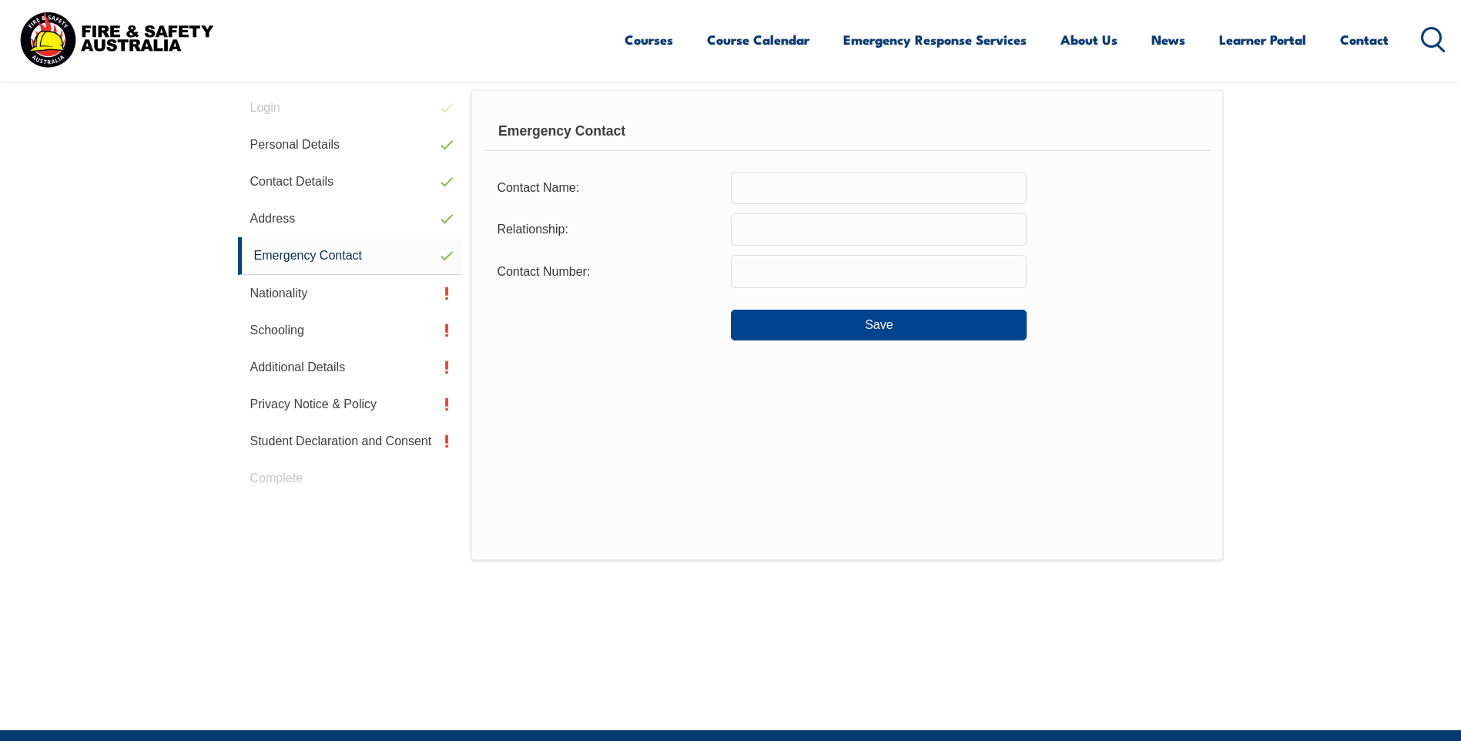
scroll to position [420, 0]
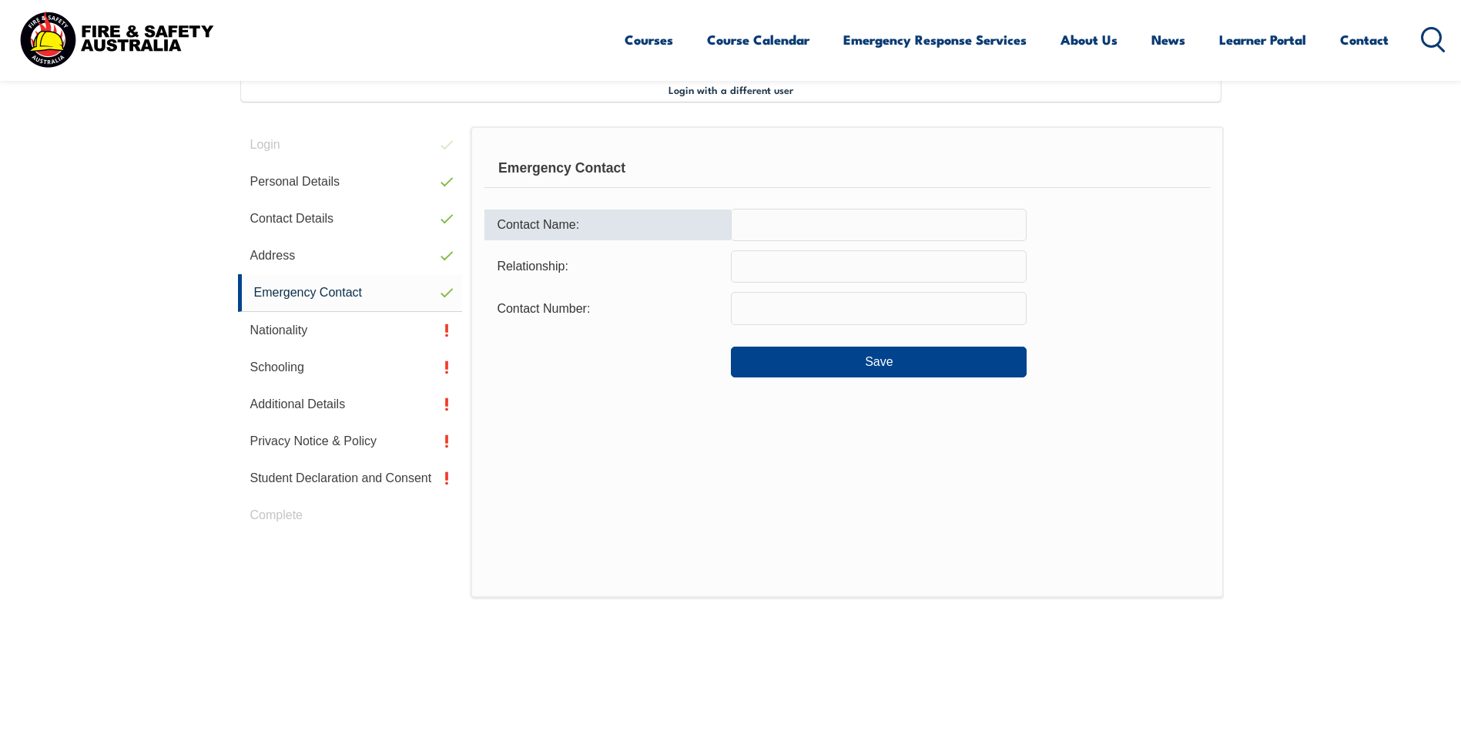
click at [824, 223] on input "text" at bounding box center [879, 225] width 296 height 32
type input "[PERSON_NAME]"
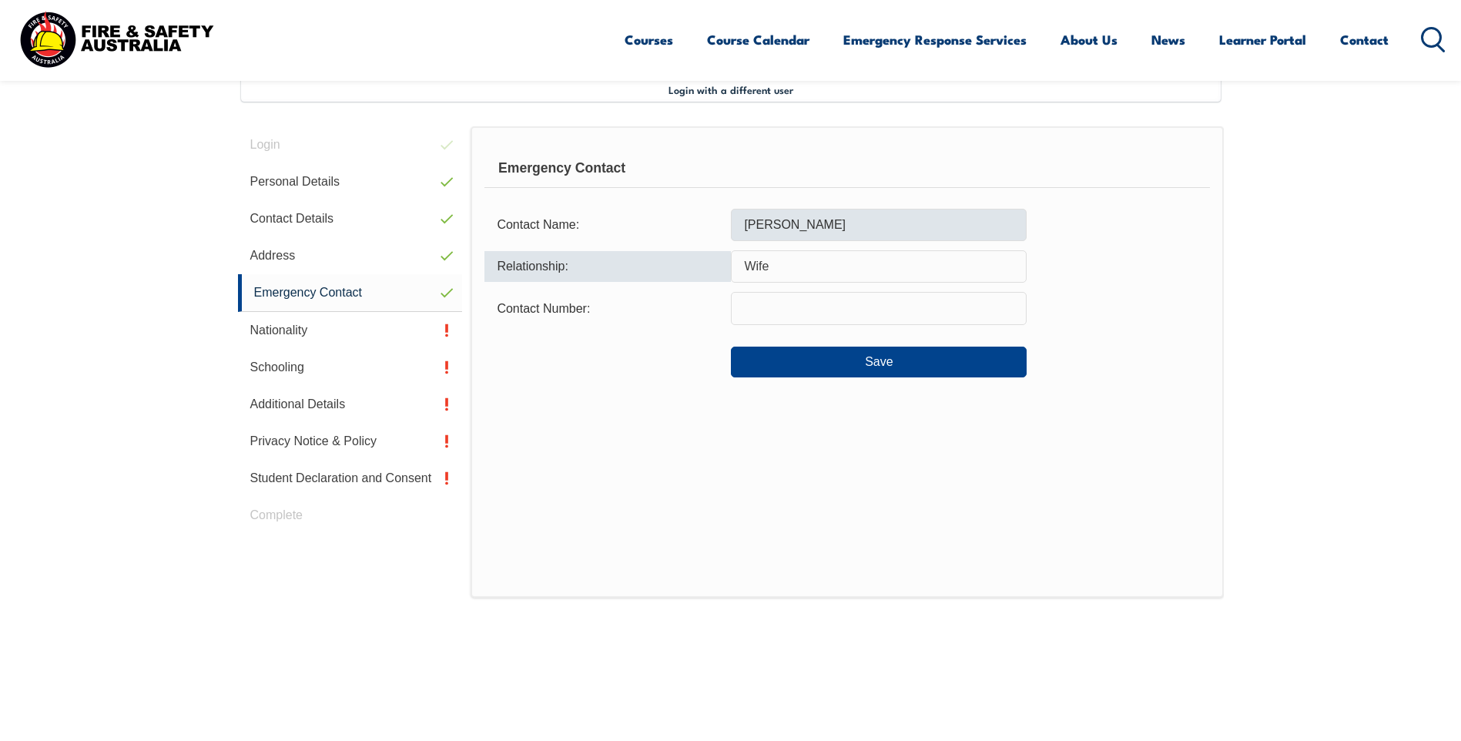
type input "Wife"
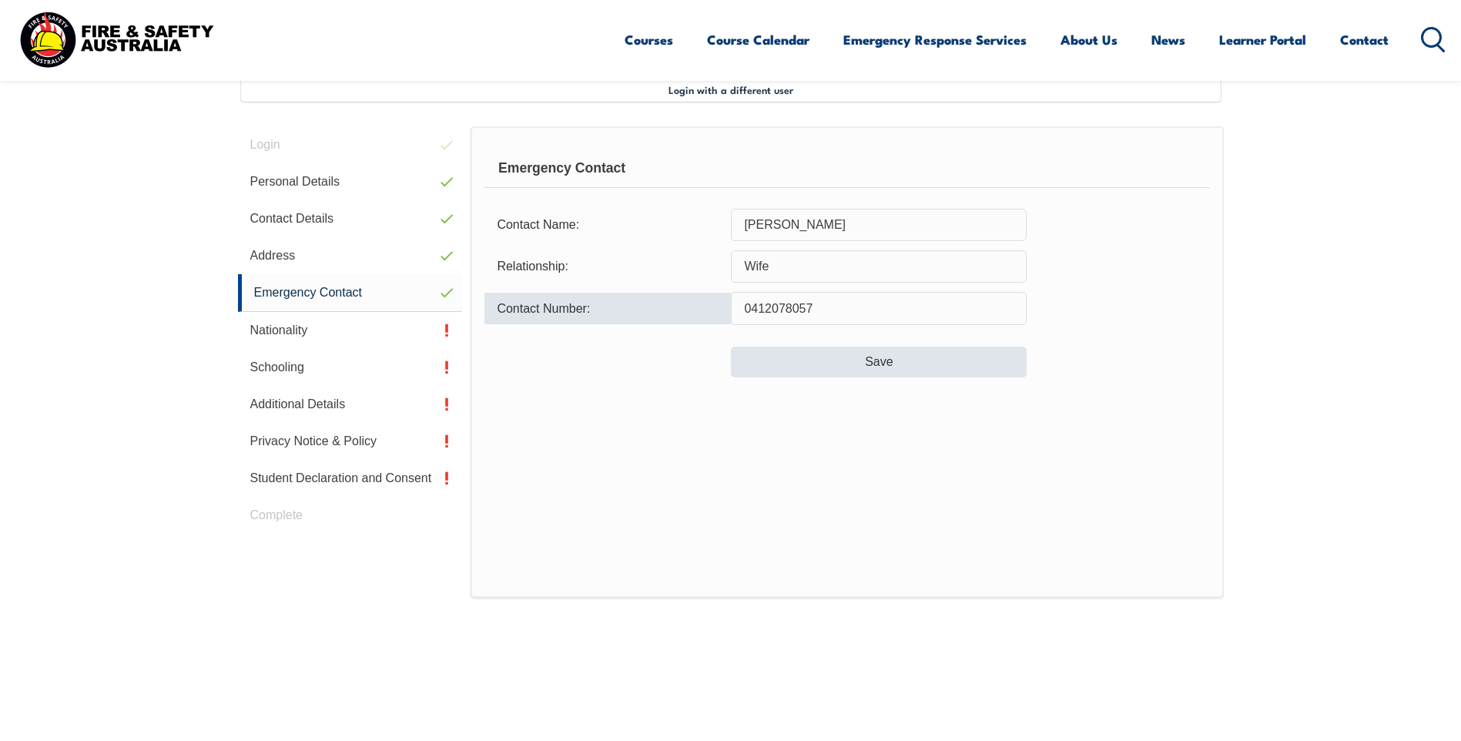
type input "0412078057"
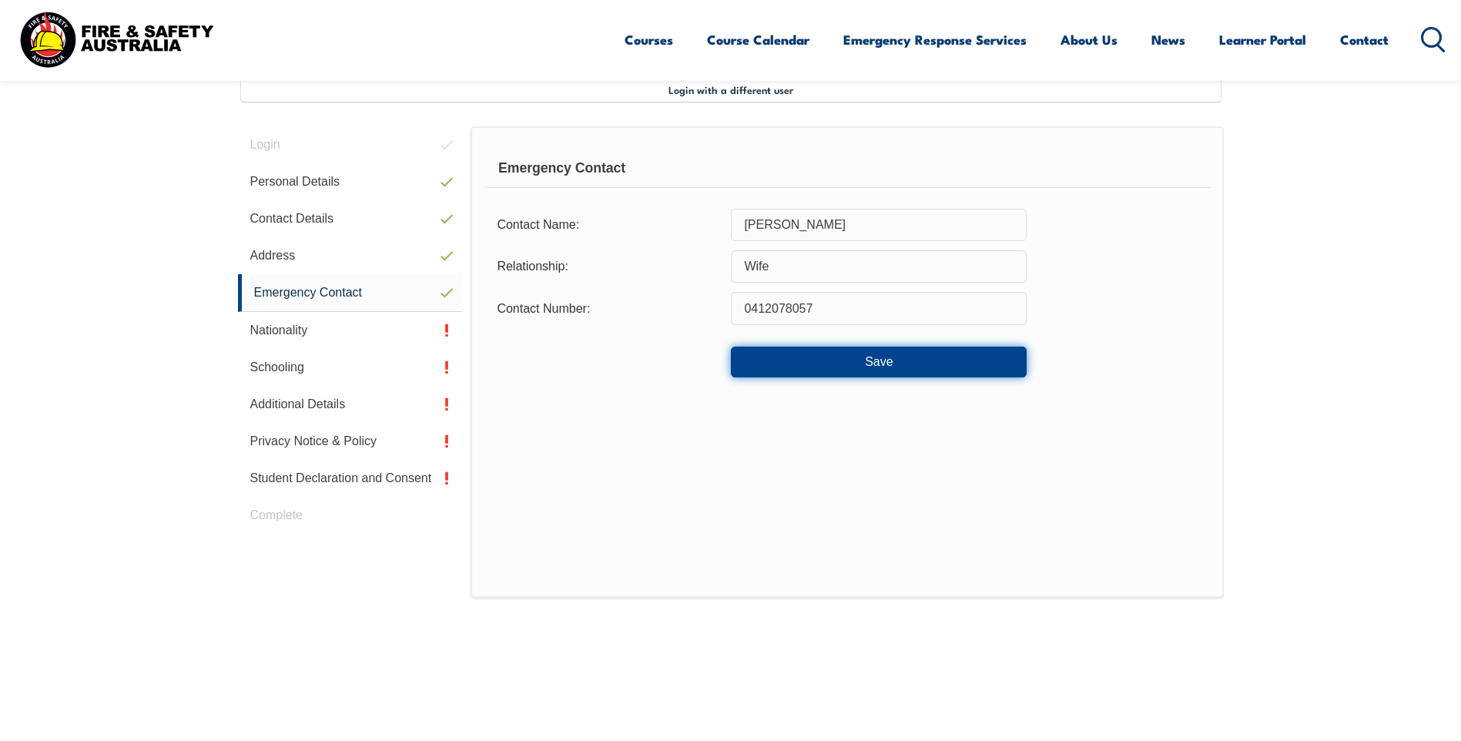
click at [873, 355] on button "Save" at bounding box center [879, 362] width 296 height 31
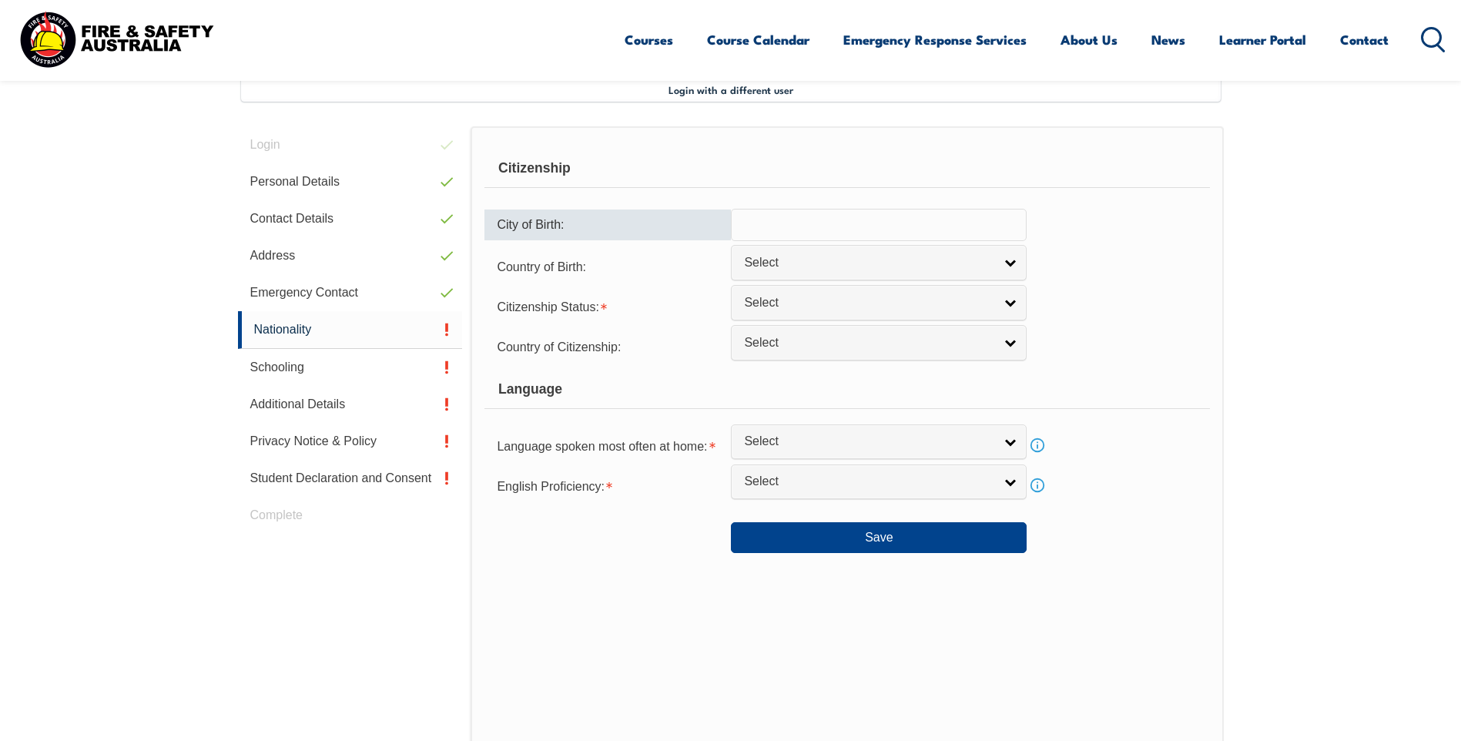
click at [779, 222] on input "text" at bounding box center [879, 225] width 296 height 32
type input "Narembeen"
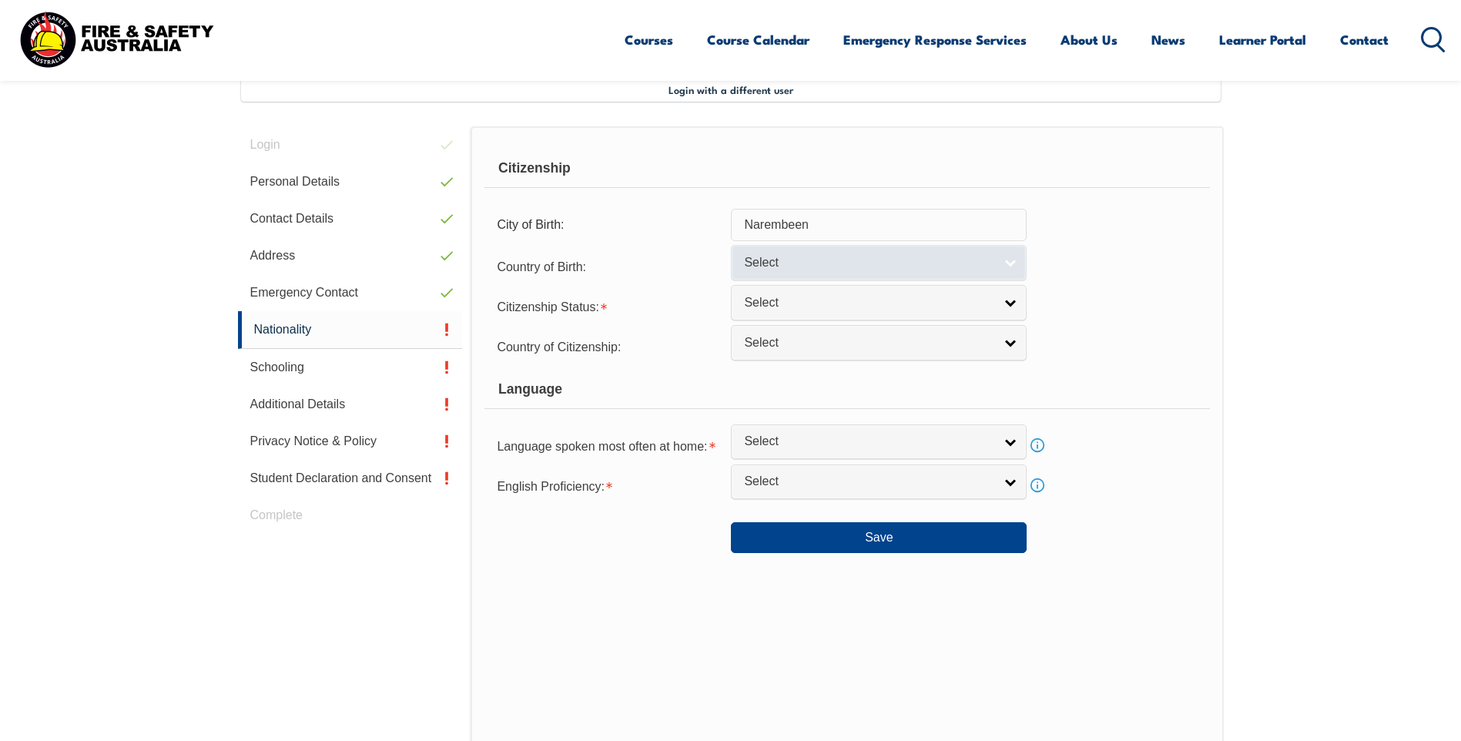
click at [793, 275] on link "Select" at bounding box center [879, 262] width 296 height 35
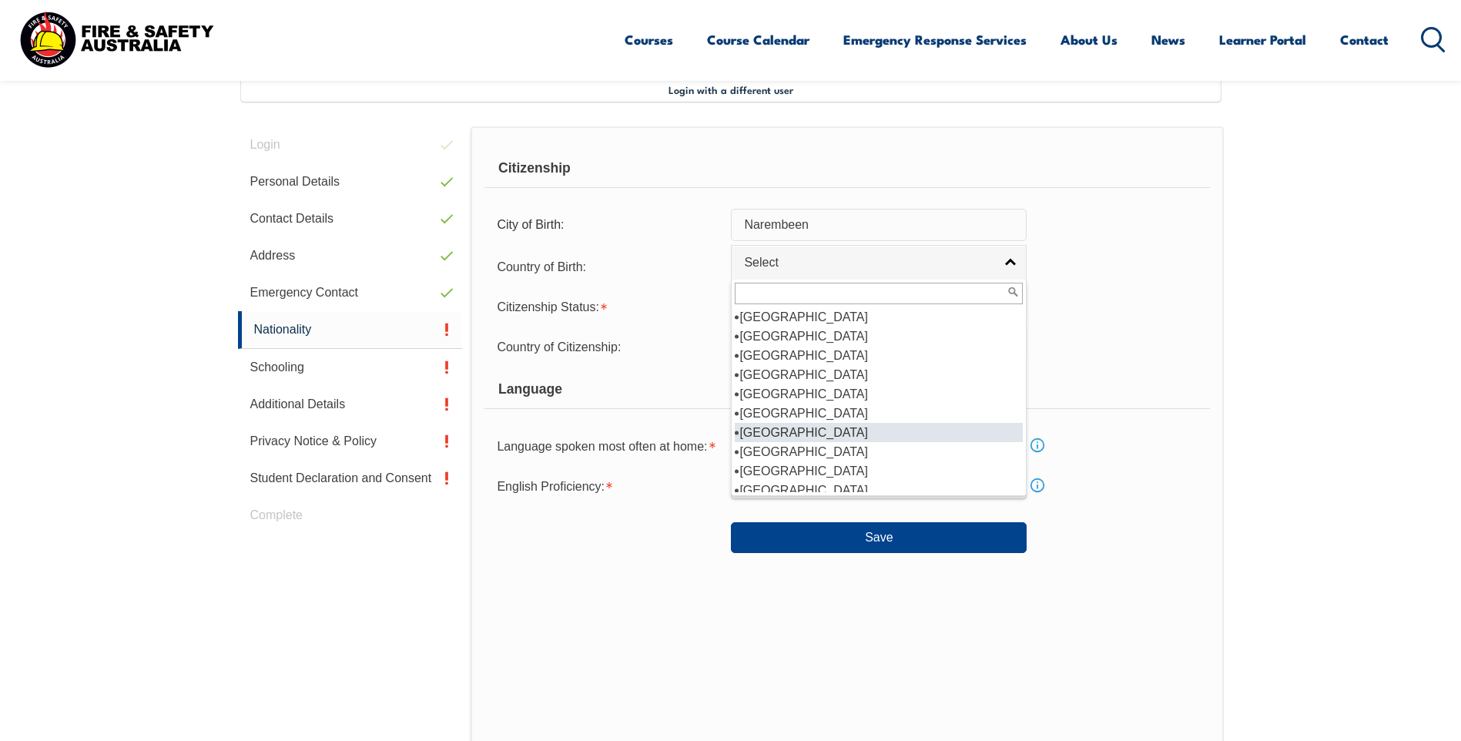
scroll to position [231, 0]
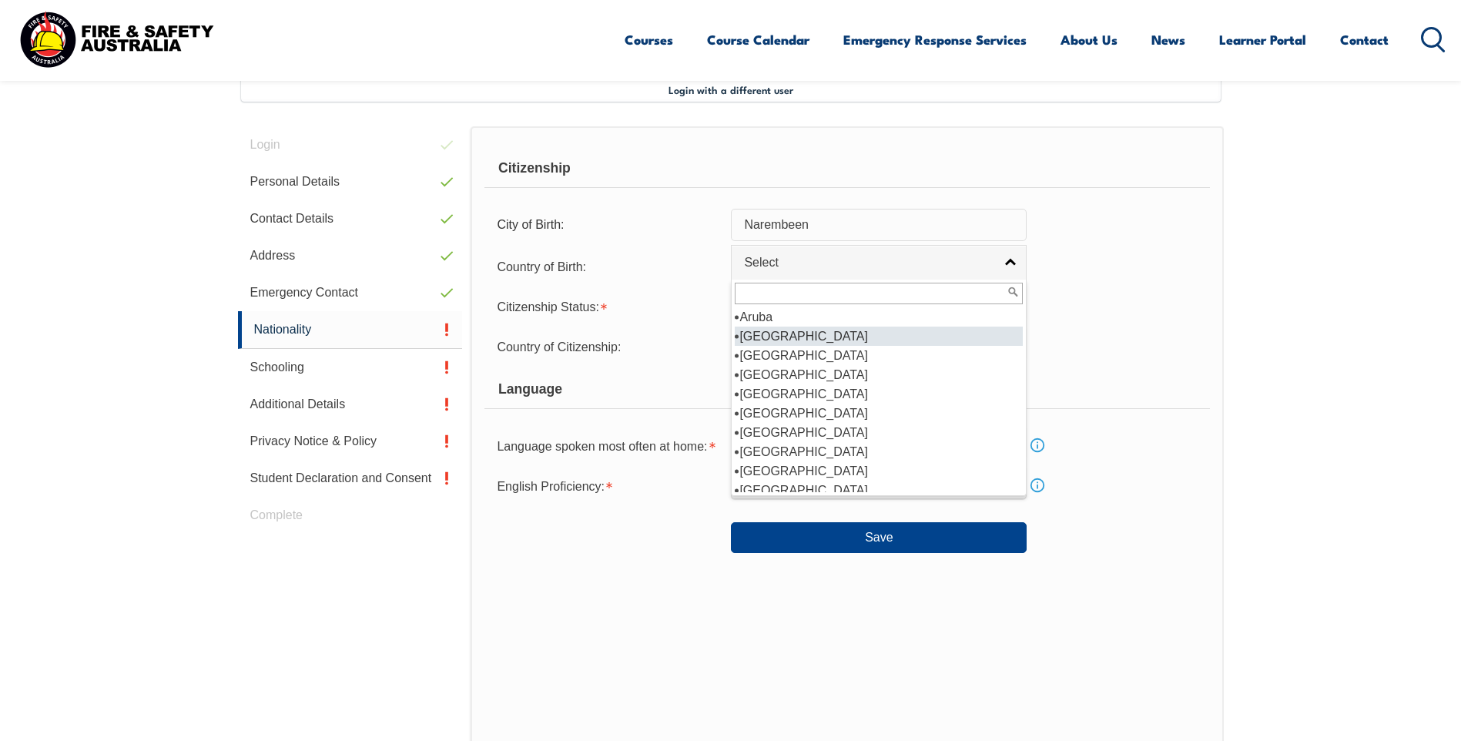
click at [777, 335] on li "[GEOGRAPHIC_DATA]" at bounding box center [879, 336] width 288 height 19
select select "1101"
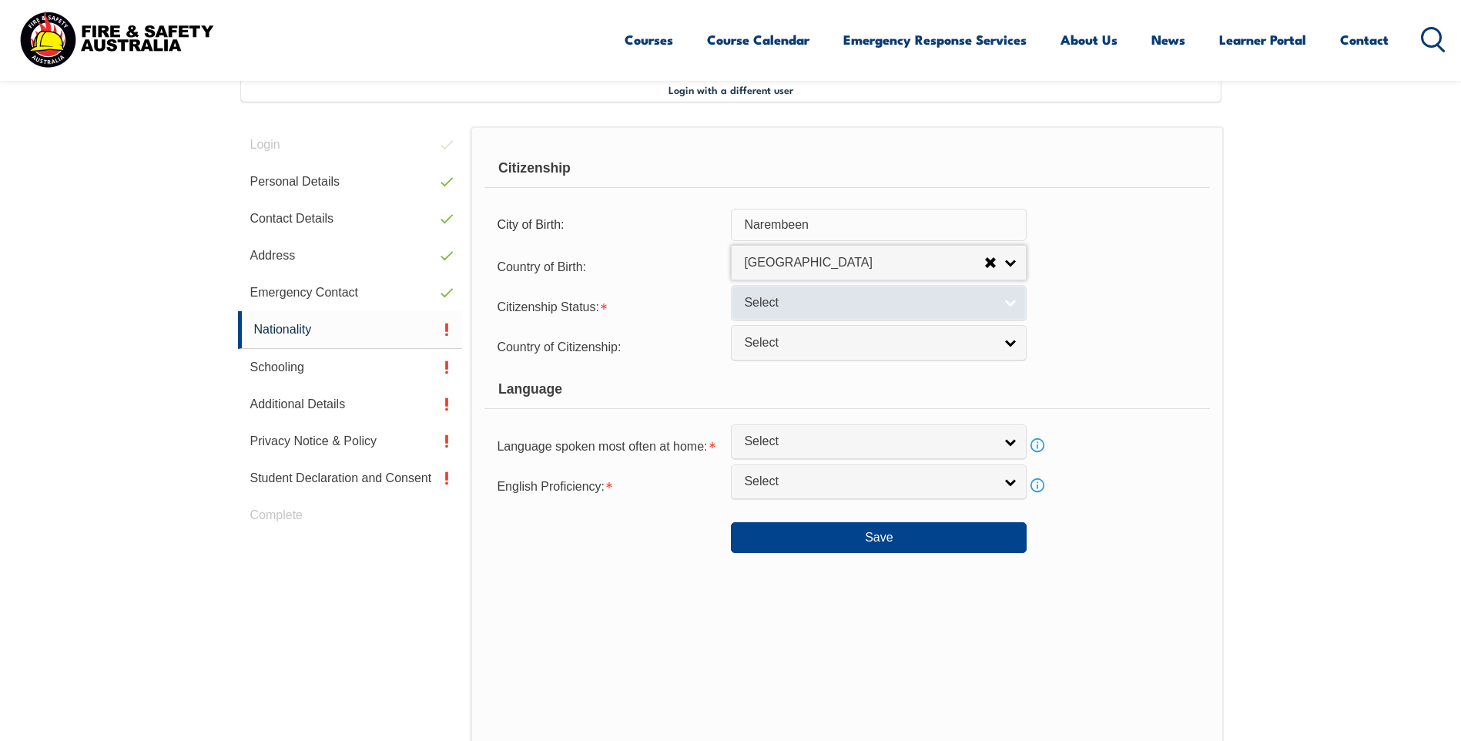
click at [801, 308] on span "Select" at bounding box center [869, 303] width 250 height 16
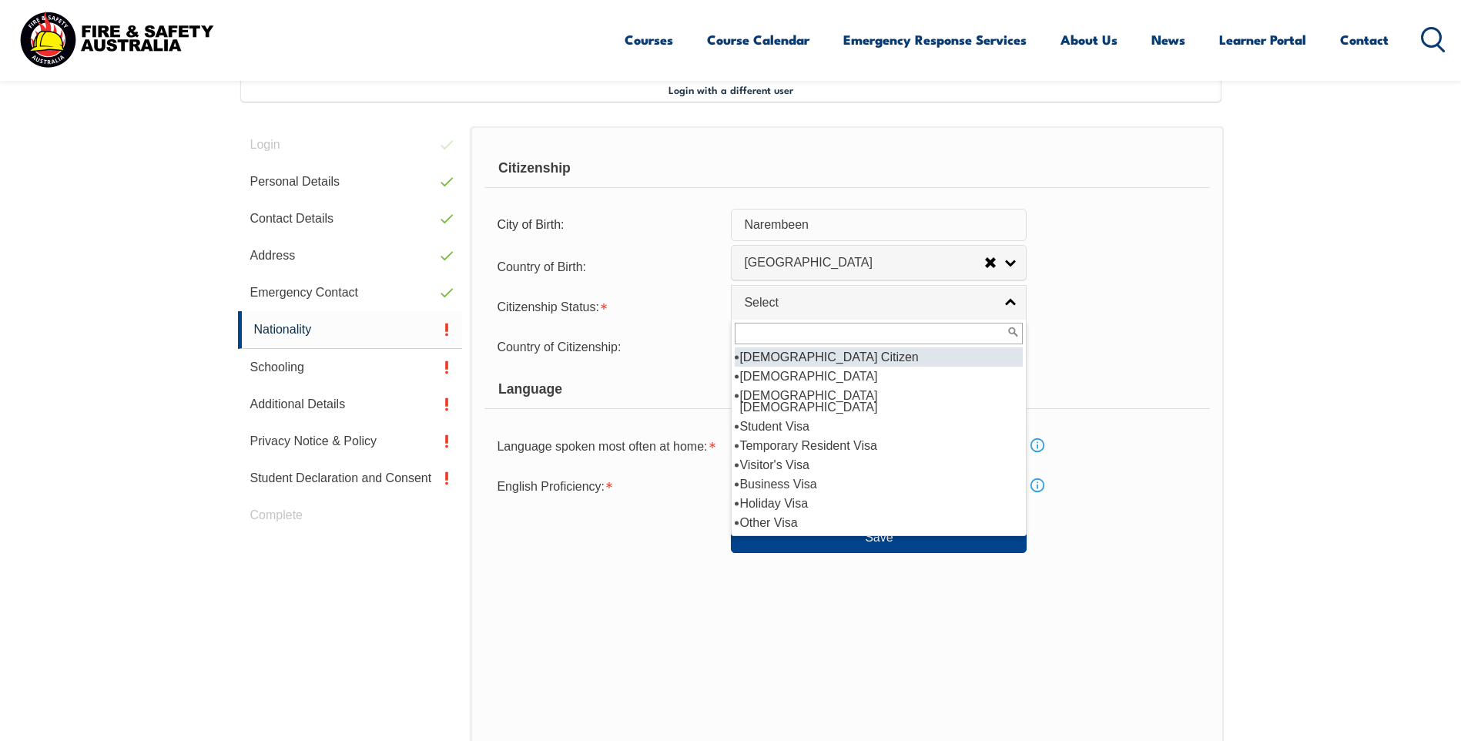
click at [799, 354] on li "[DEMOGRAPHIC_DATA] Citizen" at bounding box center [879, 356] width 288 height 19
select select "1"
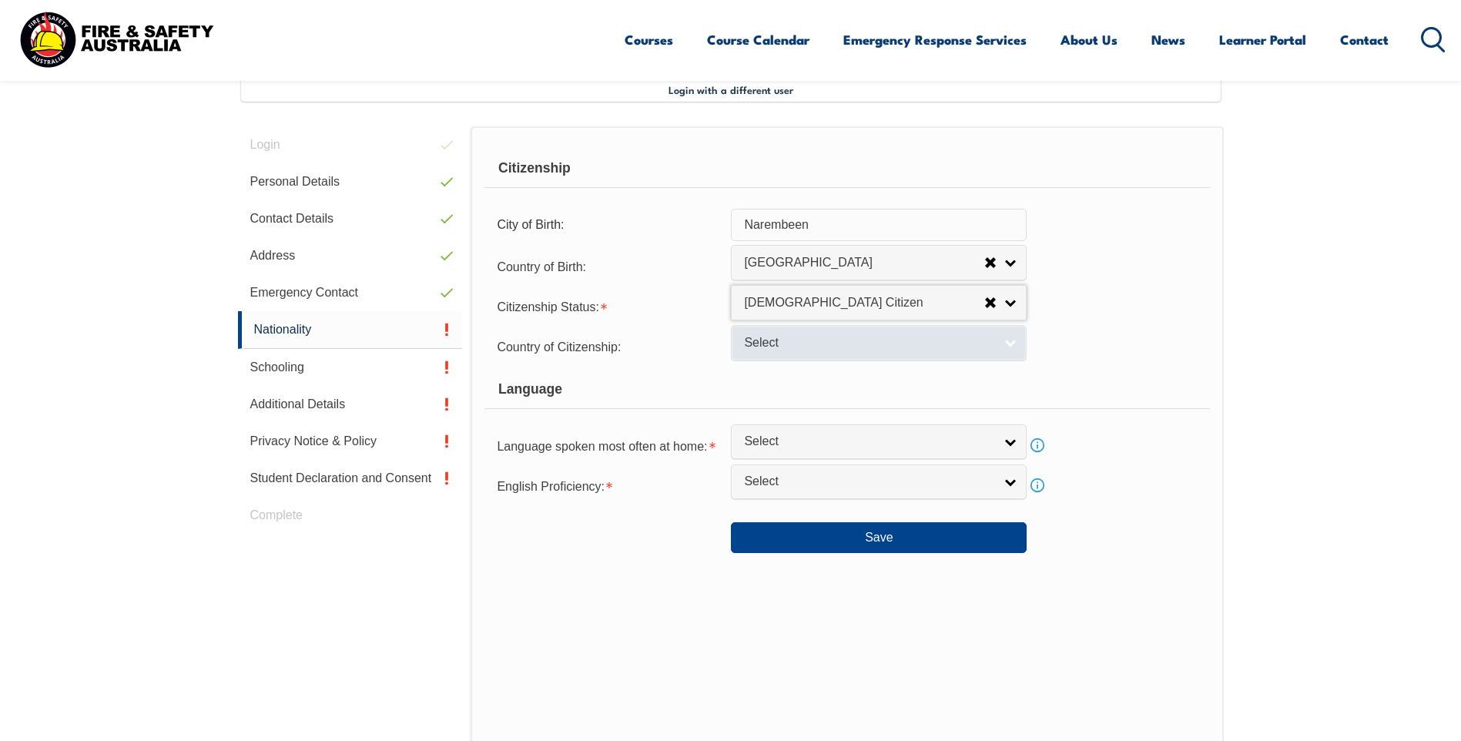
click at [757, 344] on span "Select" at bounding box center [869, 343] width 250 height 16
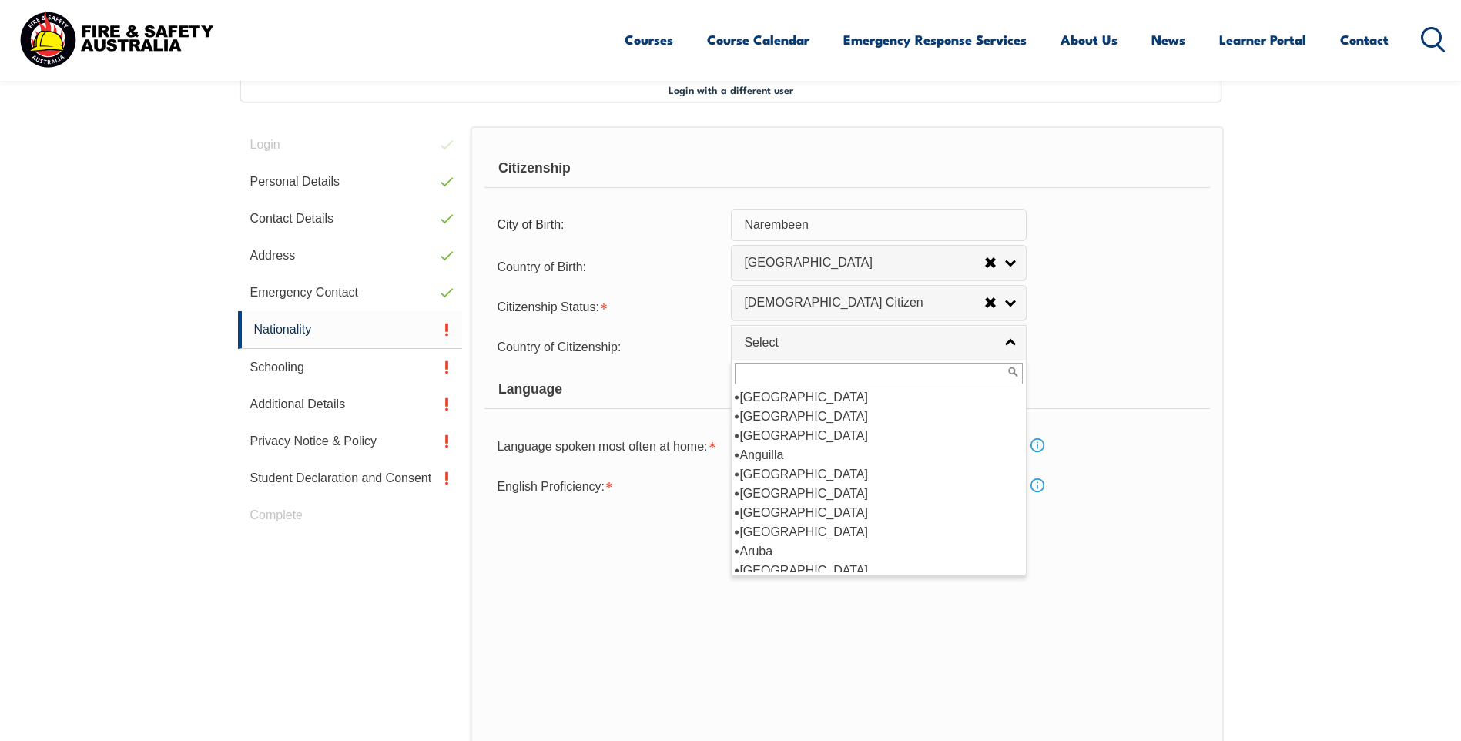
scroll to position [154, 0]
click at [771, 491] on li "[GEOGRAPHIC_DATA]" at bounding box center [879, 493] width 288 height 19
select select "1101"
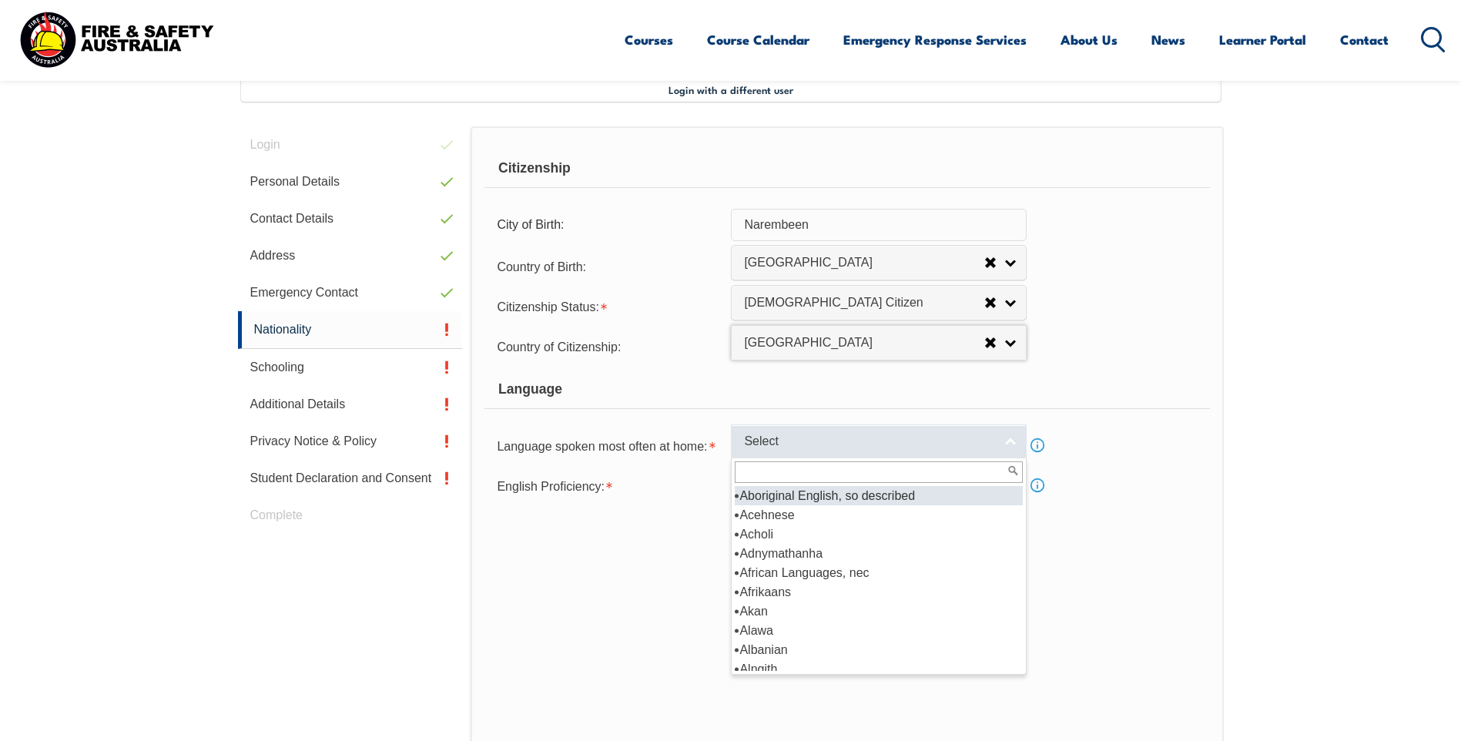
click at [769, 443] on span "Select" at bounding box center [869, 442] width 250 height 16
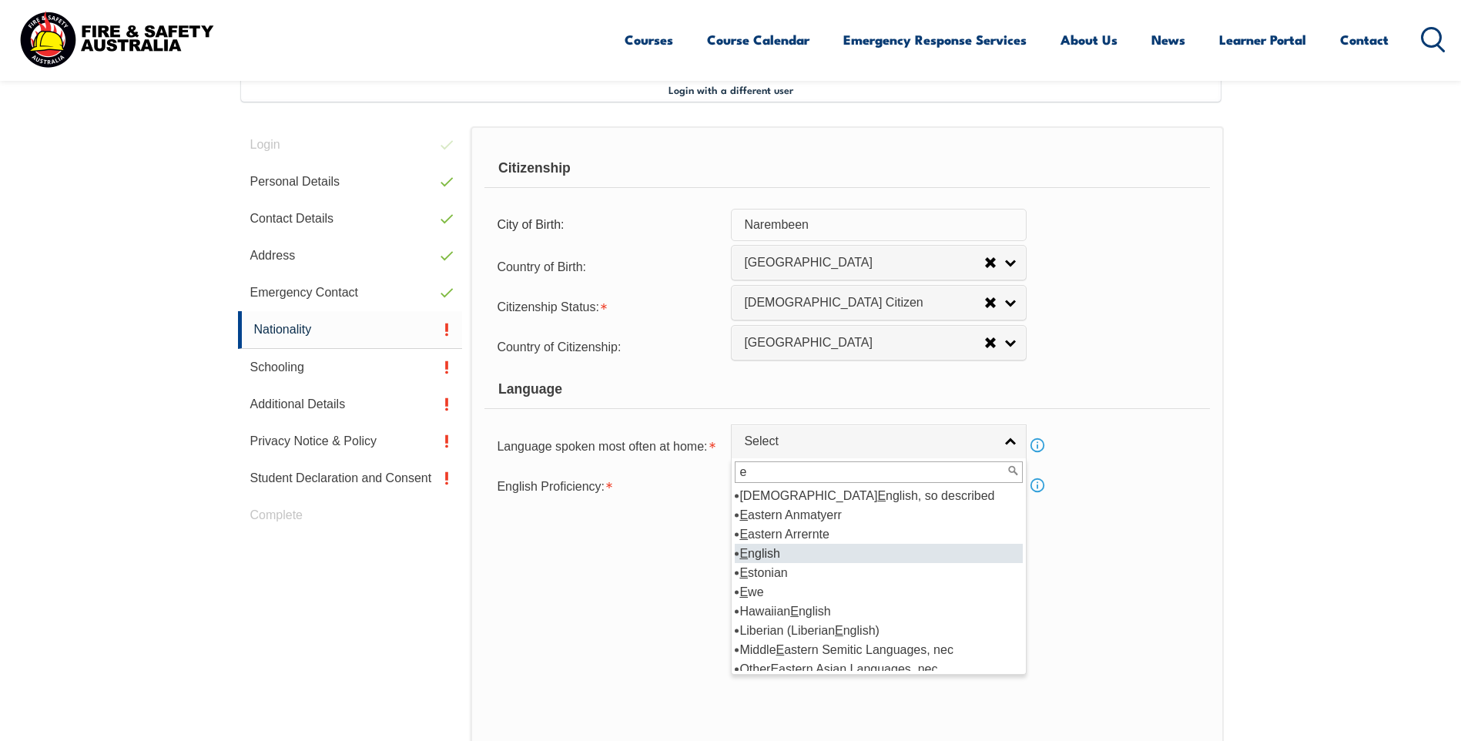
type input "e"
click at [765, 556] on li "E nglish" at bounding box center [879, 553] width 288 height 19
select select "1201"
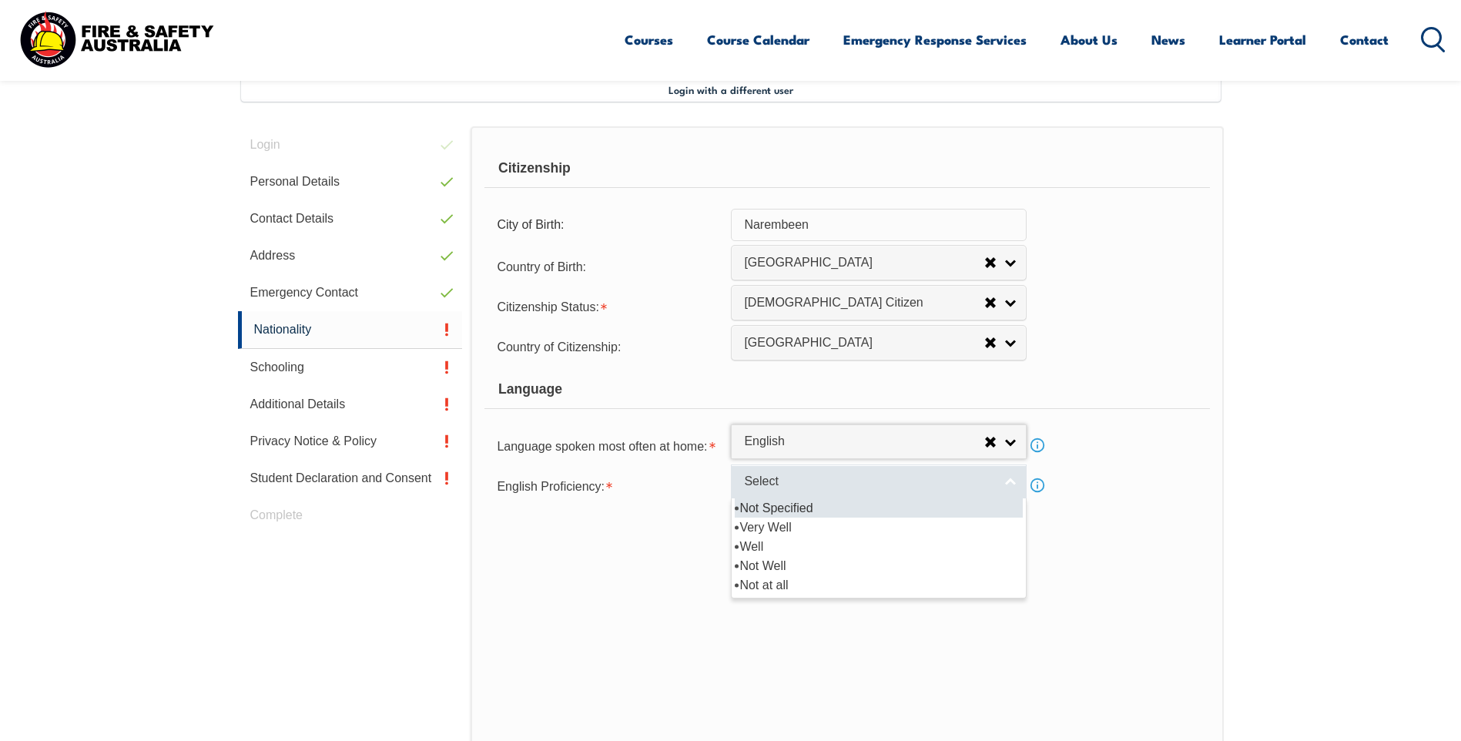
click at [770, 479] on span "Select" at bounding box center [869, 482] width 250 height 16
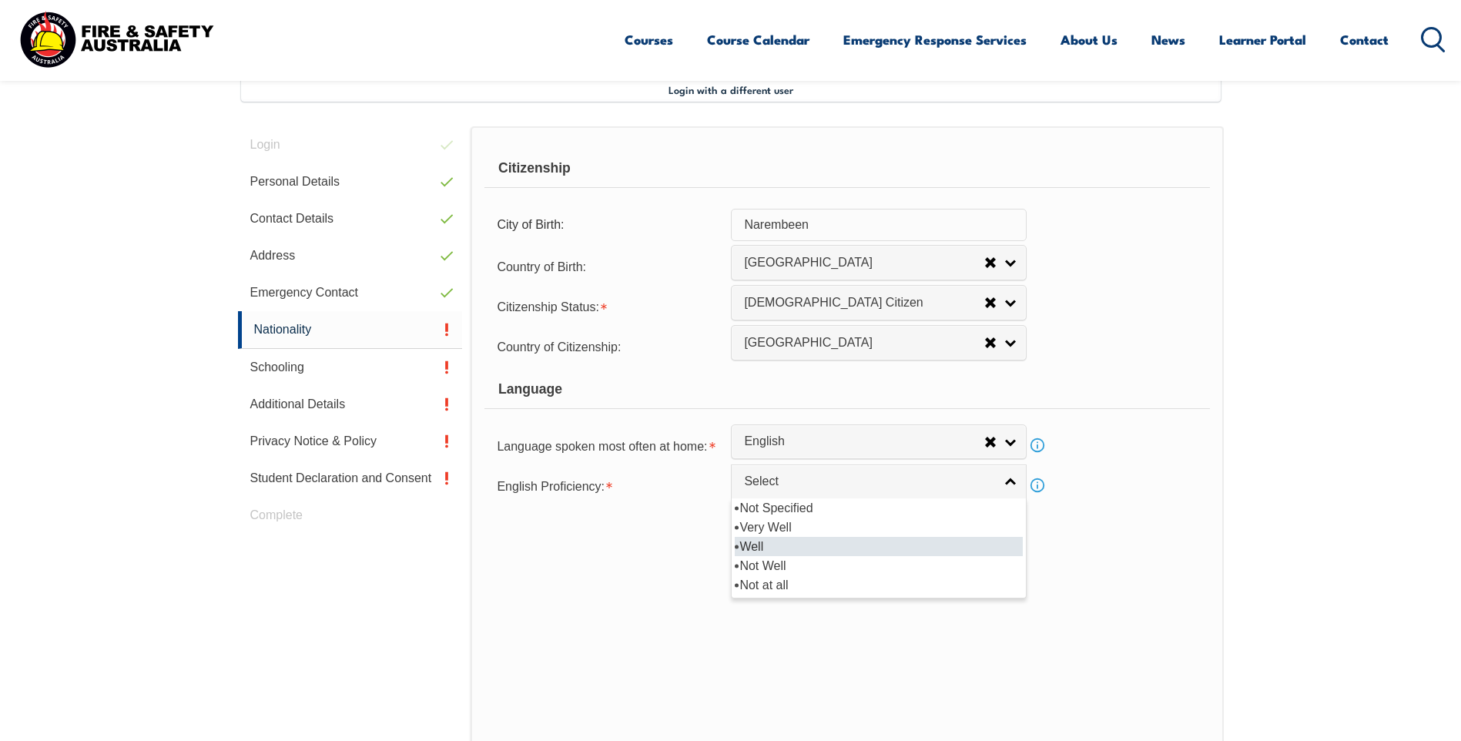
click at [760, 544] on li "Well" at bounding box center [879, 546] width 288 height 19
select select "2"
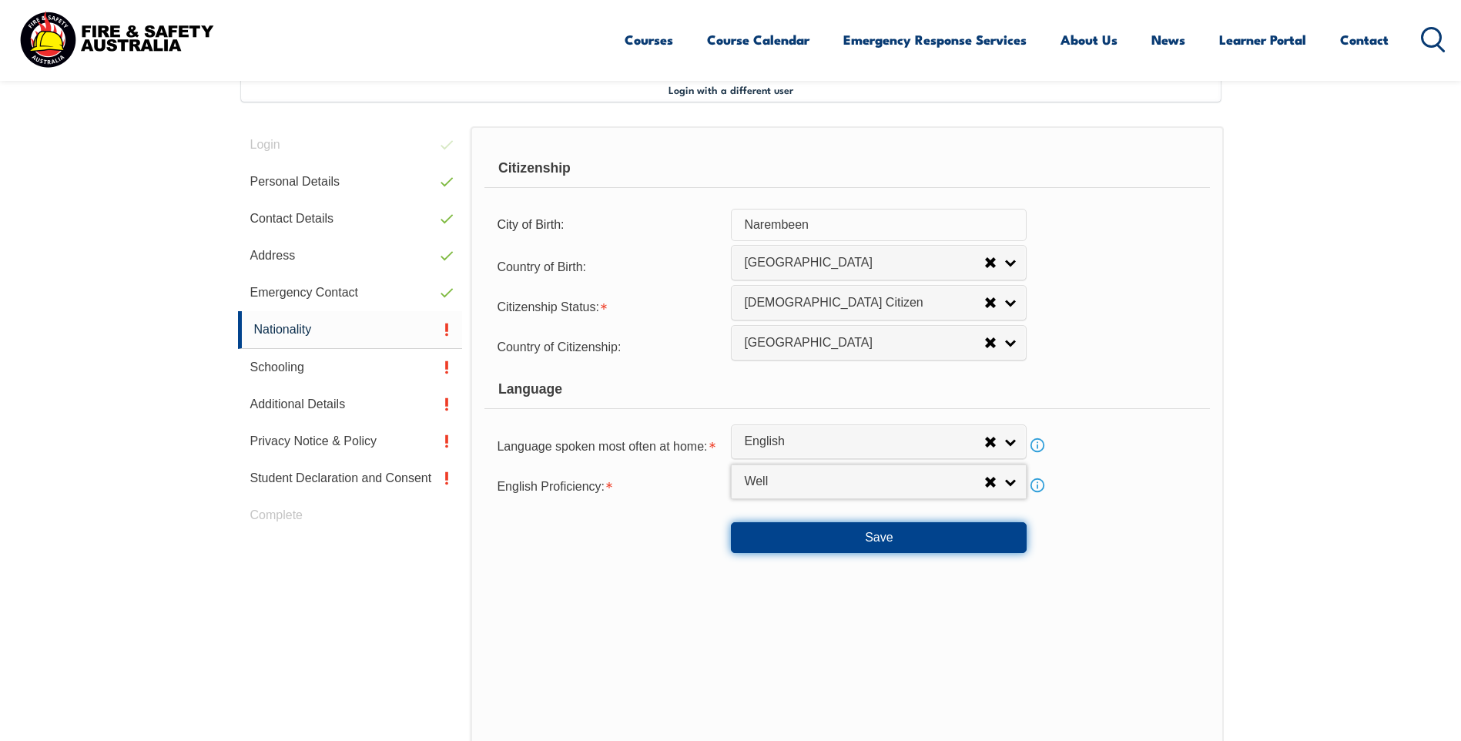
click at [846, 541] on button "Save" at bounding box center [879, 537] width 296 height 31
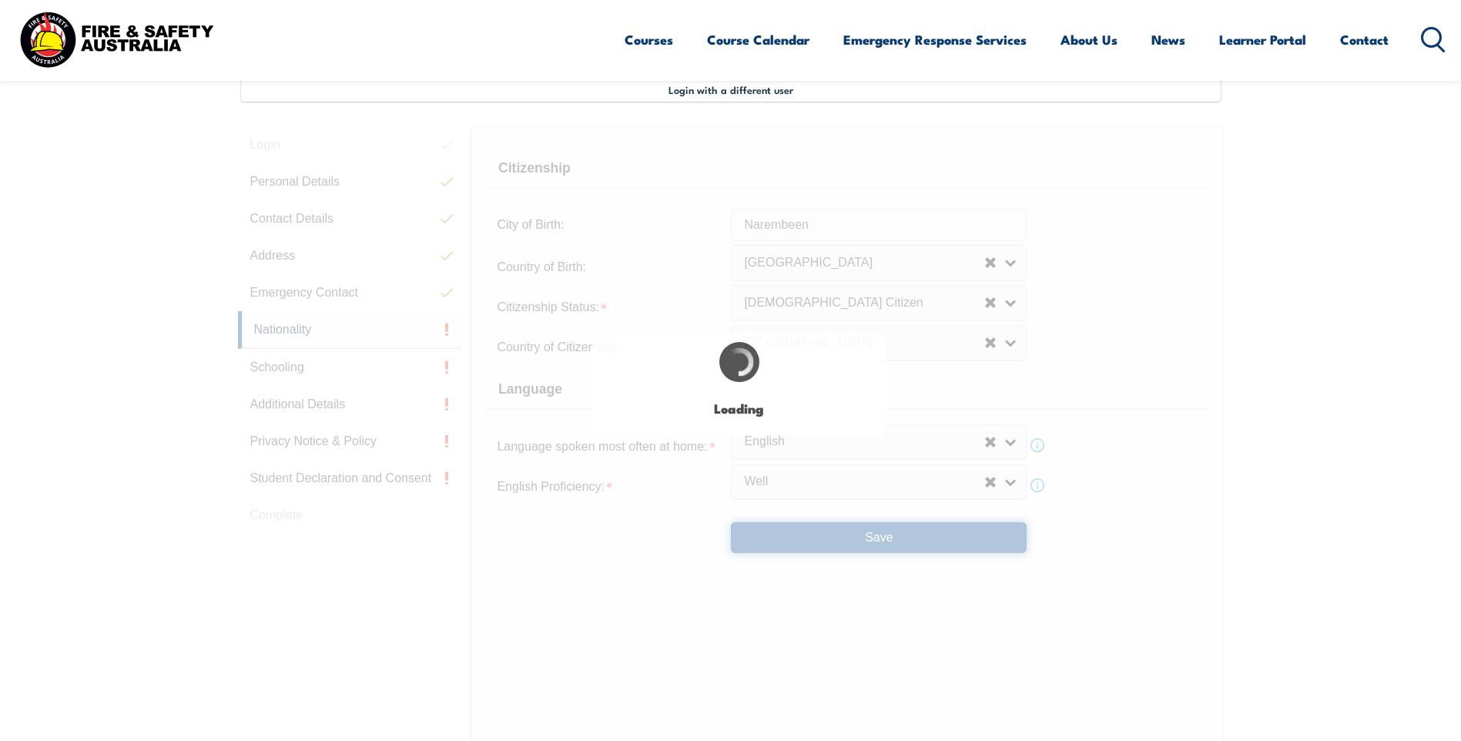
select select "false"
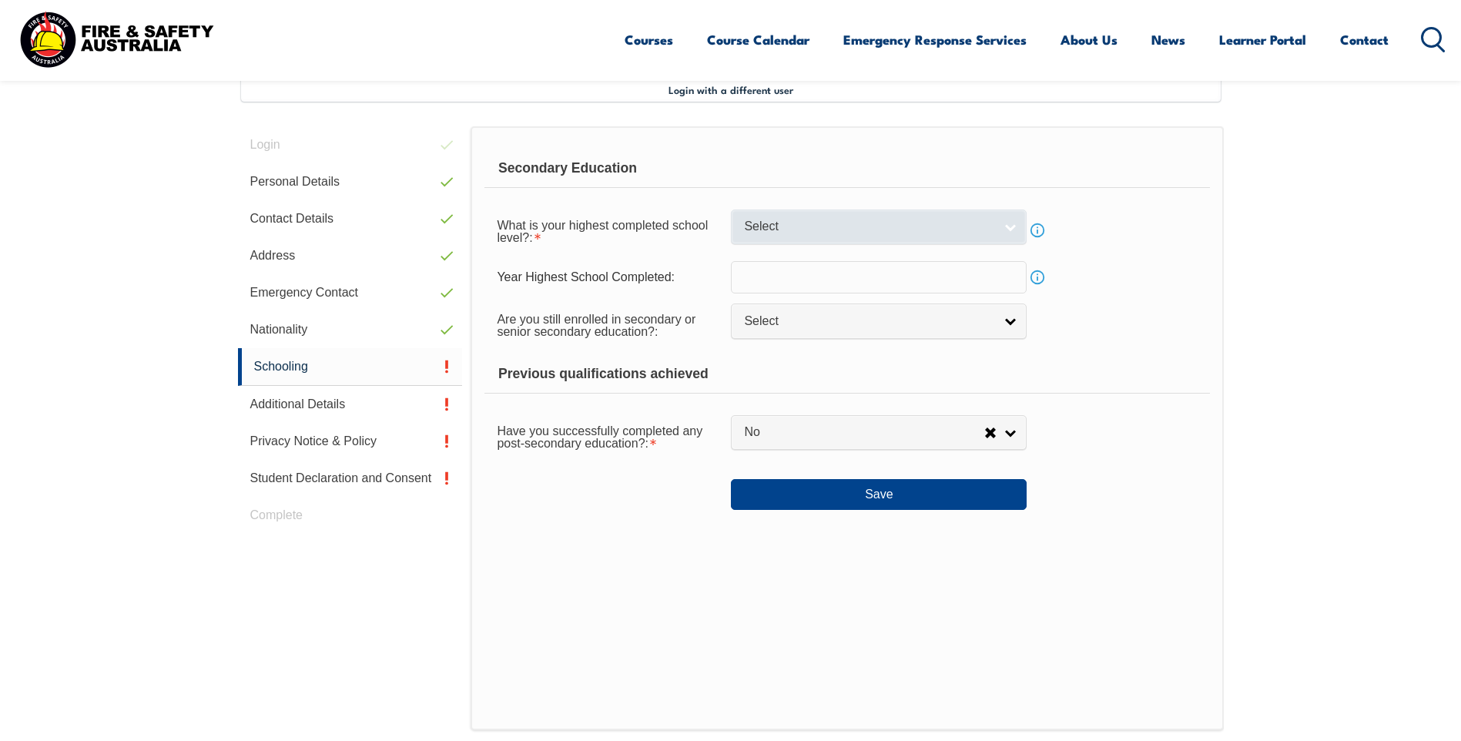
click at [806, 212] on link "Select" at bounding box center [879, 226] width 296 height 35
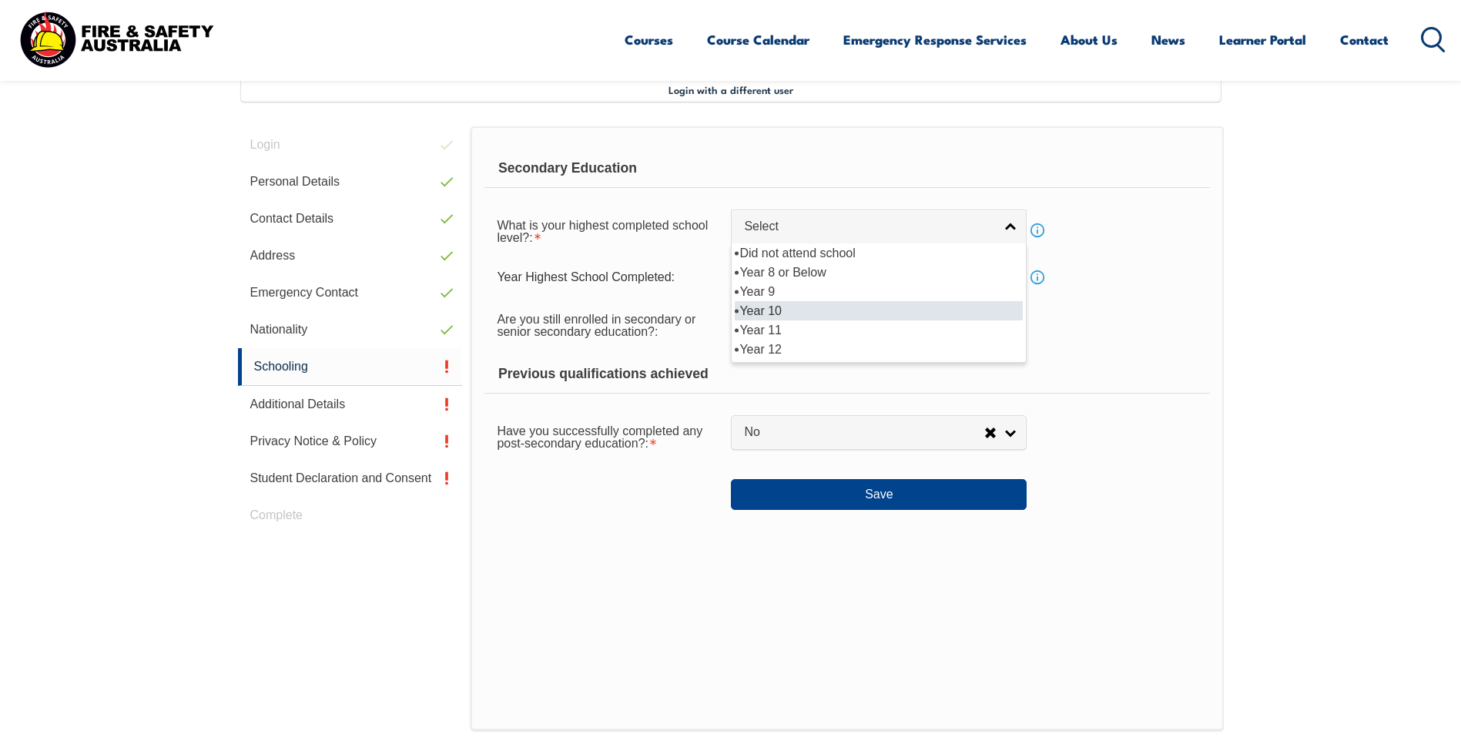
click at [767, 313] on li "Year 10" at bounding box center [879, 310] width 288 height 19
select select "10"
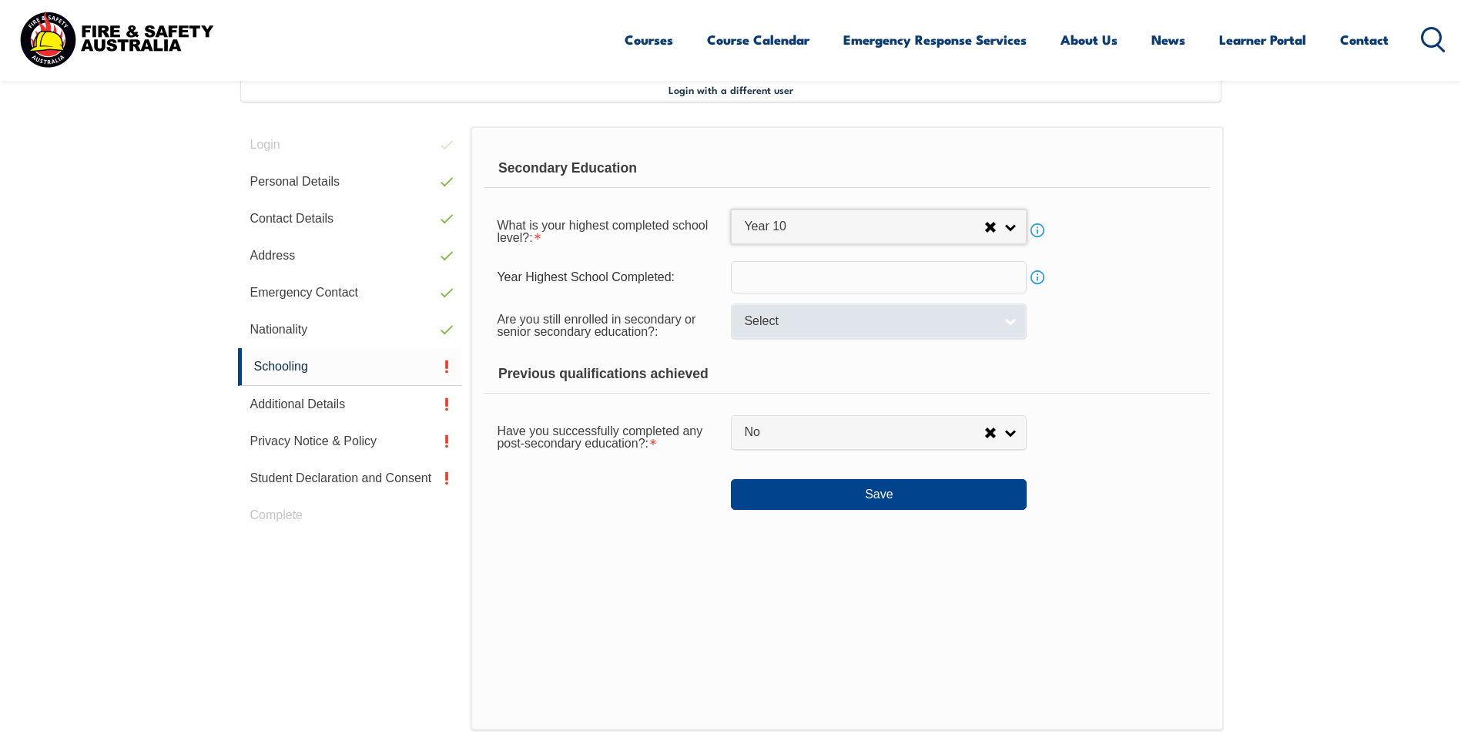
click at [786, 319] on span "Select" at bounding box center [869, 321] width 250 height 16
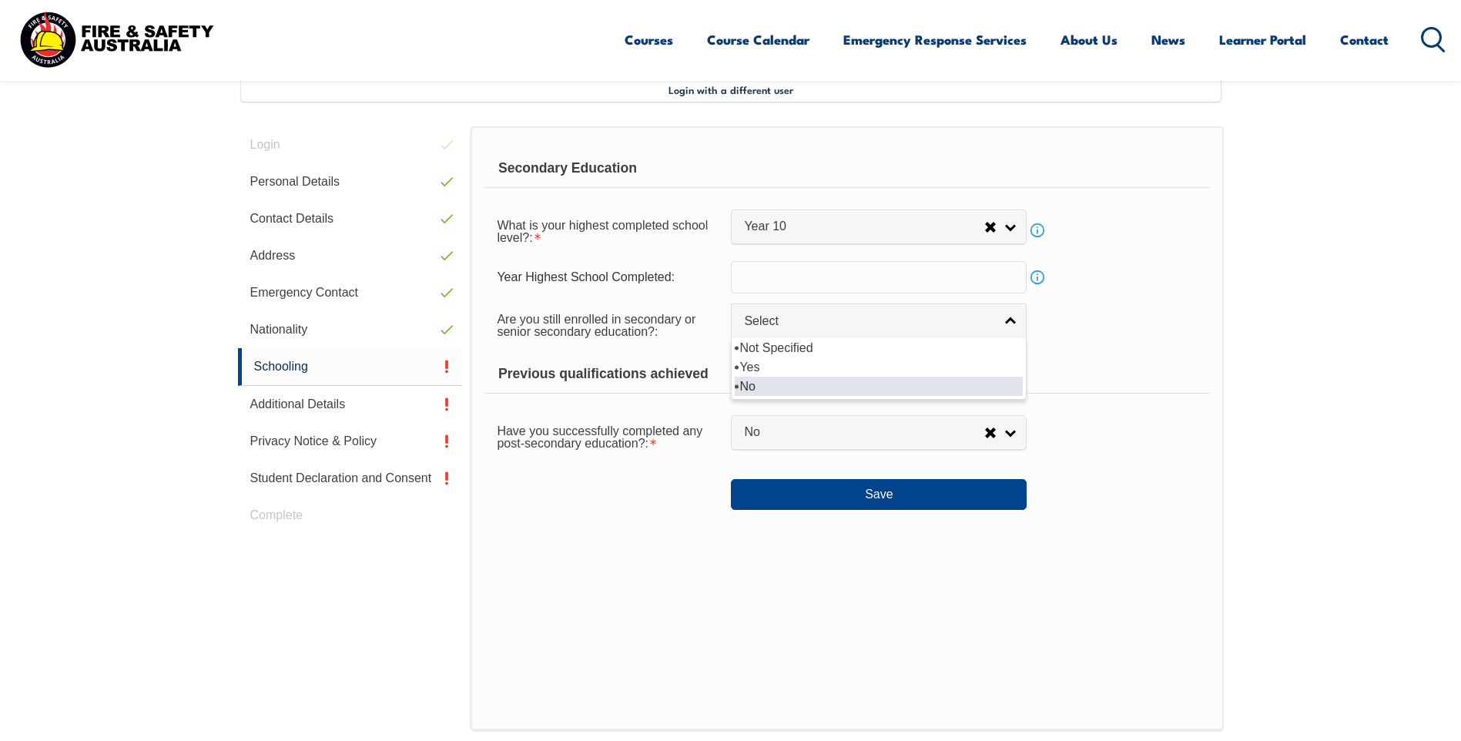
click at [750, 388] on li "No" at bounding box center [879, 386] width 288 height 19
select select "false"
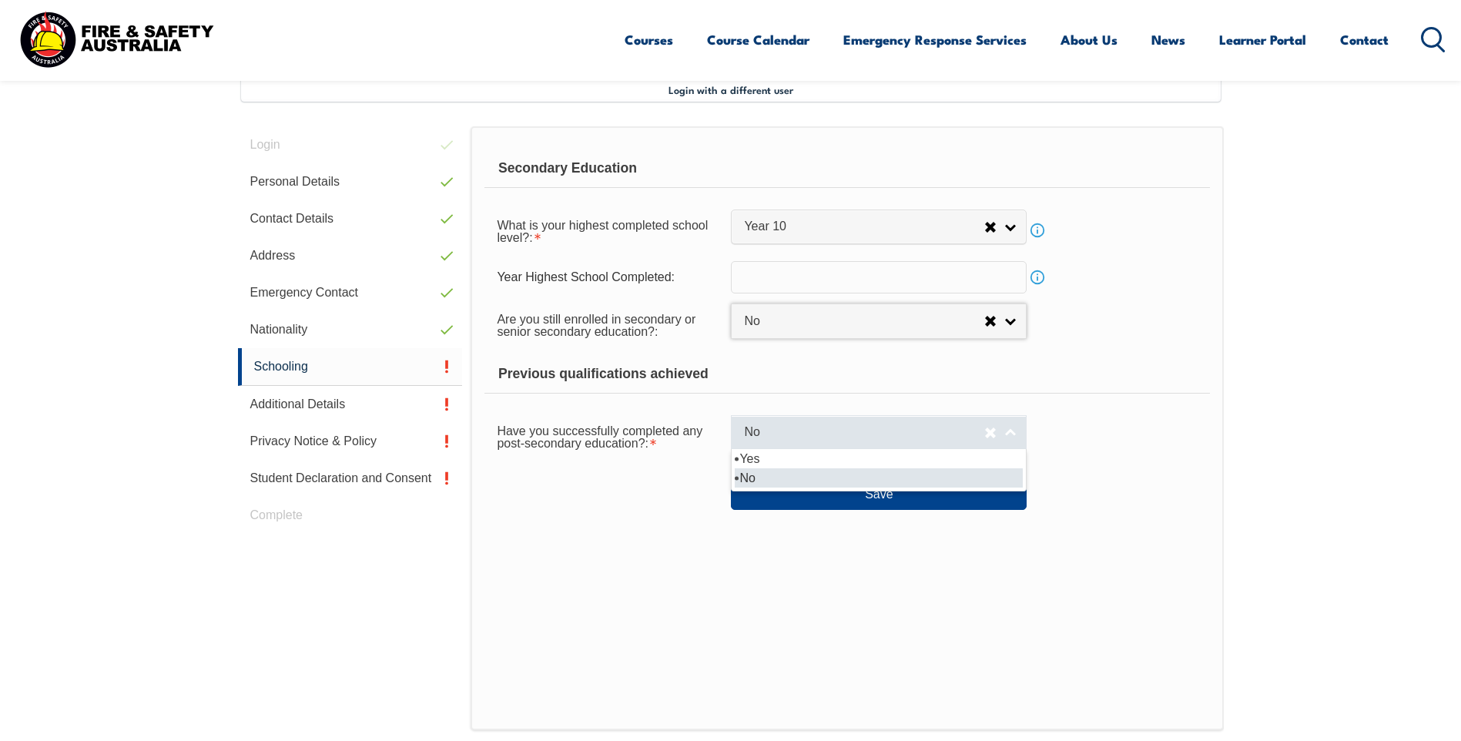
click at [783, 441] on span "No" at bounding box center [864, 432] width 240 height 16
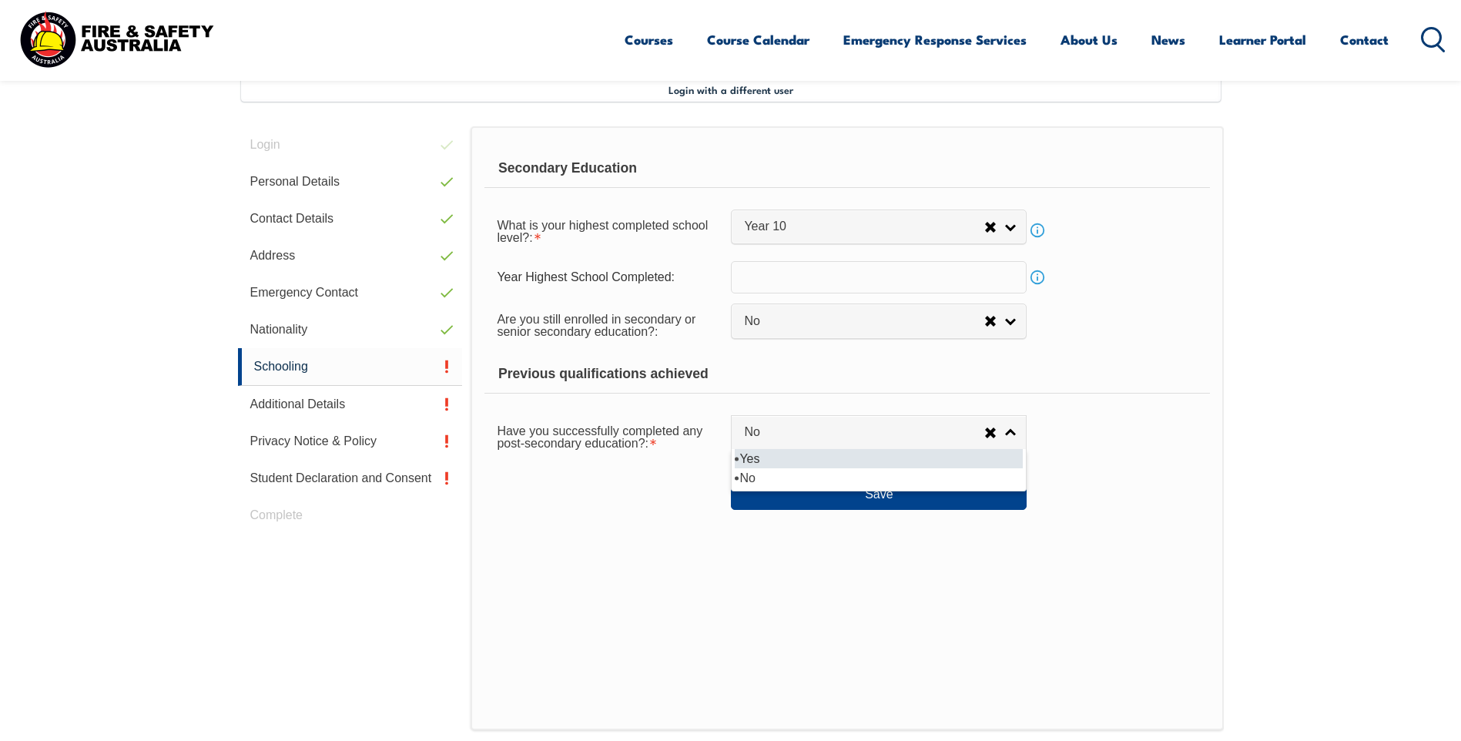
click at [754, 458] on li "Yes" at bounding box center [879, 458] width 288 height 19
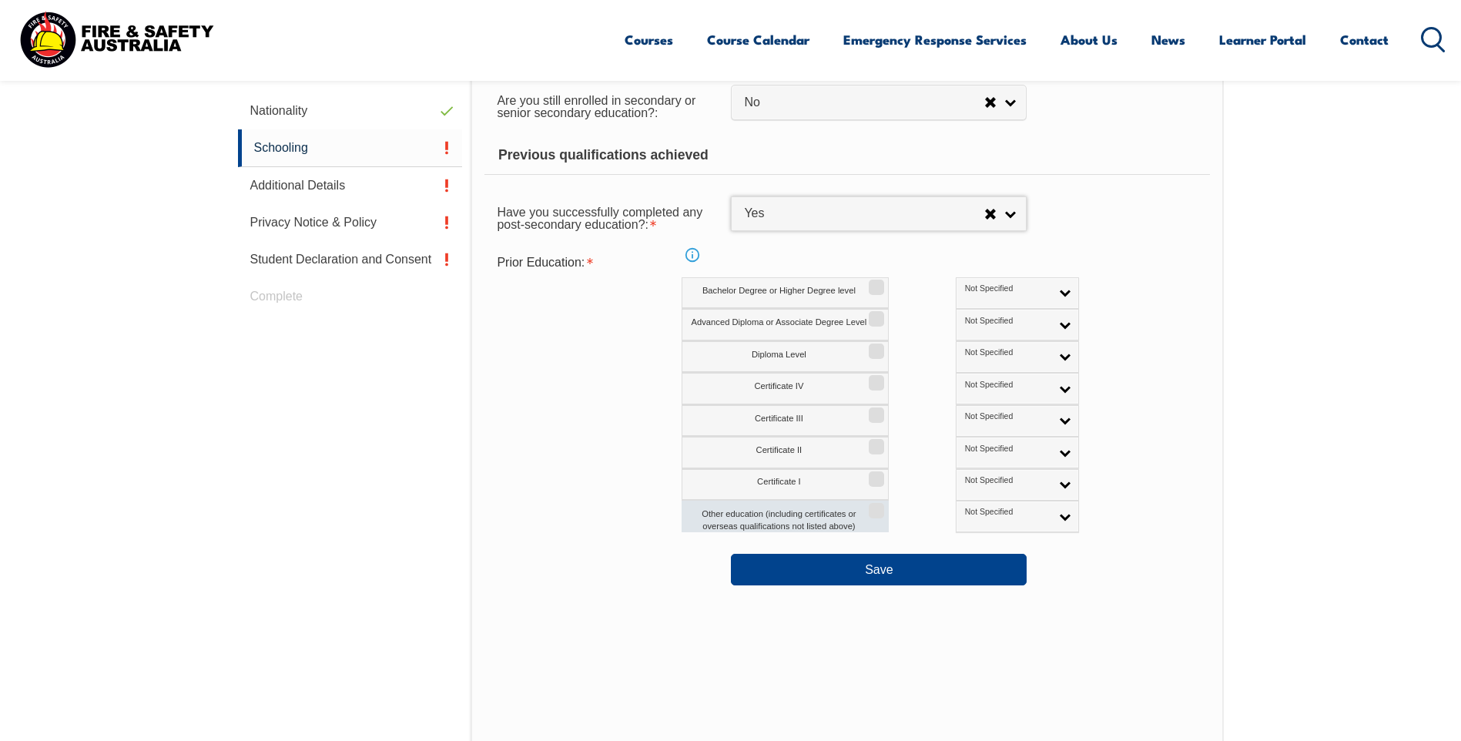
scroll to position [651, 0]
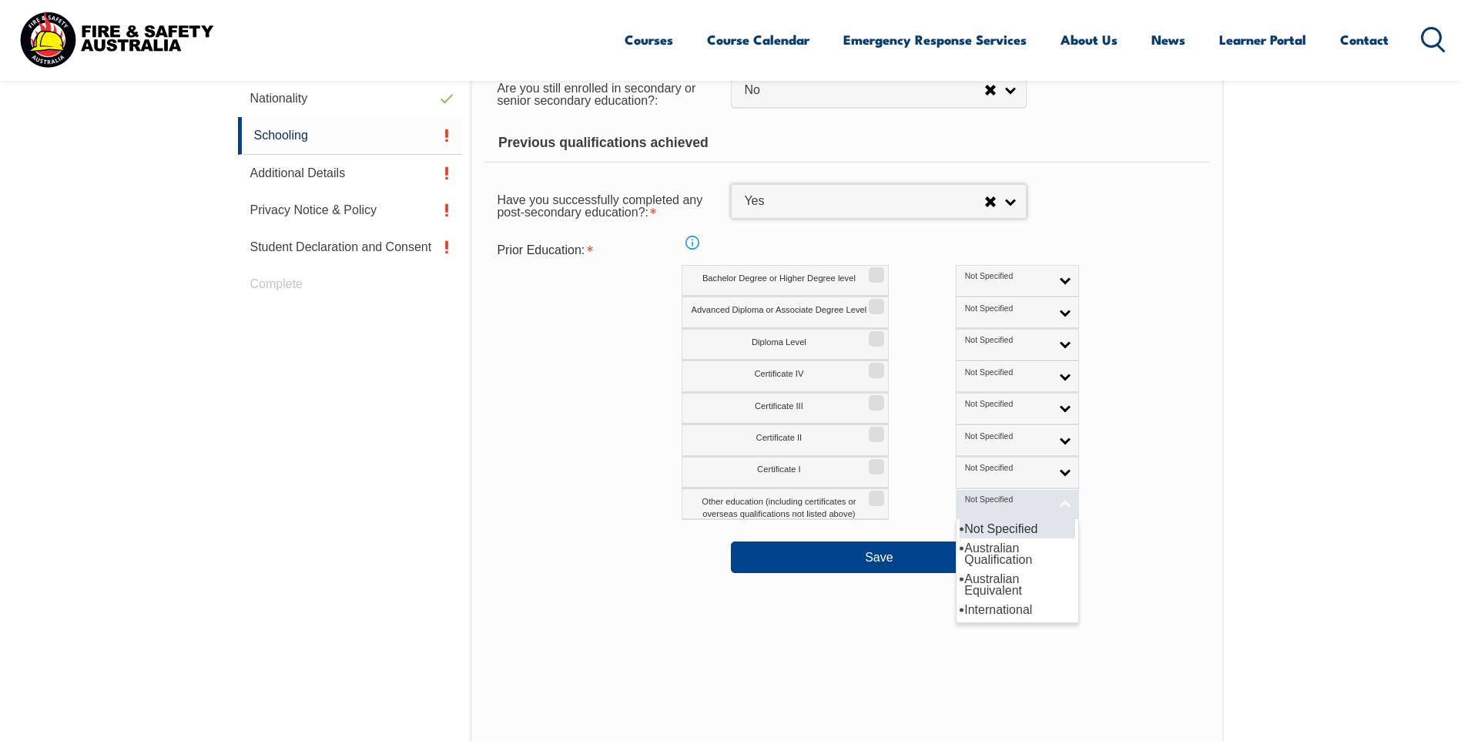
click at [965, 501] on span "Not Specified" at bounding box center [1007, 499] width 85 height 11
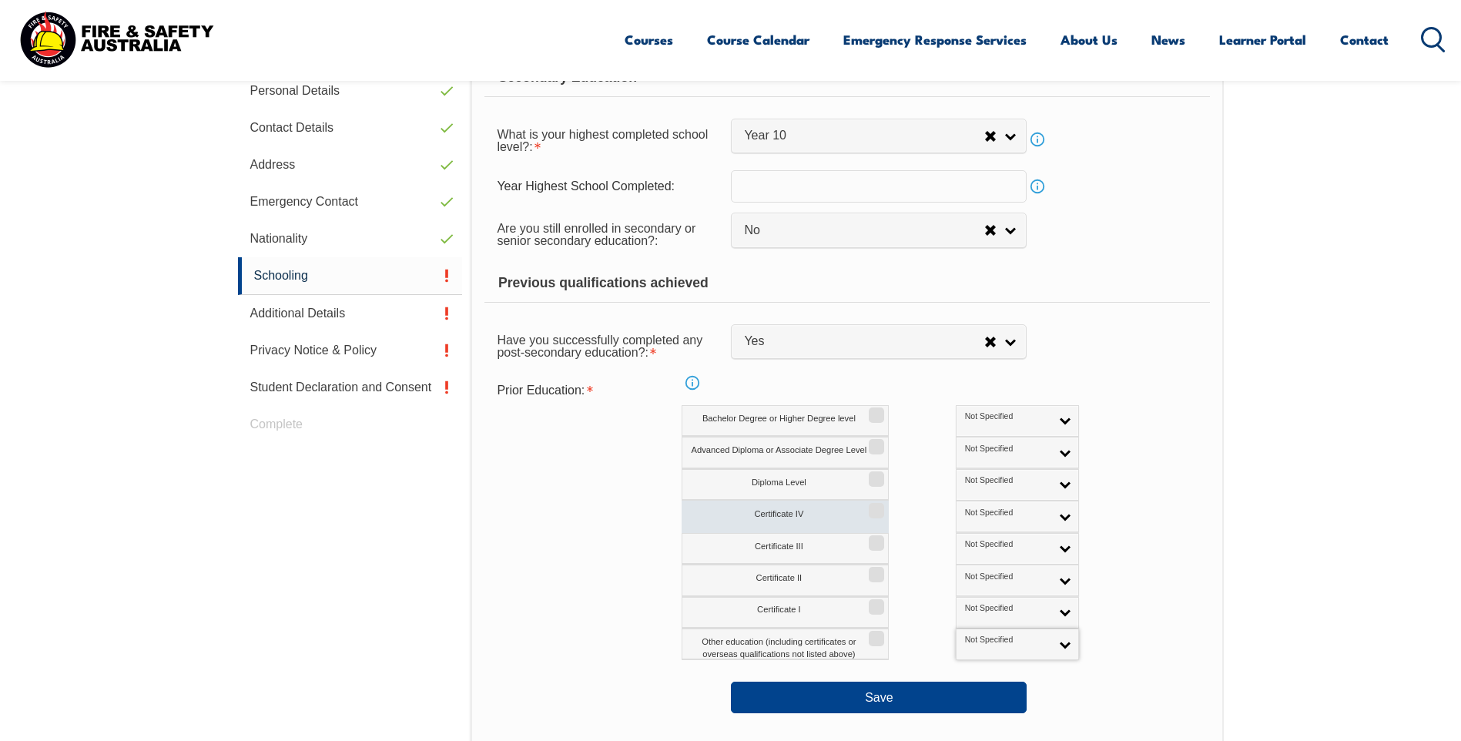
scroll to position [497, 0]
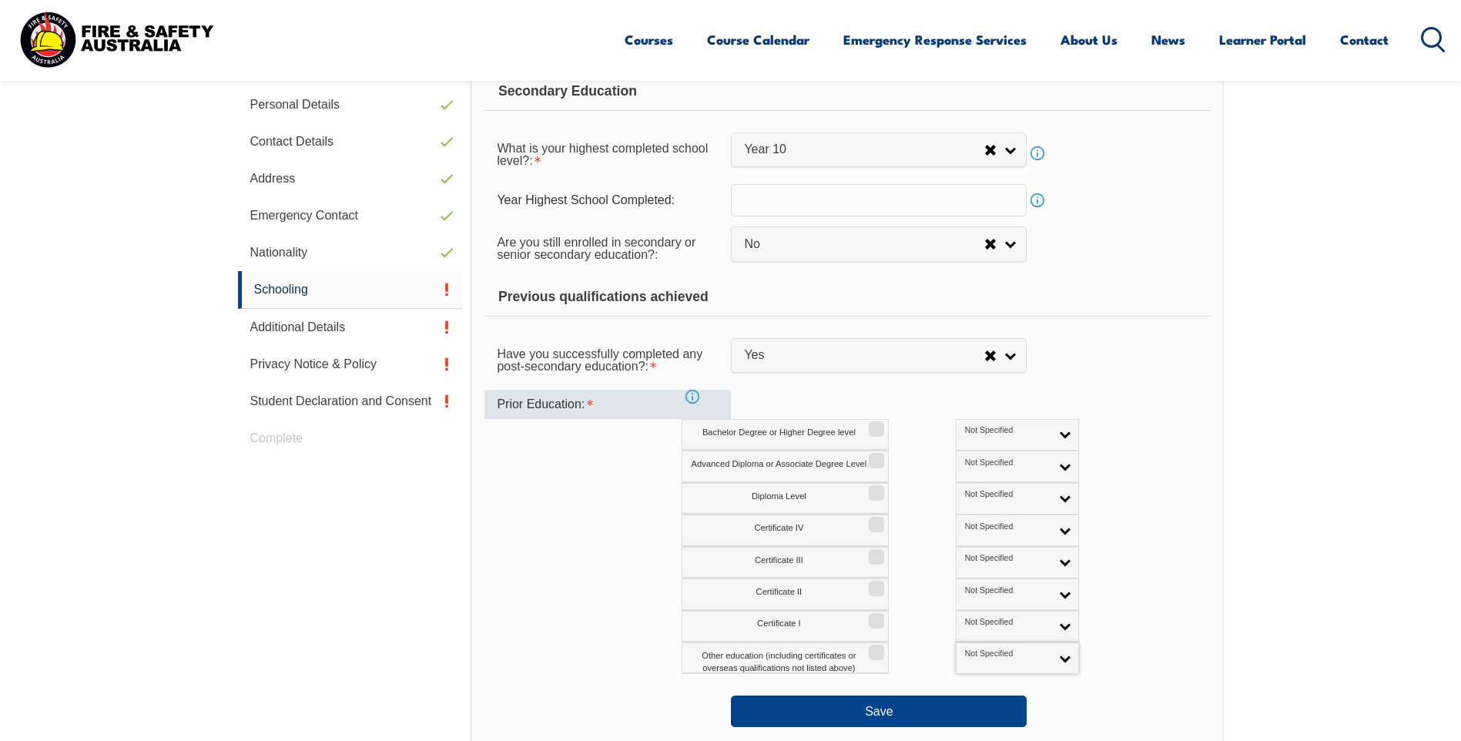
click at [525, 417] on div "Prior Education:" at bounding box center [607, 404] width 246 height 29
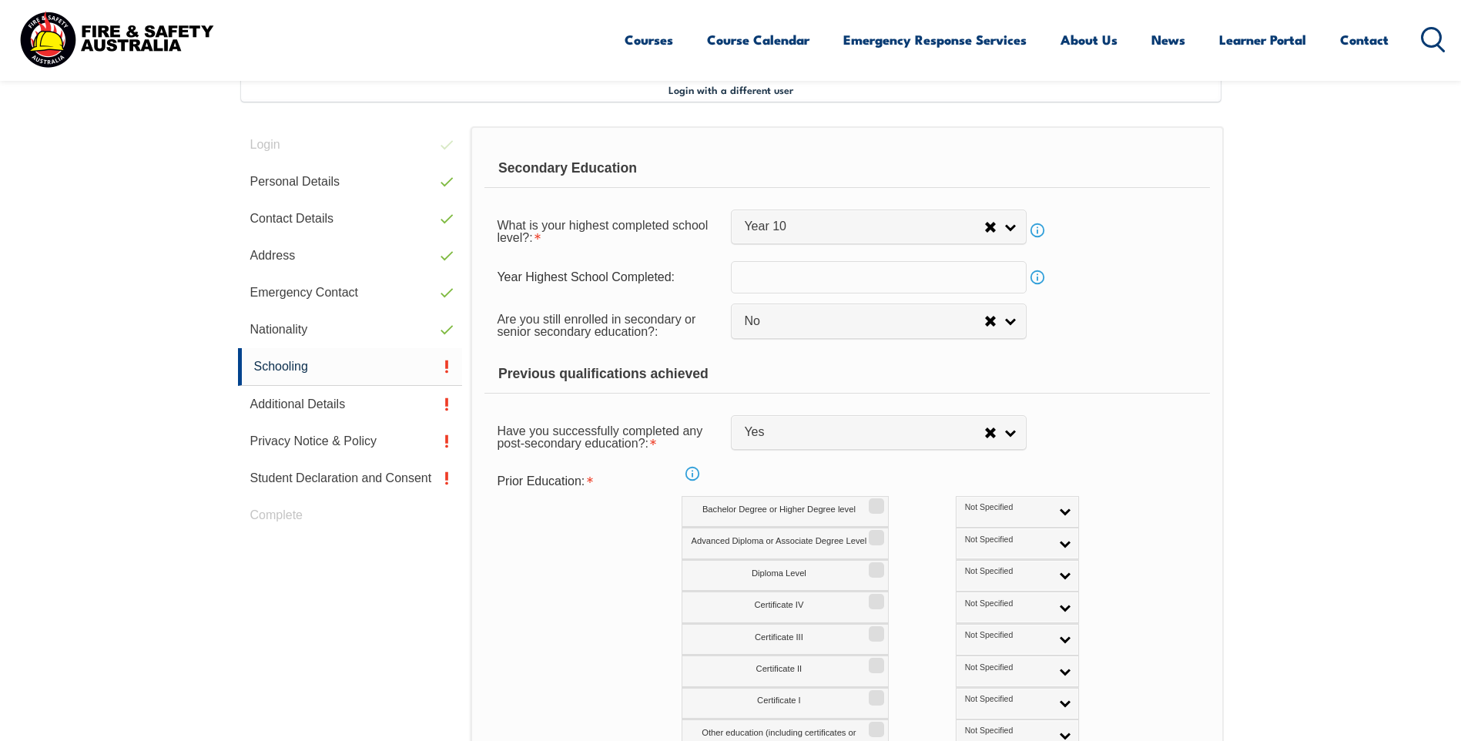
click at [693, 473] on link "Info" at bounding box center [693, 474] width 22 height 22
click at [613, 545] on div "Prior Education: Info Bachelor Degree or Higher Degree level Not Specified Aust…" at bounding box center [846, 609] width 725 height 285
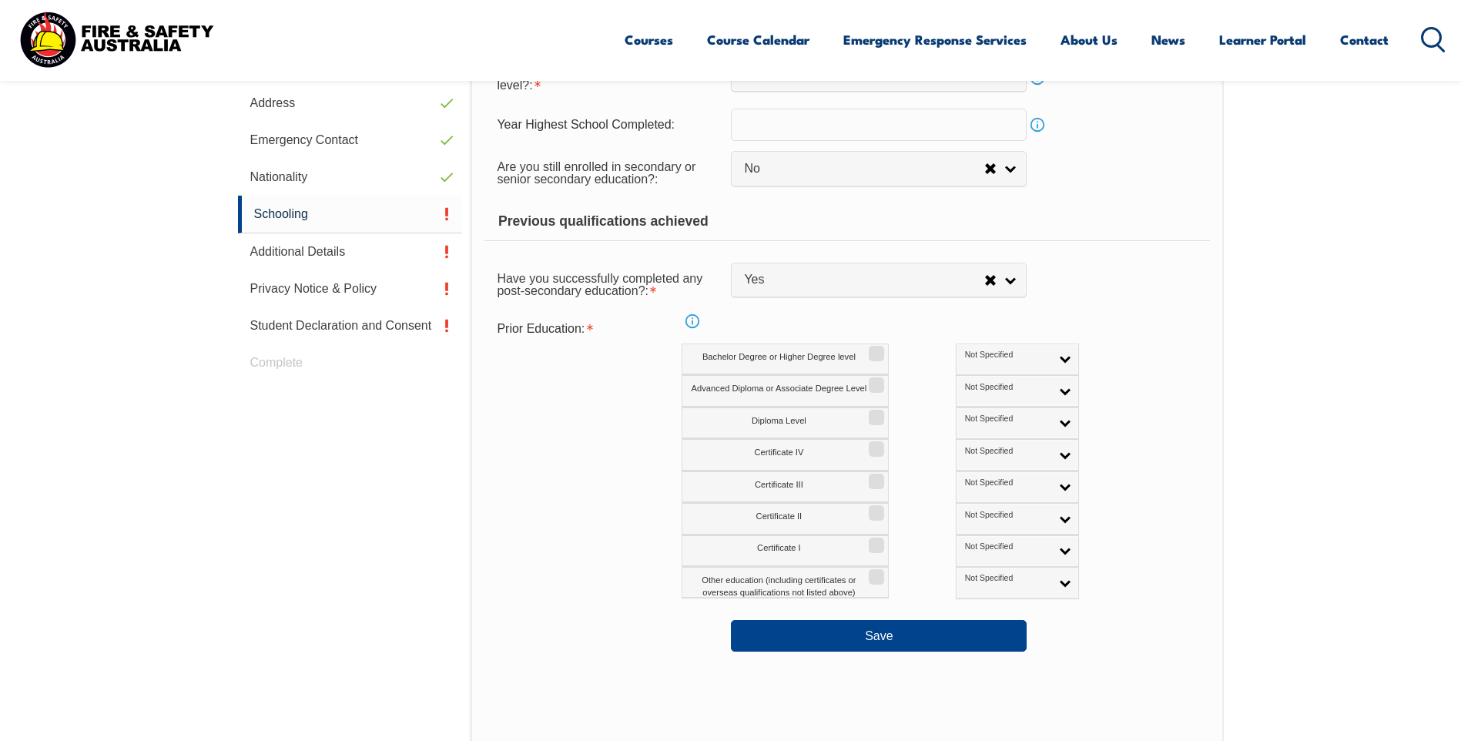
scroll to position [574, 0]
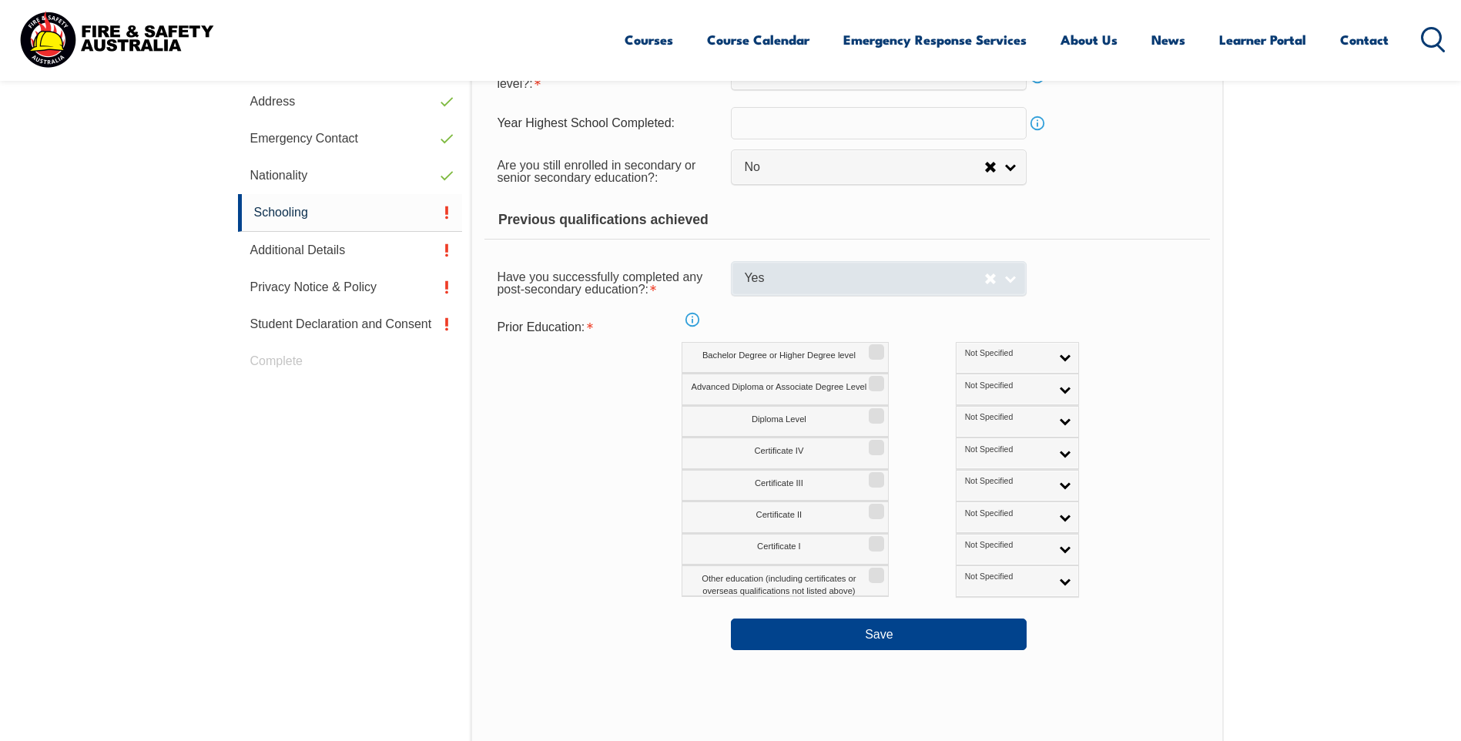
click at [811, 282] on span "Yes" at bounding box center [864, 278] width 240 height 16
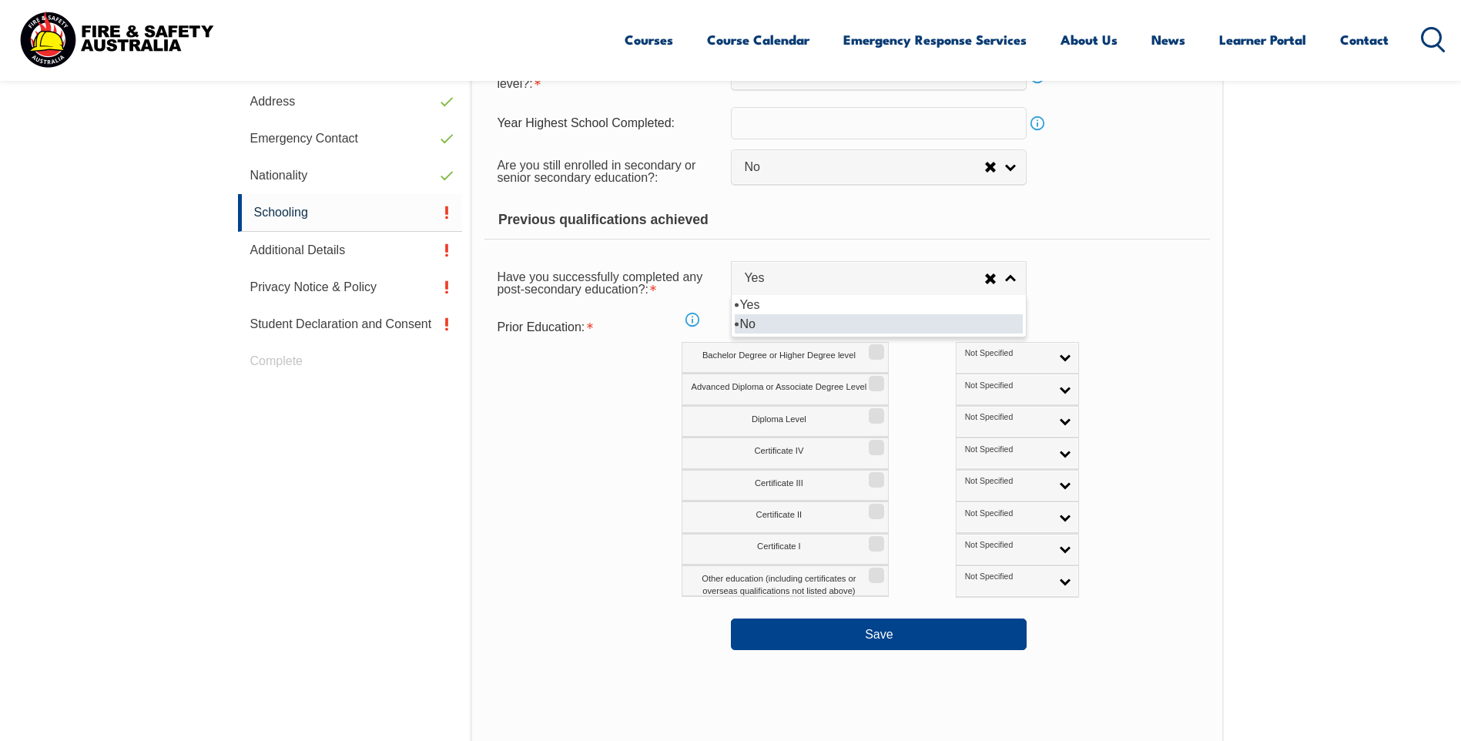
click at [758, 330] on li "No" at bounding box center [879, 323] width 288 height 19
select select "false"
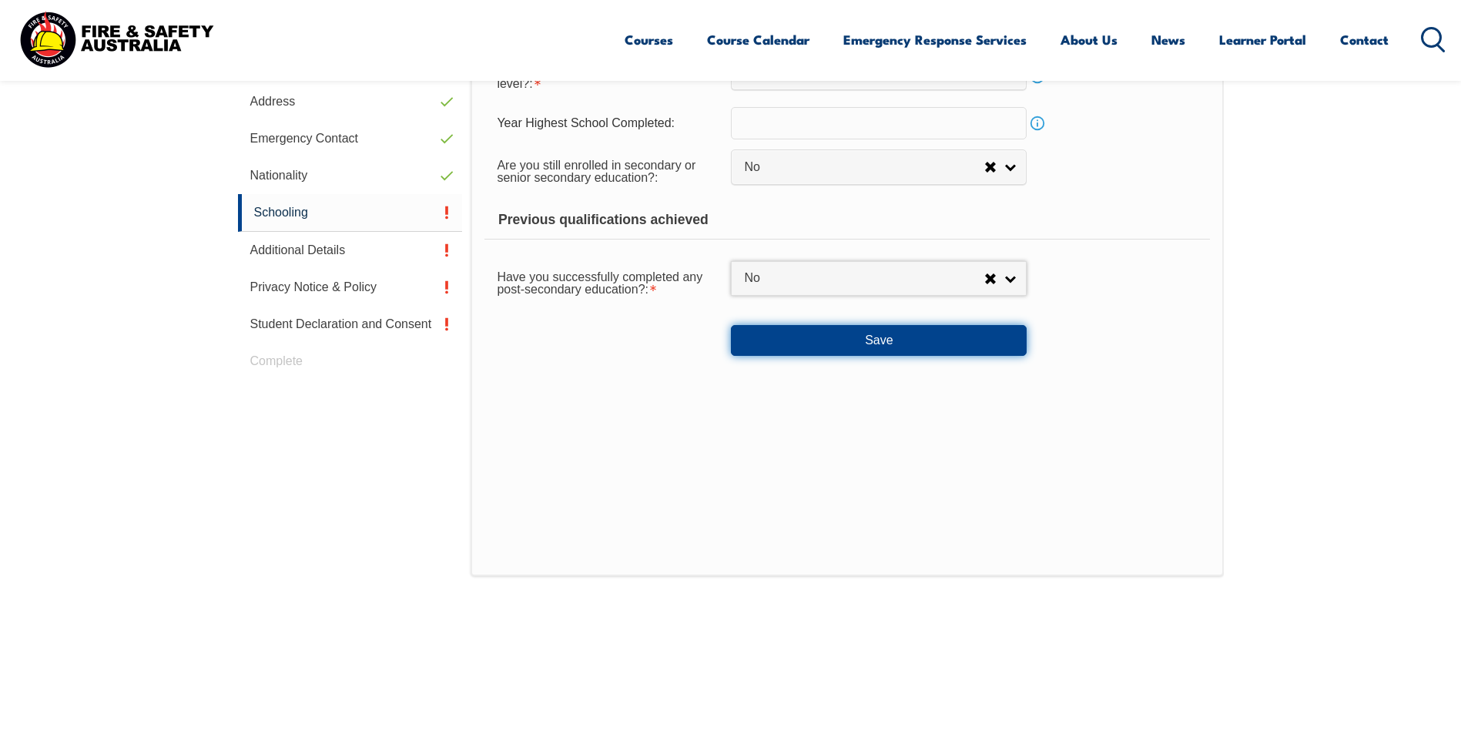
click at [885, 334] on button "Save" at bounding box center [879, 340] width 296 height 31
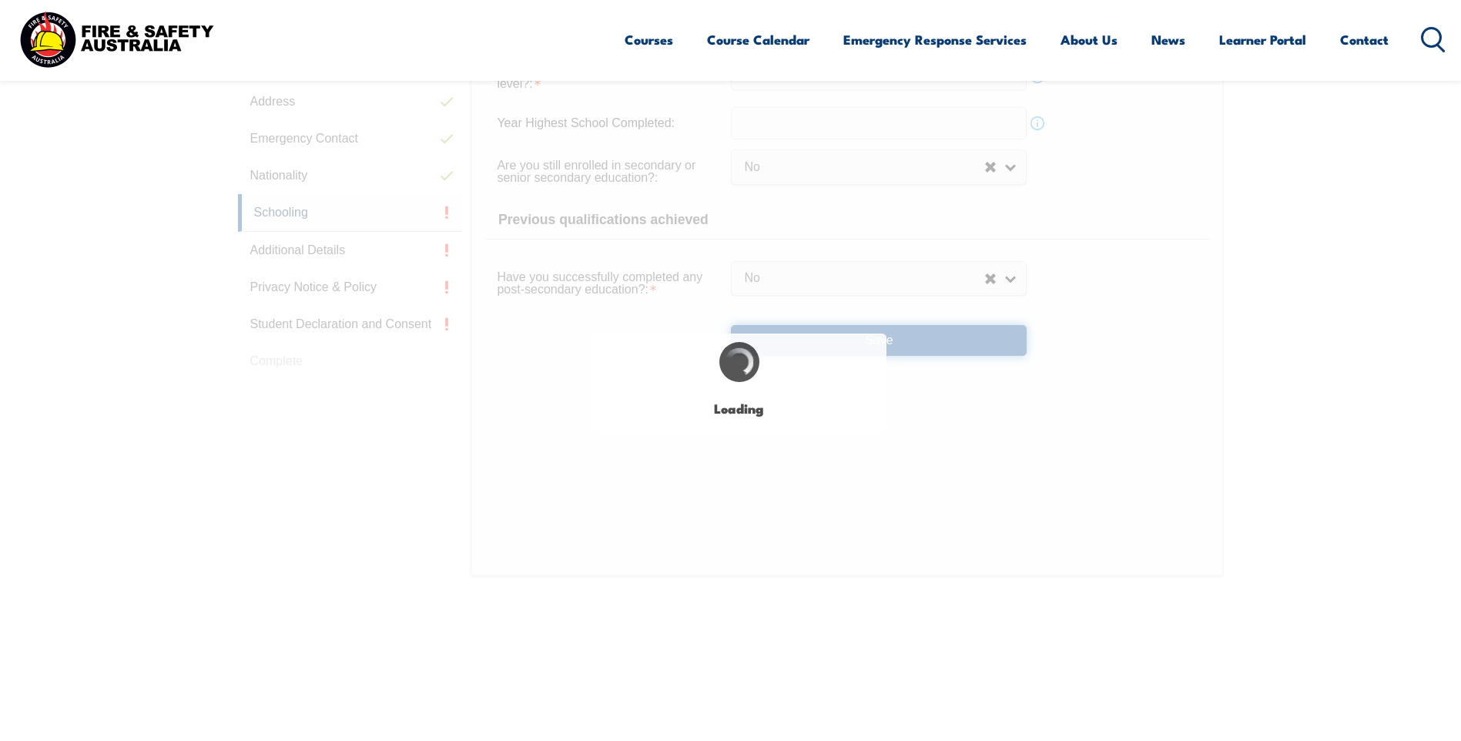
select select
select select "false"
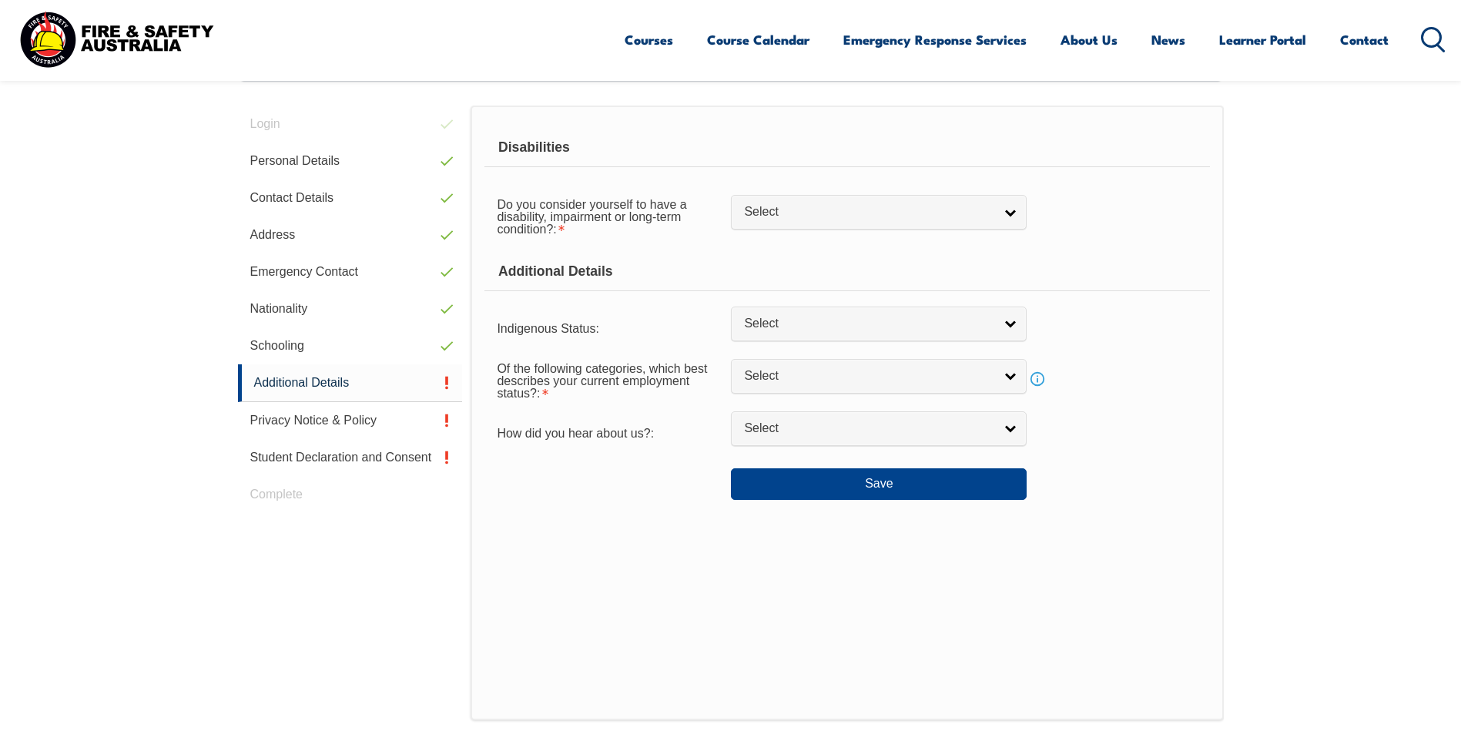
scroll to position [420, 0]
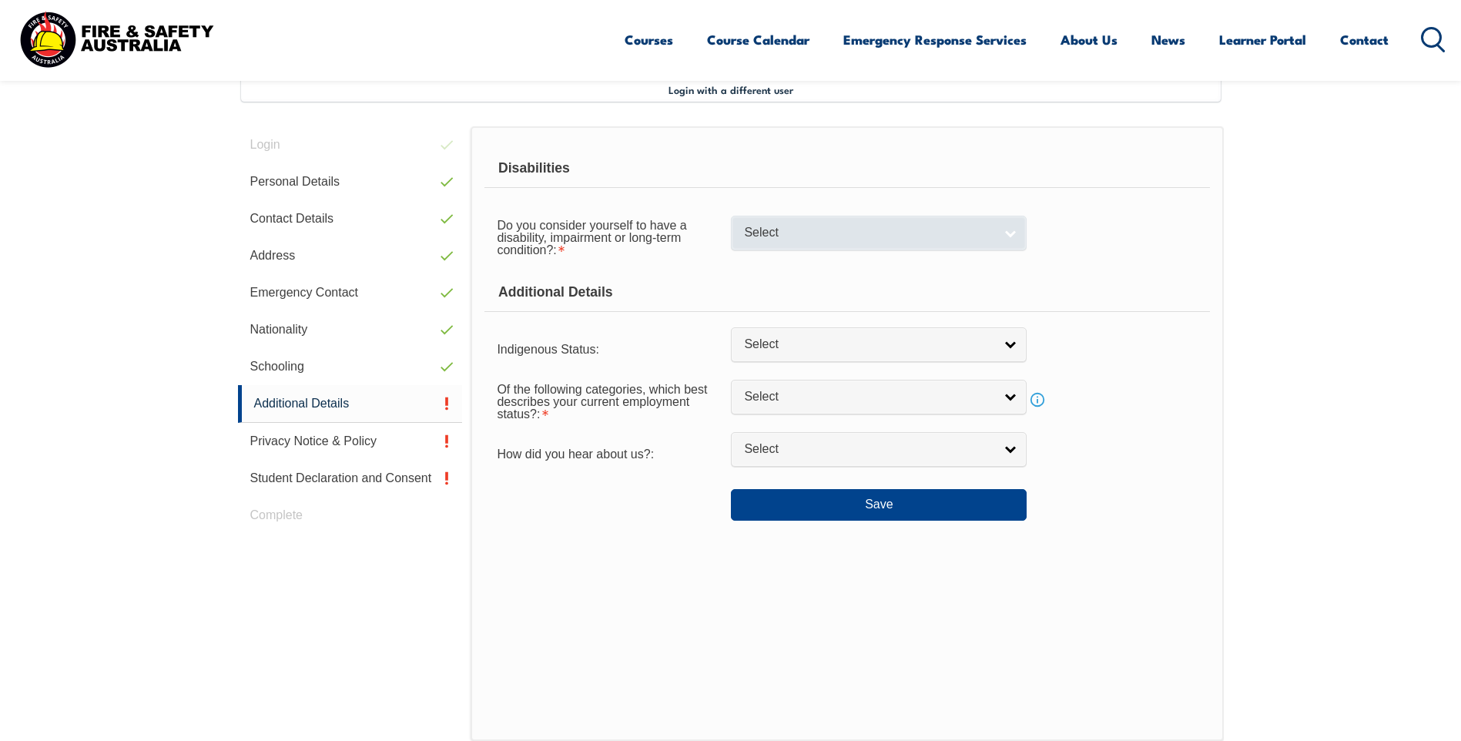
click at [776, 236] on span "Select" at bounding box center [869, 233] width 250 height 16
click at [750, 260] on li "No" at bounding box center [879, 259] width 288 height 19
select select "false"
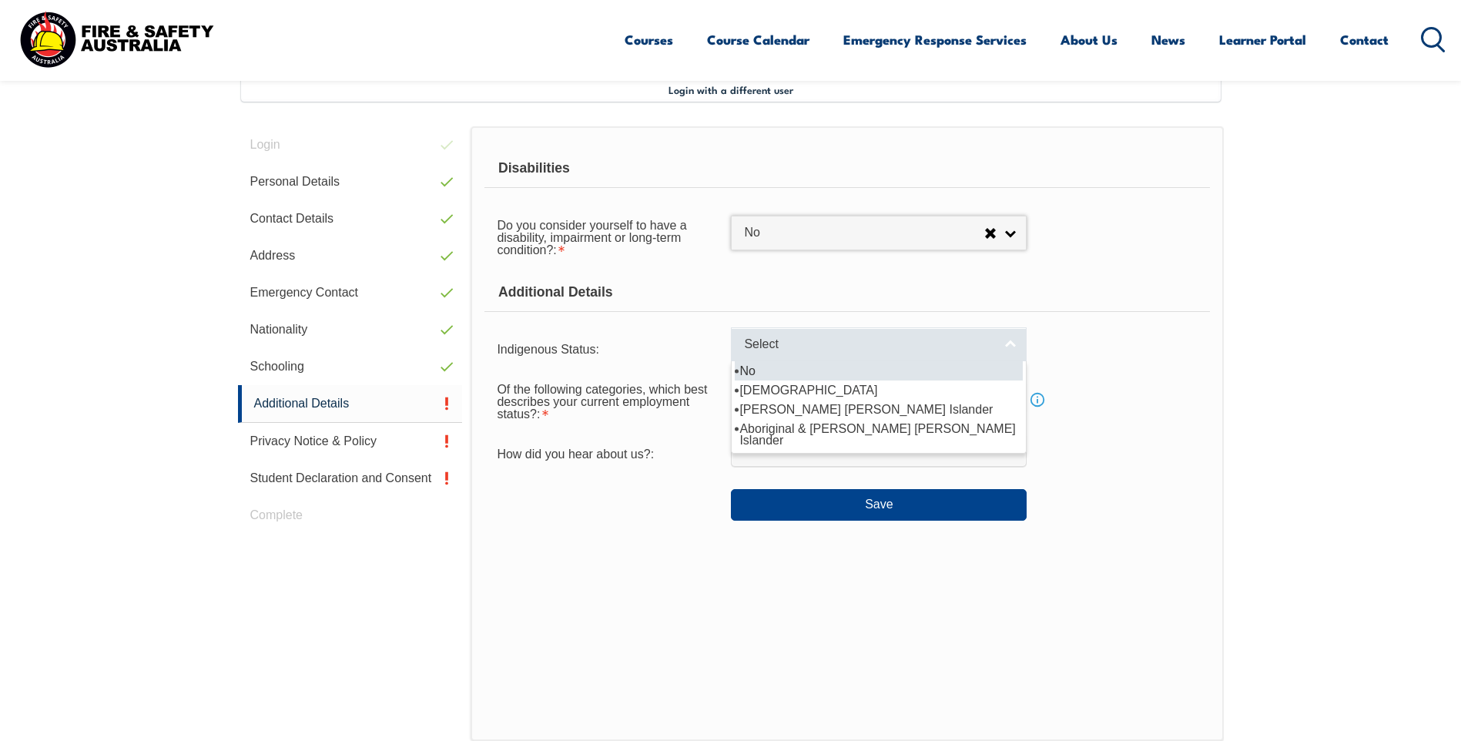
click at [786, 342] on span "Select" at bounding box center [869, 345] width 250 height 16
click at [748, 370] on li "No" at bounding box center [879, 370] width 288 height 19
select select "4"
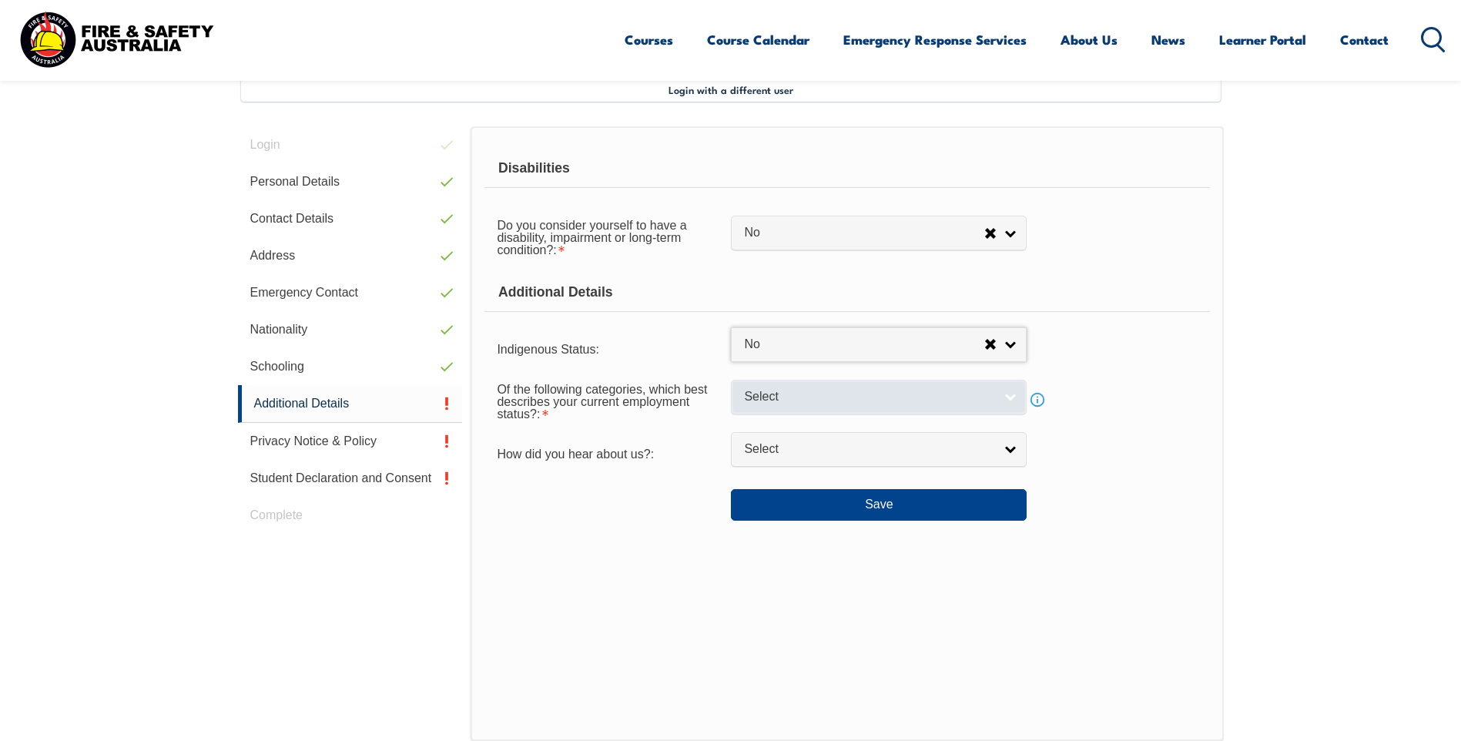
click at [811, 405] on link "Select" at bounding box center [879, 397] width 296 height 35
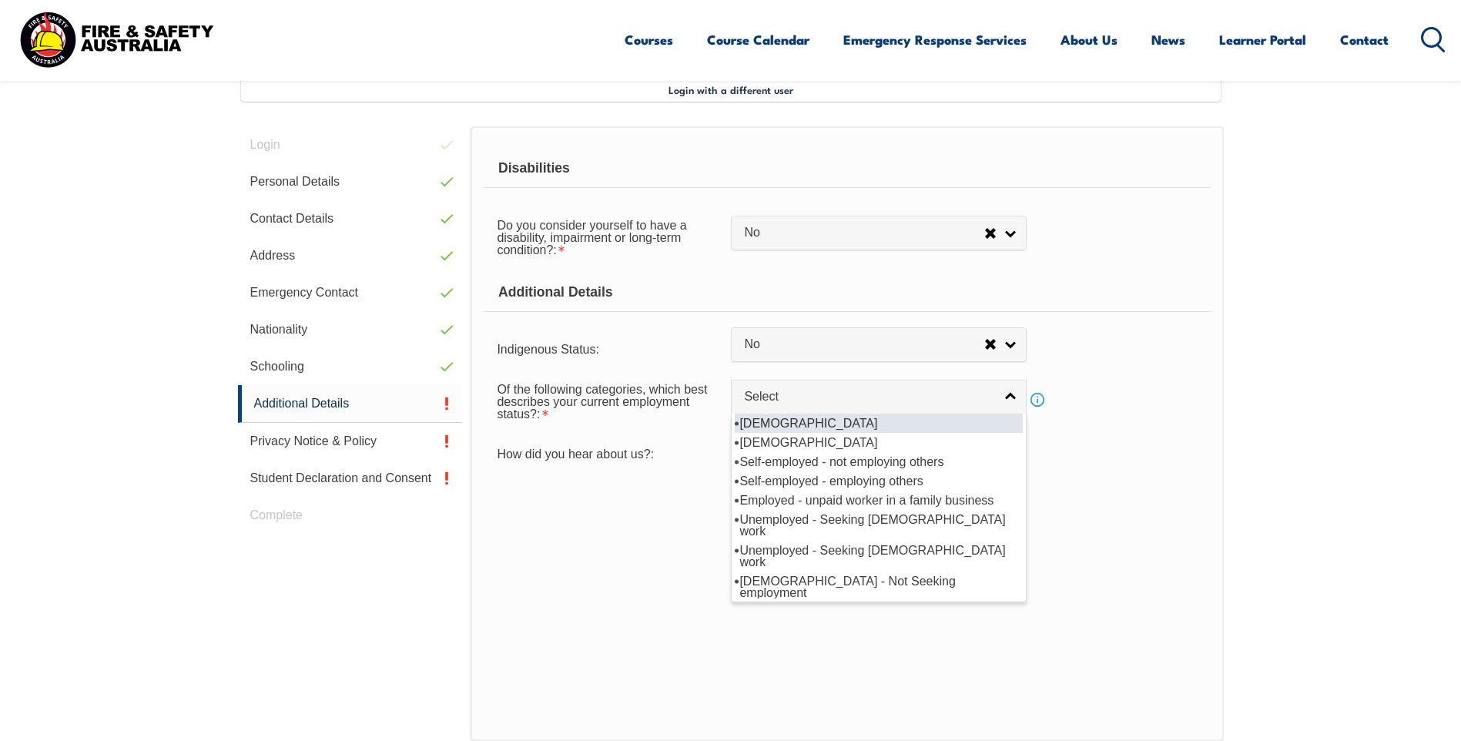
click at [800, 420] on li "[DEMOGRAPHIC_DATA]" at bounding box center [879, 423] width 288 height 19
select select "1"
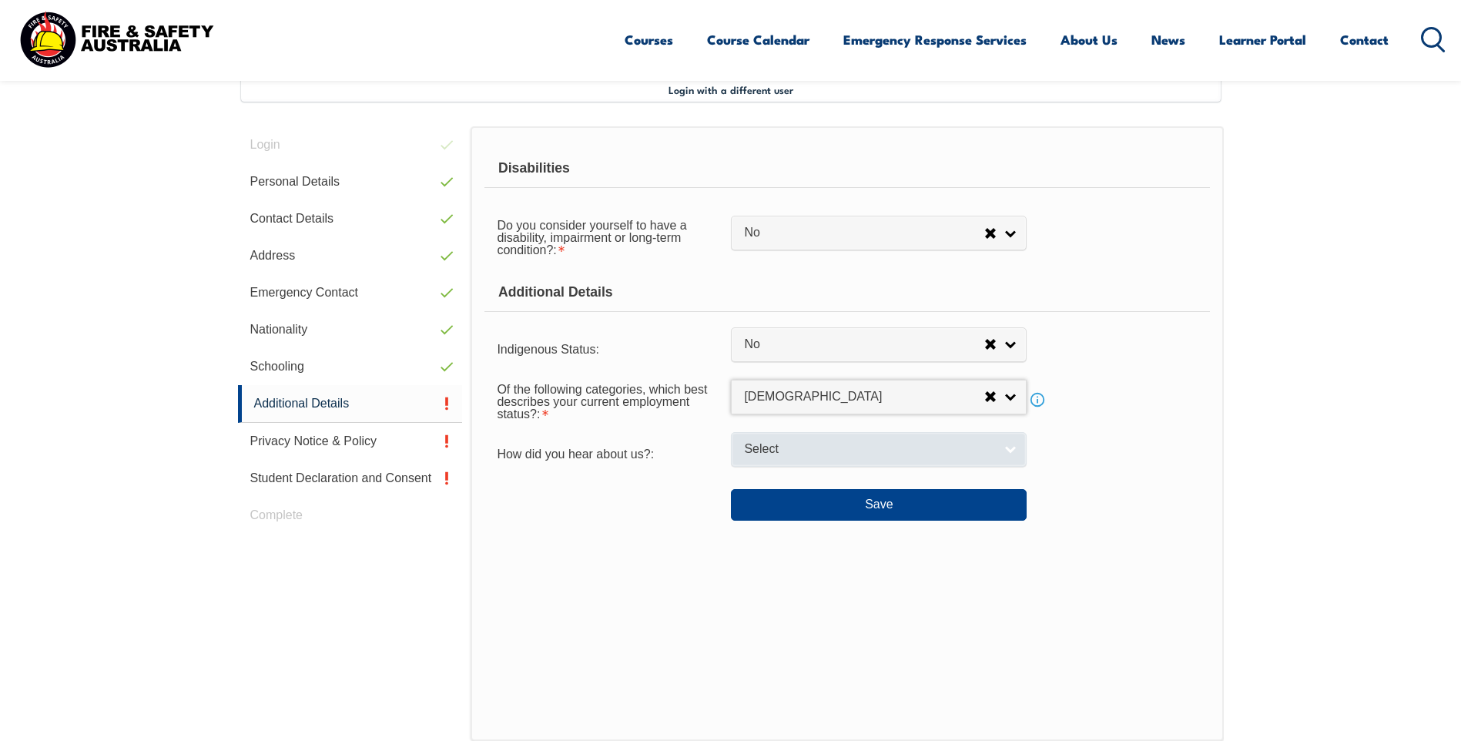
click at [784, 455] on span "Select" at bounding box center [869, 449] width 250 height 16
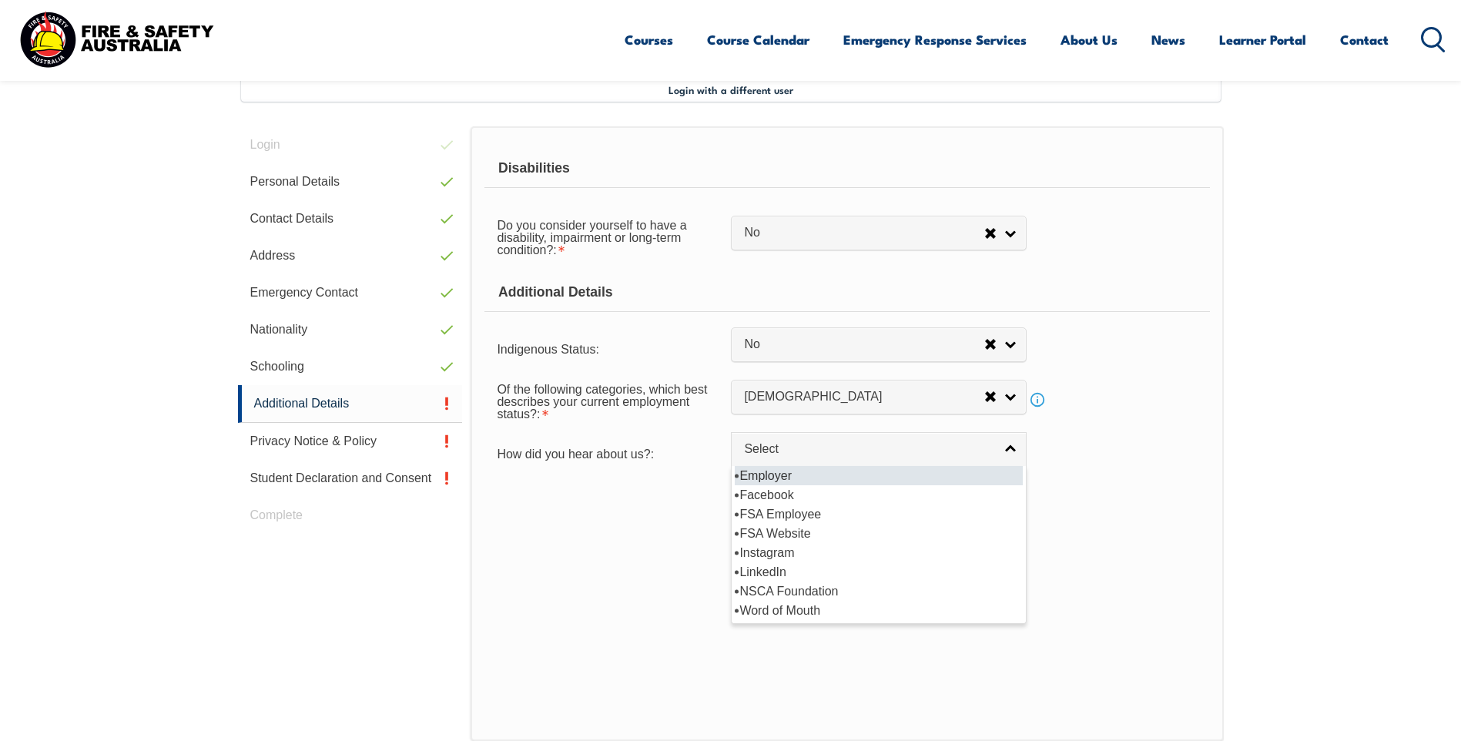
click at [791, 478] on li "Employer" at bounding box center [879, 475] width 288 height 19
select select "8019"
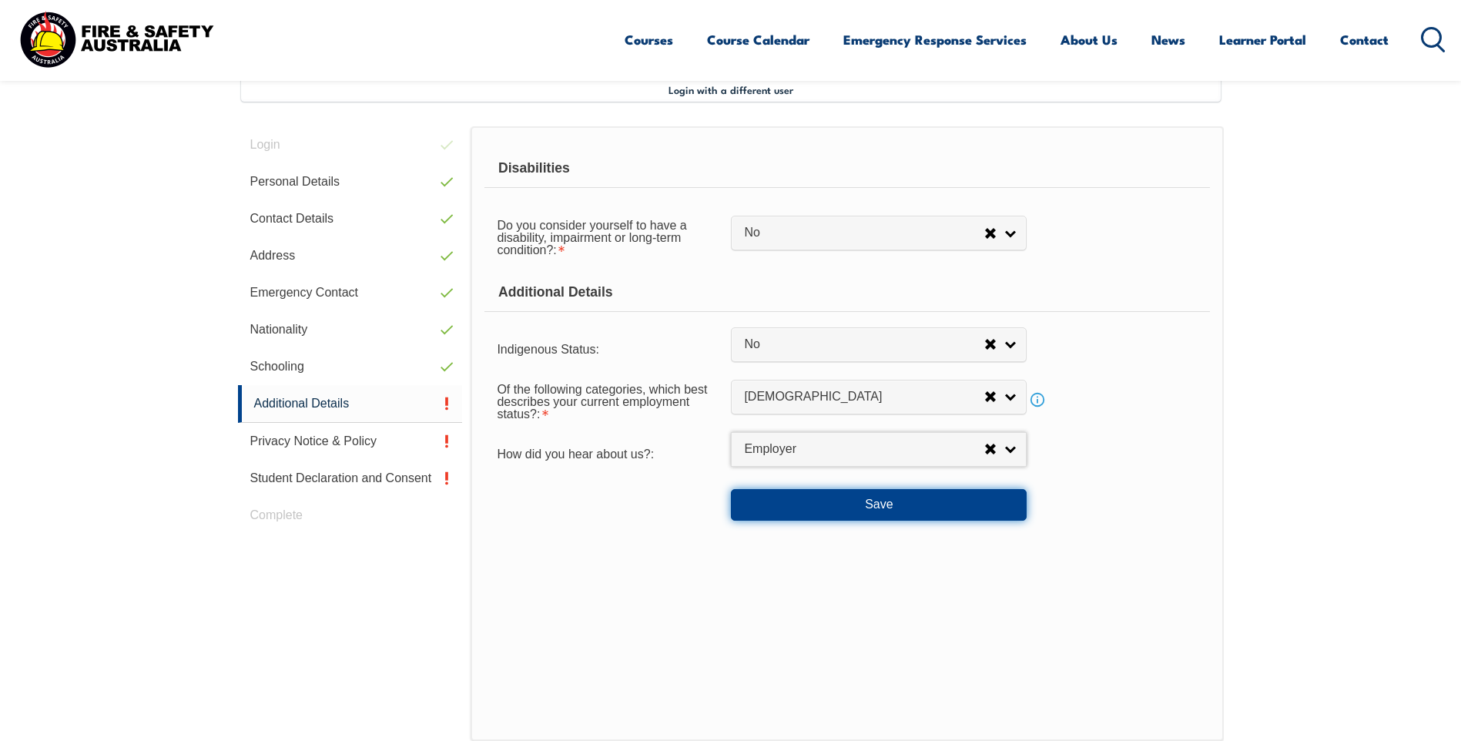
click at [842, 502] on button "Save" at bounding box center [879, 504] width 296 height 31
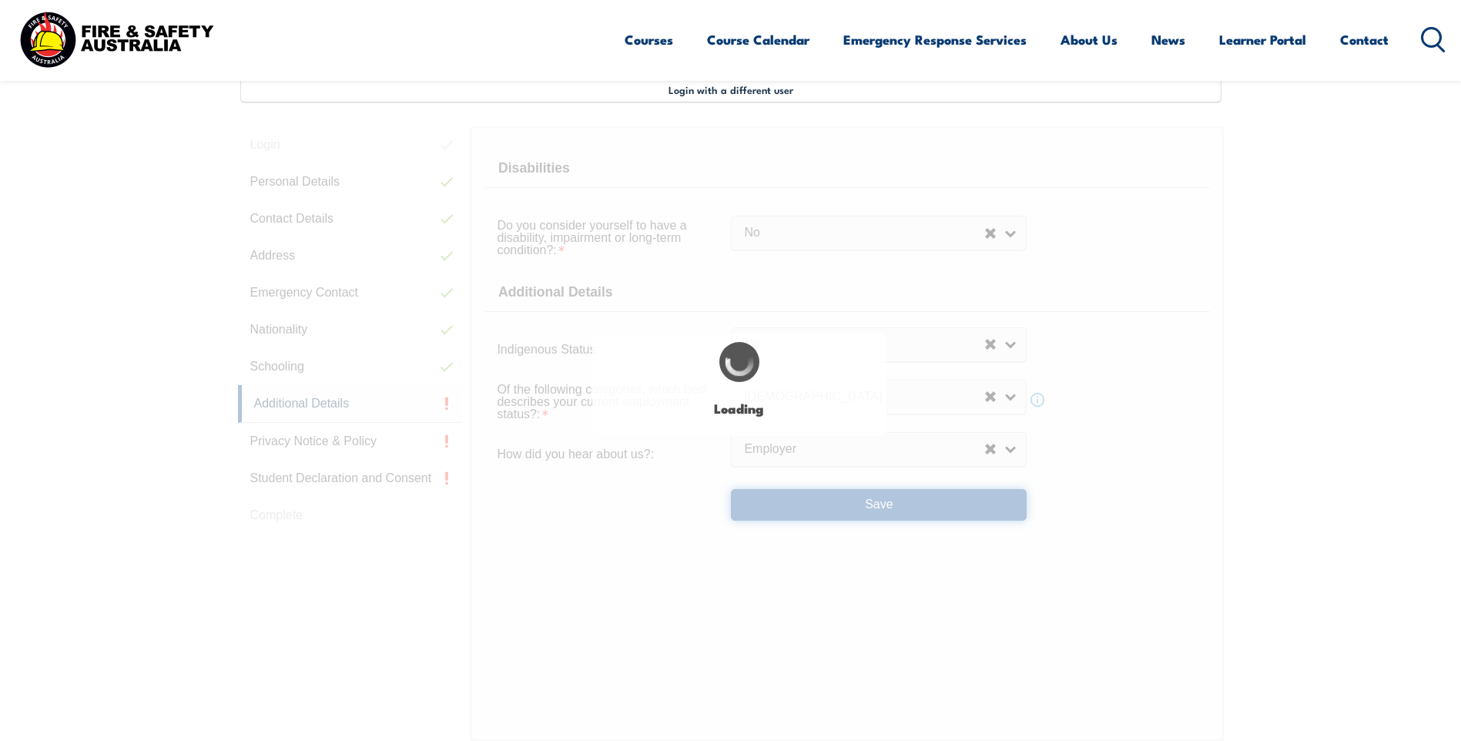
select select "false"
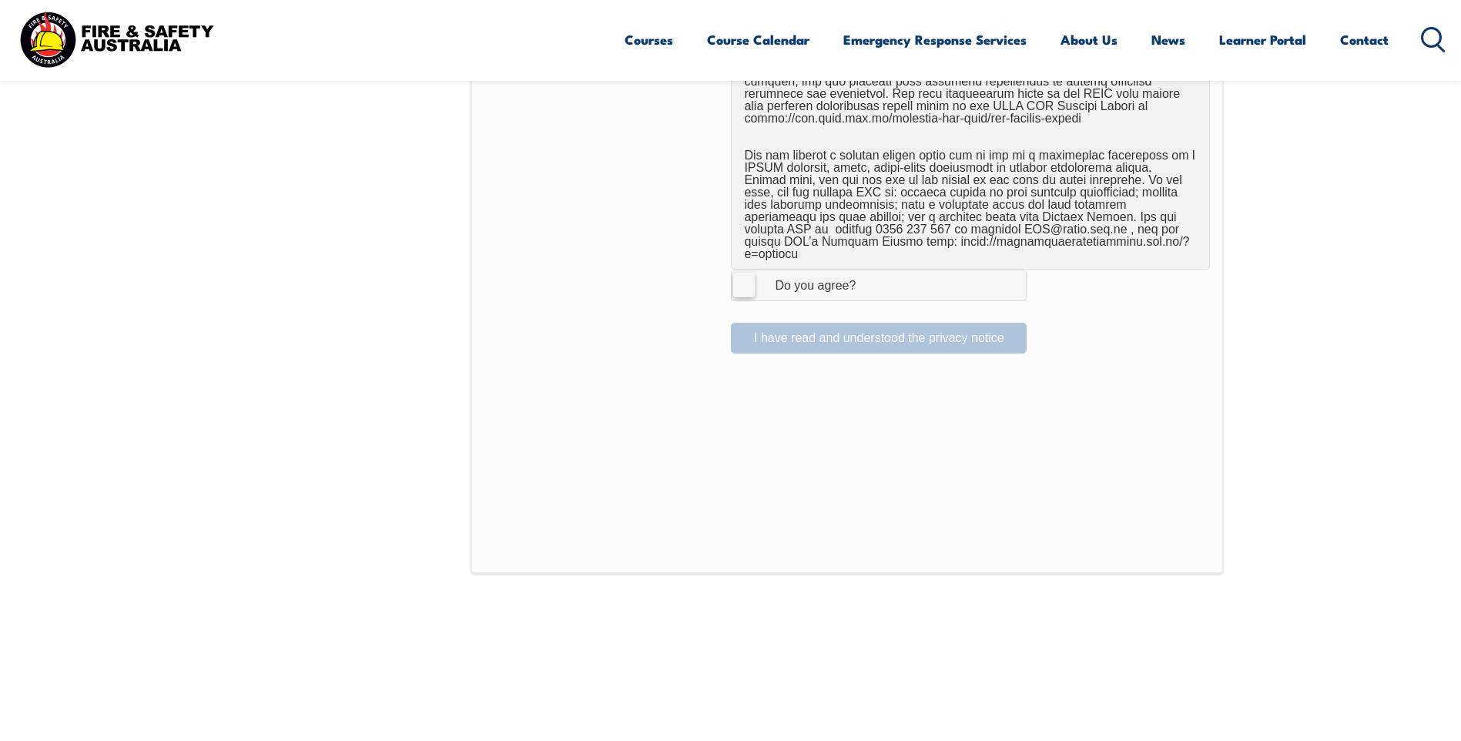
scroll to position [1036, 0]
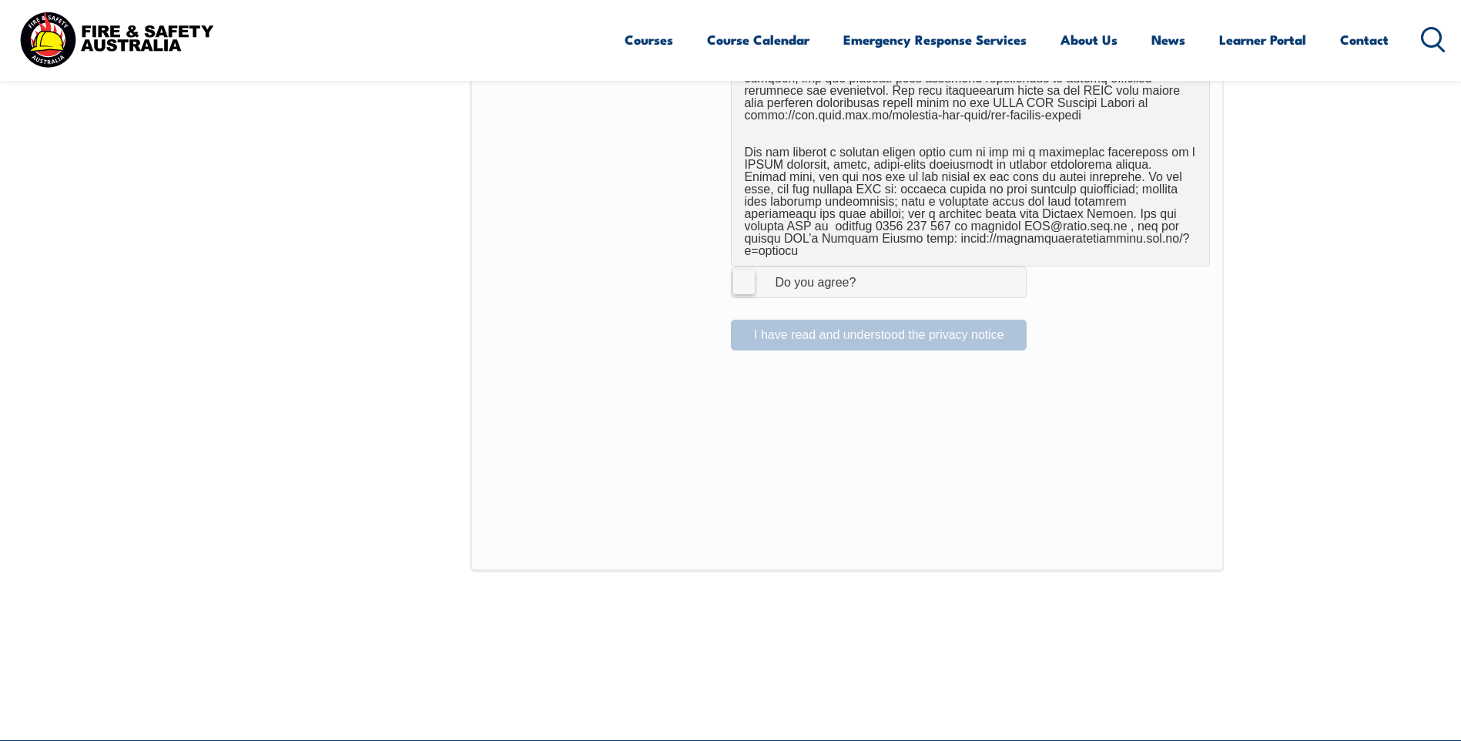
click at [745, 274] on label "I Agree Do you agree?" at bounding box center [879, 281] width 296 height 31
click at [868, 274] on input "I Agree Do you agree?" at bounding box center [881, 281] width 26 height 29
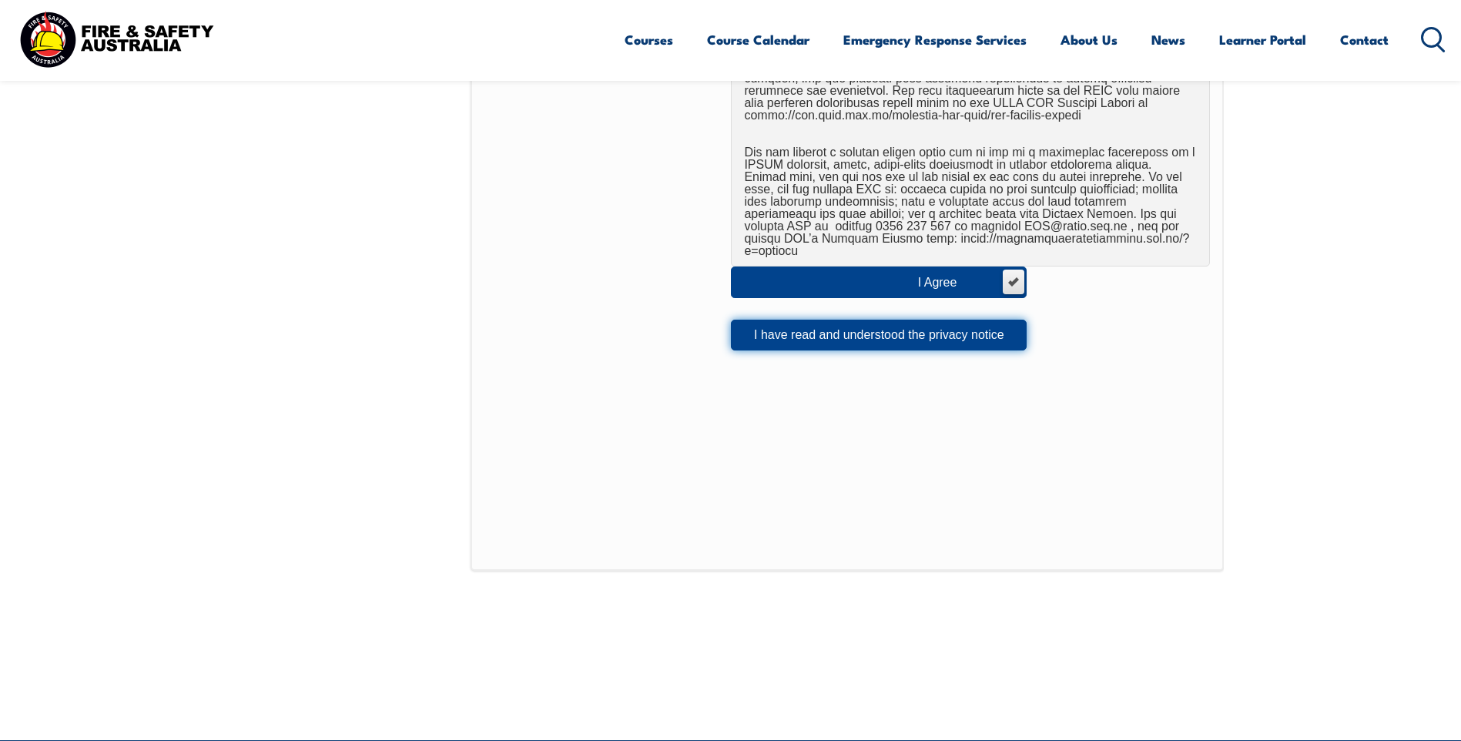
click at [842, 328] on button "I have read and understood the privacy notice" at bounding box center [879, 335] width 296 height 31
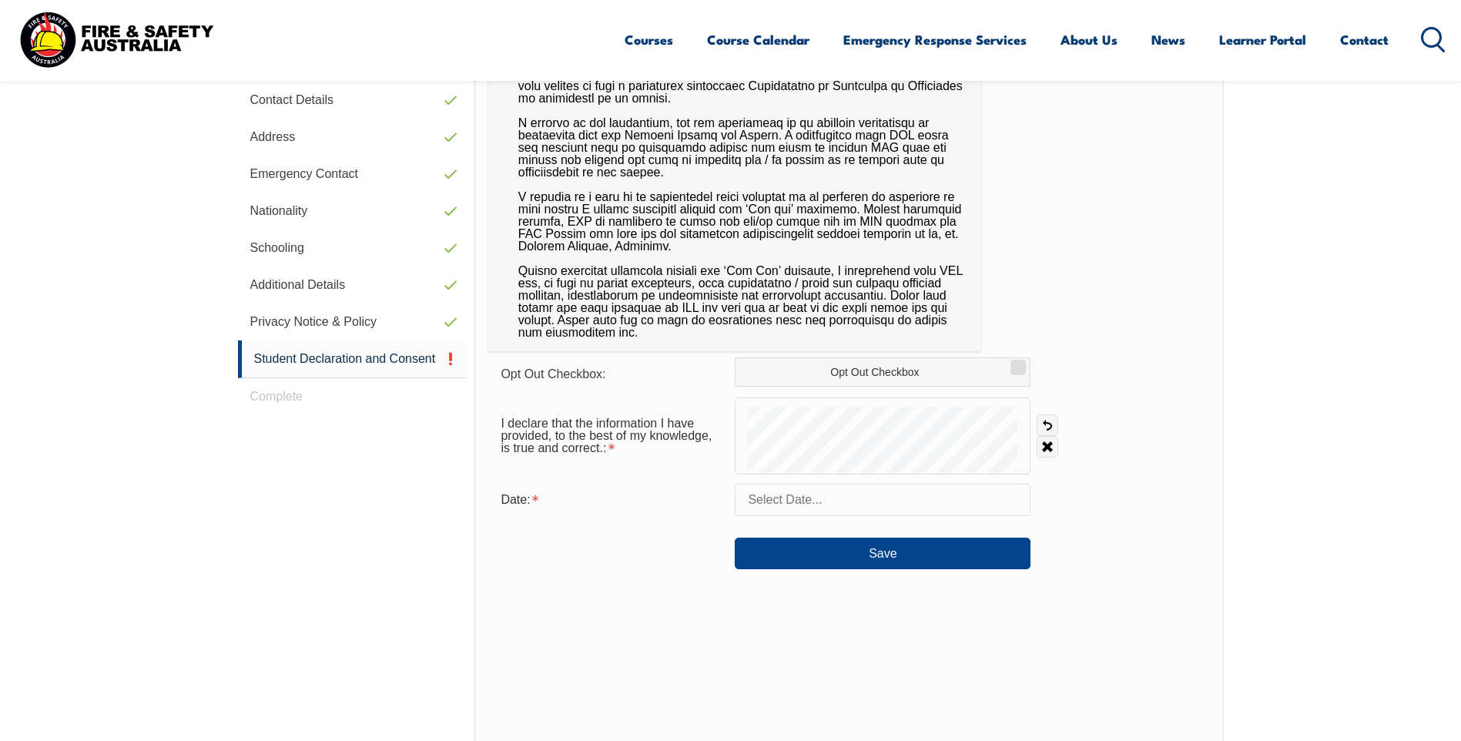
scroll to position [574, 0]
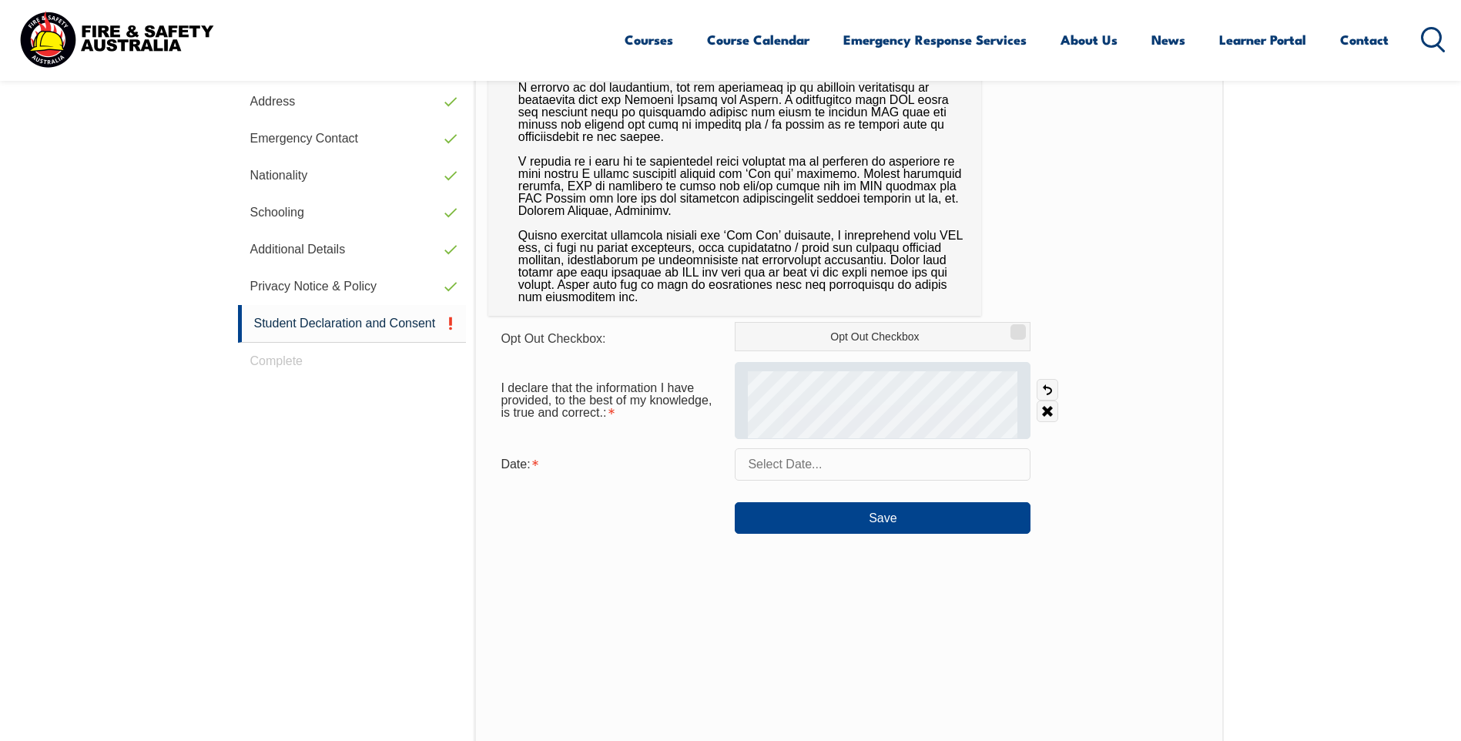
drag, startPoint x: 1048, startPoint y: 356, endPoint x: 746, endPoint y: 404, distance: 305.8
click at [746, 406] on form "Opt Out Checkbox: Opt Out Checkbox I declare that the information I have provid…" at bounding box center [848, 428] width 721 height 212
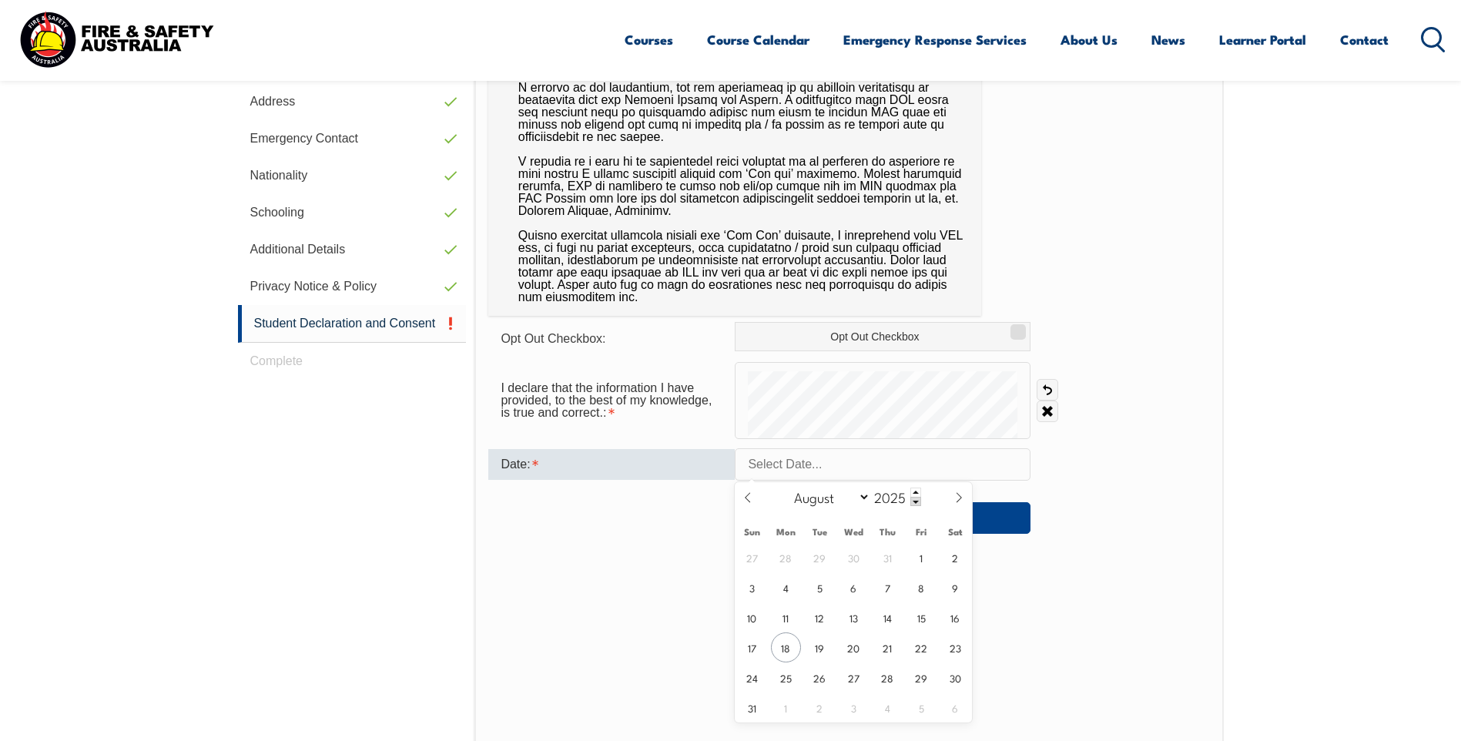
click at [749, 464] on input "text" at bounding box center [883, 464] width 296 height 32
click at [790, 652] on span "18" at bounding box center [786, 647] width 30 height 30
type input "[DATE]"
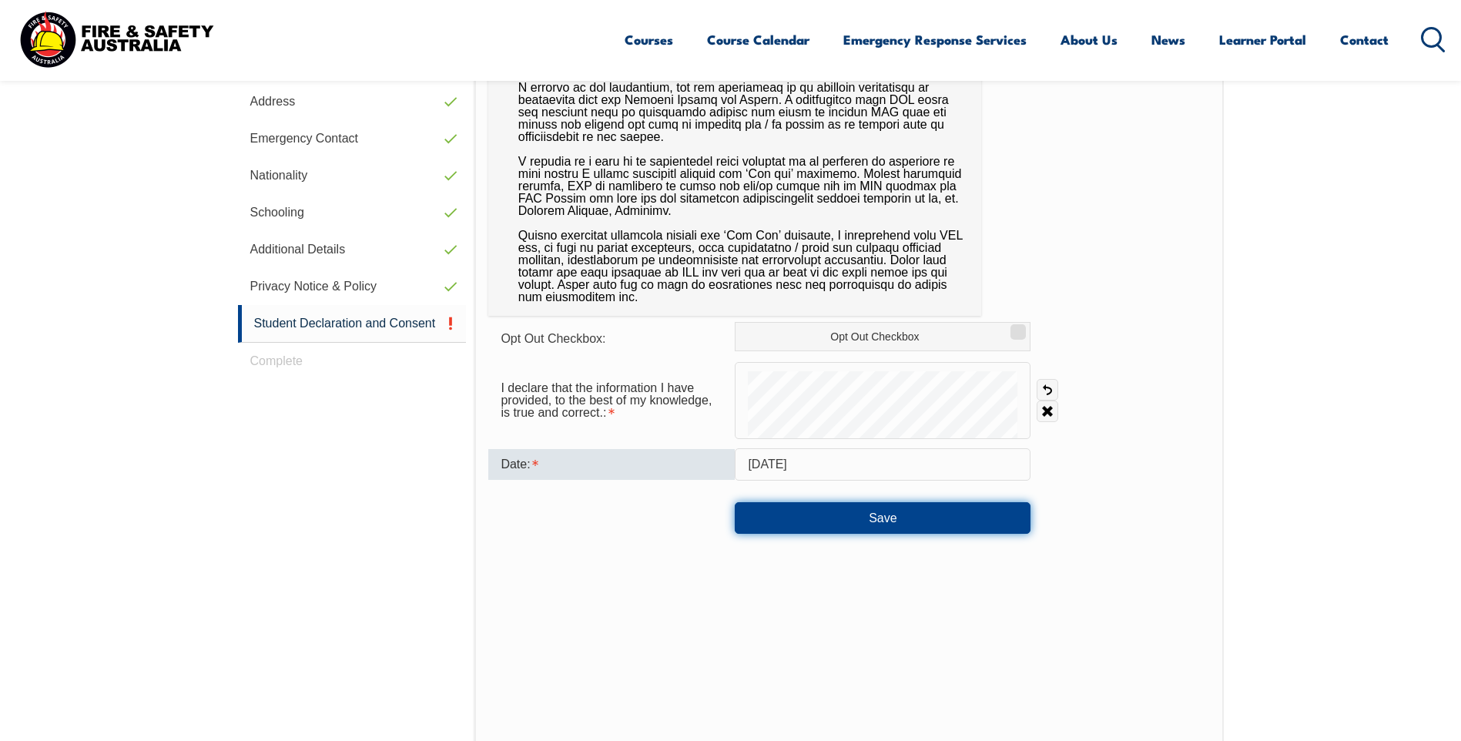
click at [880, 531] on button "Save" at bounding box center [883, 517] width 296 height 31
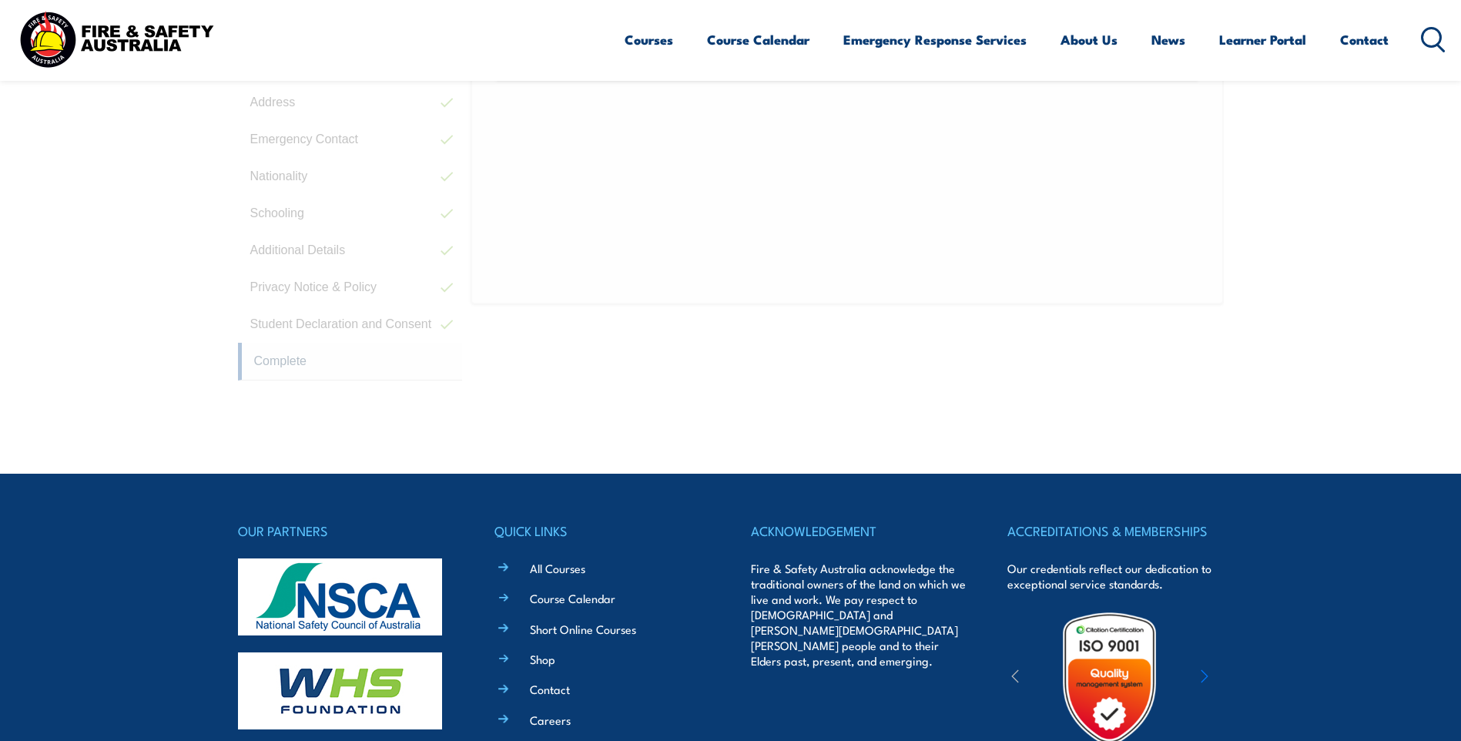
scroll to position [420, 0]
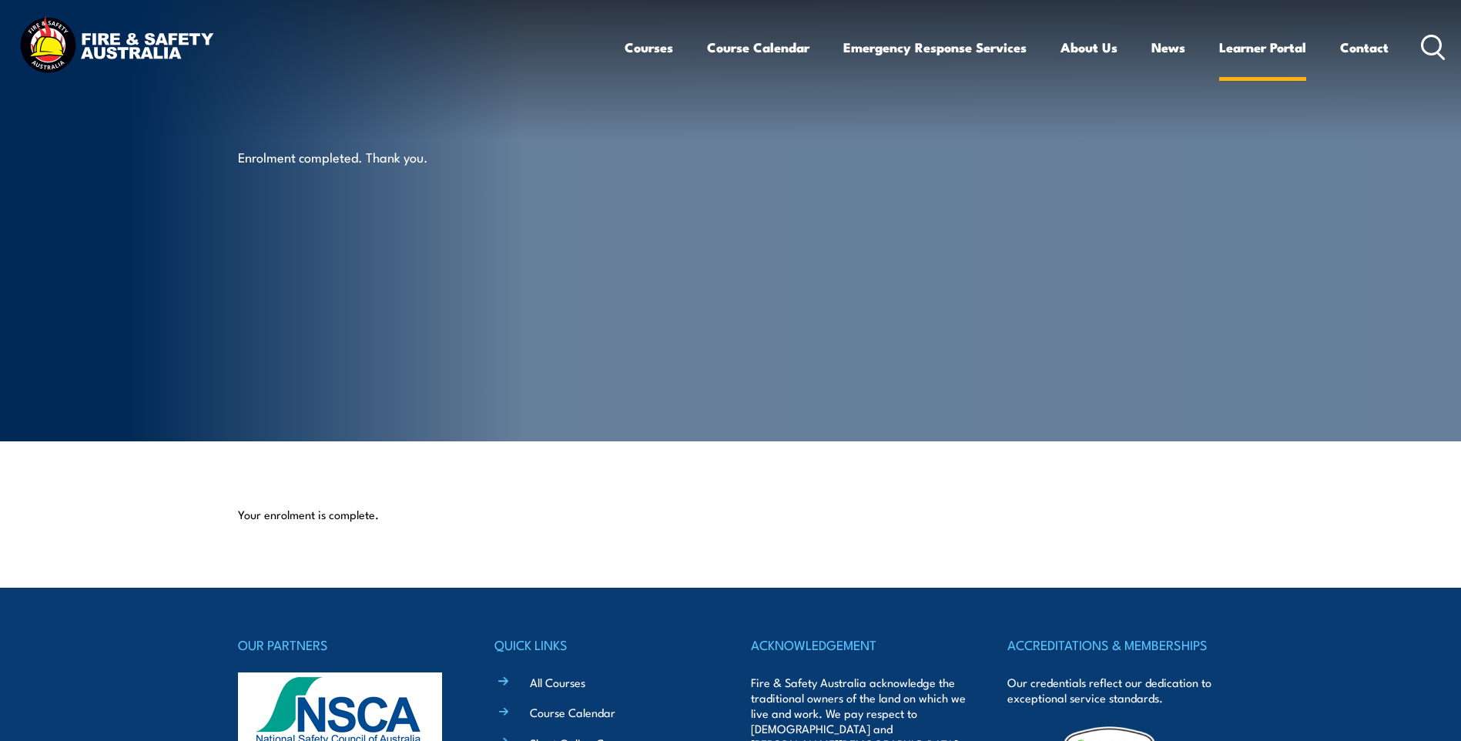
click at [1244, 46] on link "Learner Portal" at bounding box center [1262, 47] width 87 height 41
